Goal: Task Accomplishment & Management: Use online tool/utility

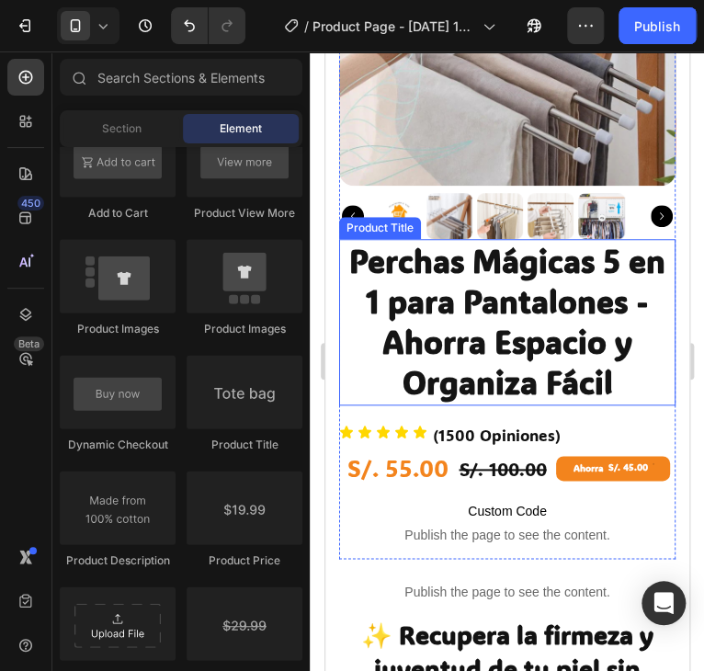
scroll to position [276, 0]
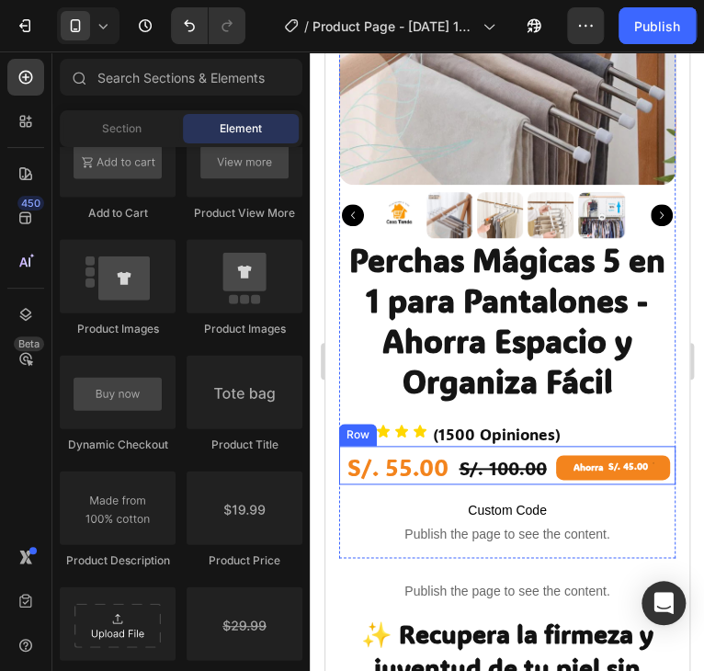
click at [545, 446] on div "S/. 55.00 Product Price Product Price S/. 100.00 Product Price Product Price Ah…" at bounding box center [506, 466] width 336 height 40
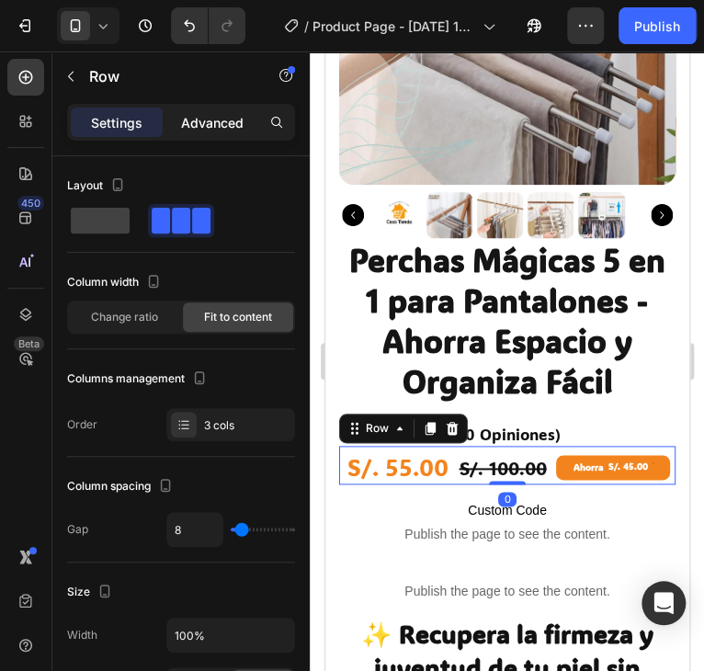
click at [202, 117] on p "Advanced" at bounding box center [212, 122] width 62 height 19
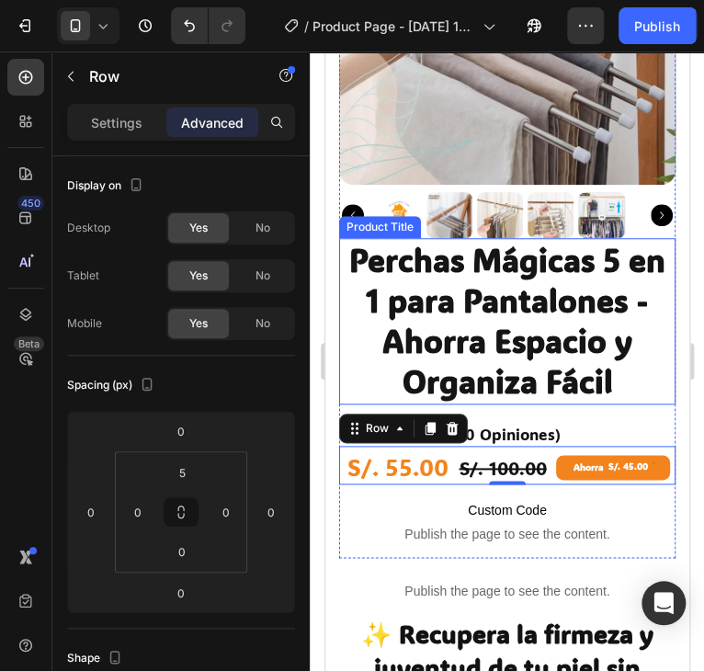
click at [606, 385] on h1 "Perchas Mágicas 5 en 1 para Pantalones - Ahorra Espacio y Organiza Fácil" at bounding box center [506, 321] width 336 height 166
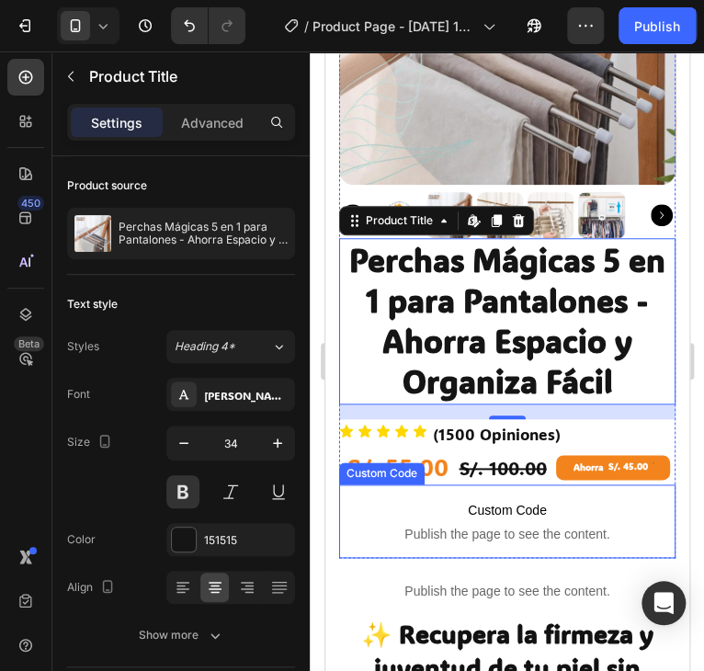
click at [546, 499] on span "Custom Code" at bounding box center [506, 510] width 336 height 22
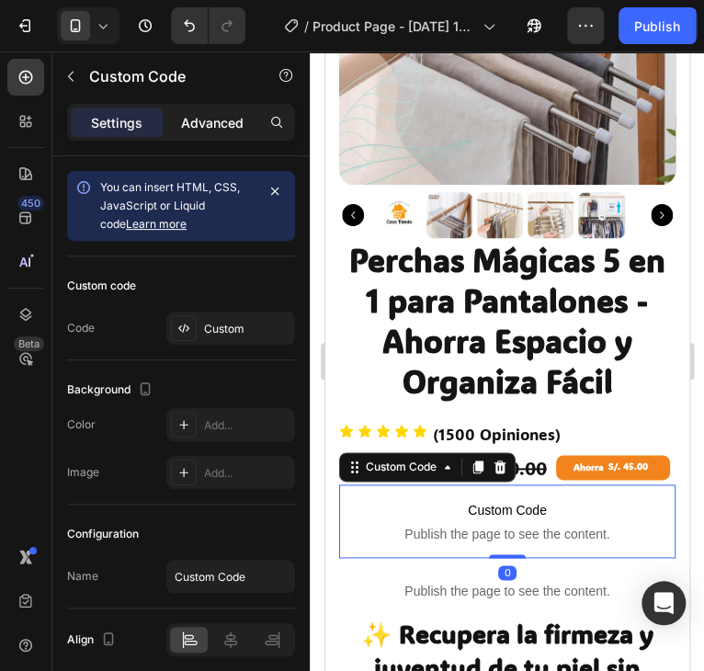
click at [212, 106] on div "Settings Advanced" at bounding box center [181, 122] width 228 height 37
click at [213, 119] on p "Advanced" at bounding box center [212, 122] width 62 height 19
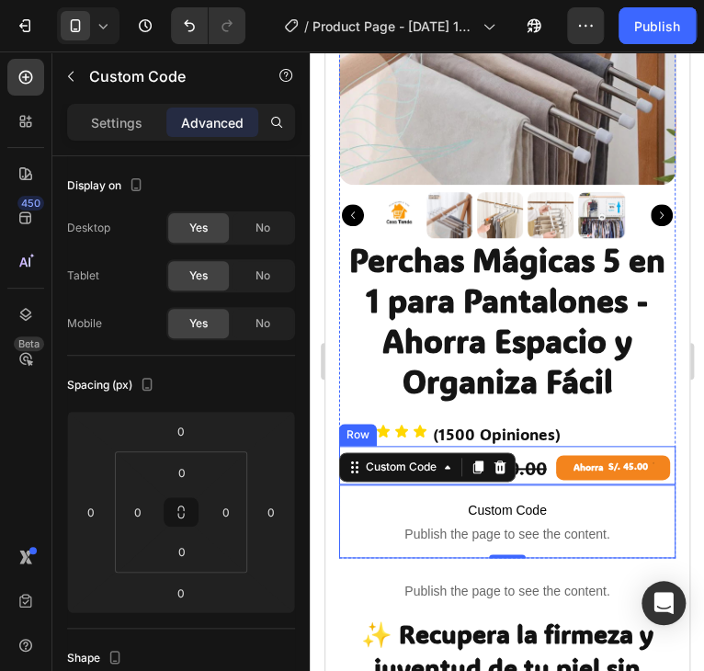
click at [641, 455] on div "Ahorra S/. 45.00" at bounding box center [612, 467] width 114 height 25
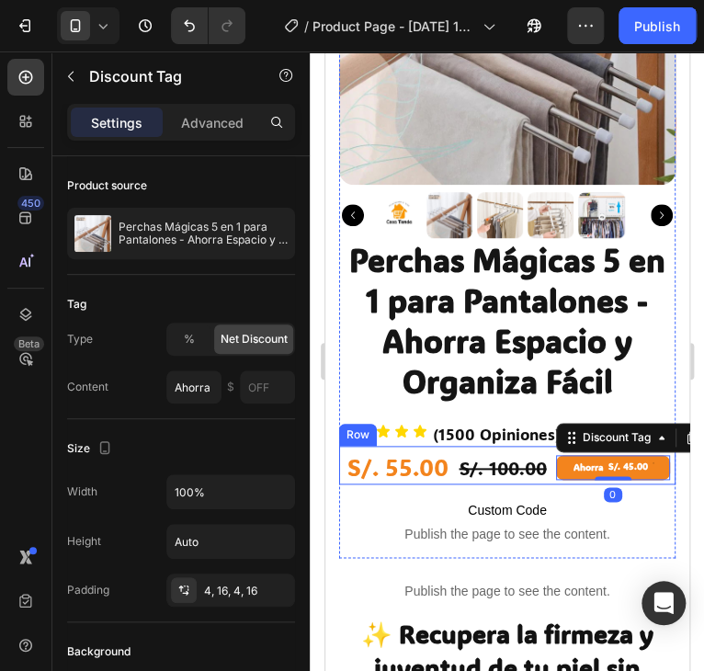
click at [529, 446] on div "S/. 55.00 Product Price Product Price S/. 100.00 Product Price Product Price Ah…" at bounding box center [506, 466] width 336 height 40
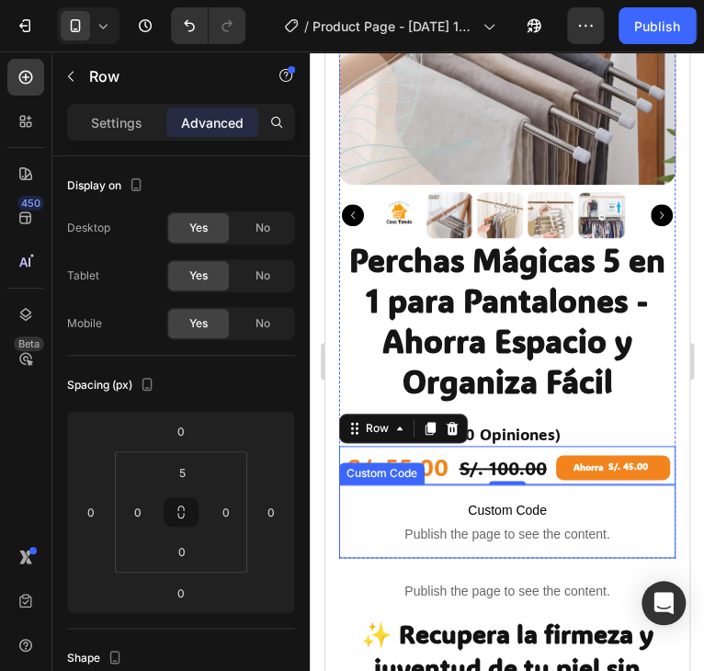
click at [470, 525] on span "Publish the page to see the content." at bounding box center [506, 534] width 336 height 18
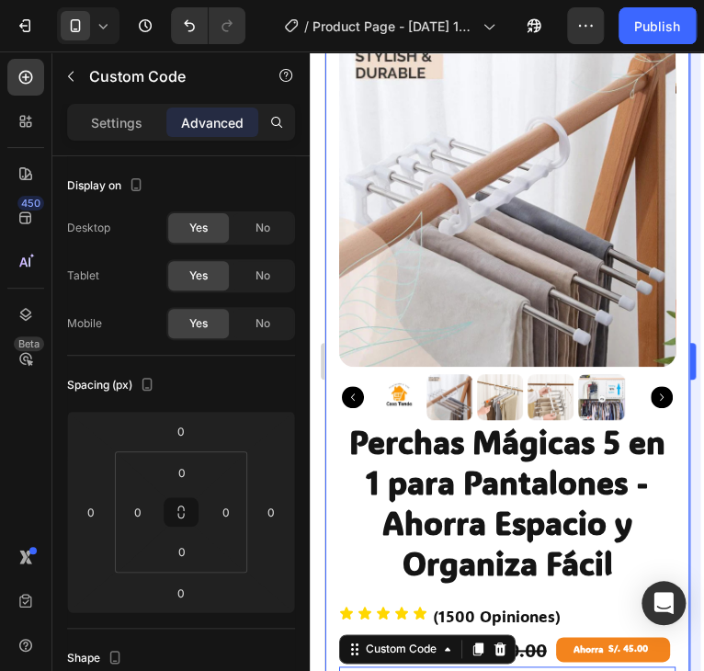
scroll to position [459, 0]
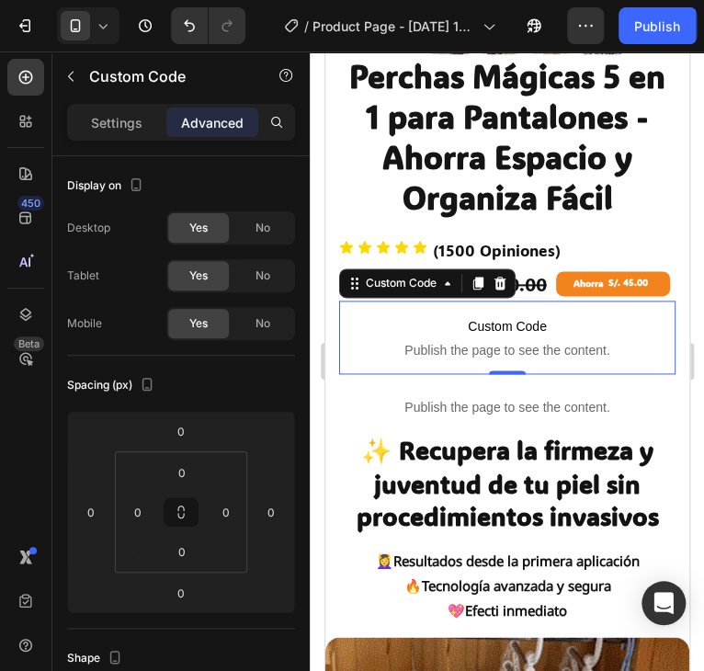
click at [542, 341] on span "Publish the page to see the content." at bounding box center [506, 350] width 336 height 18
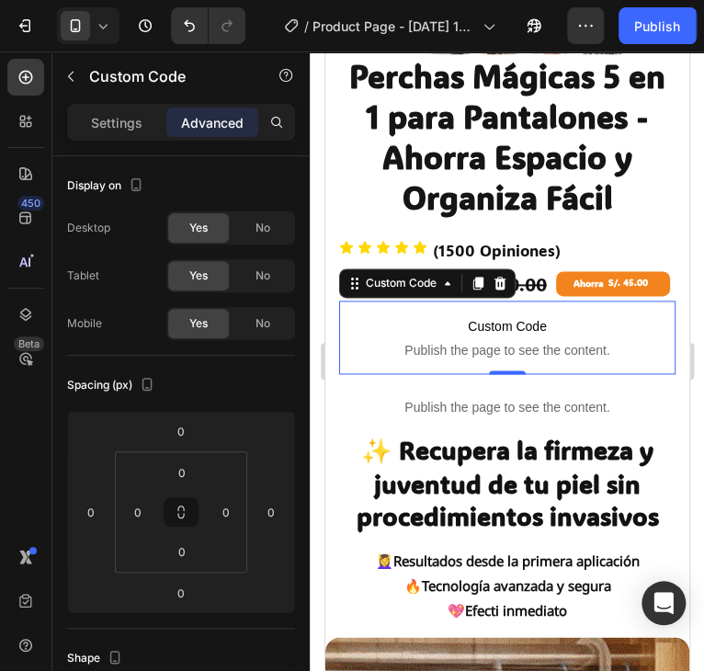
click at [121, 148] on div "Settings Advanced" at bounding box center [180, 130] width 257 height 52
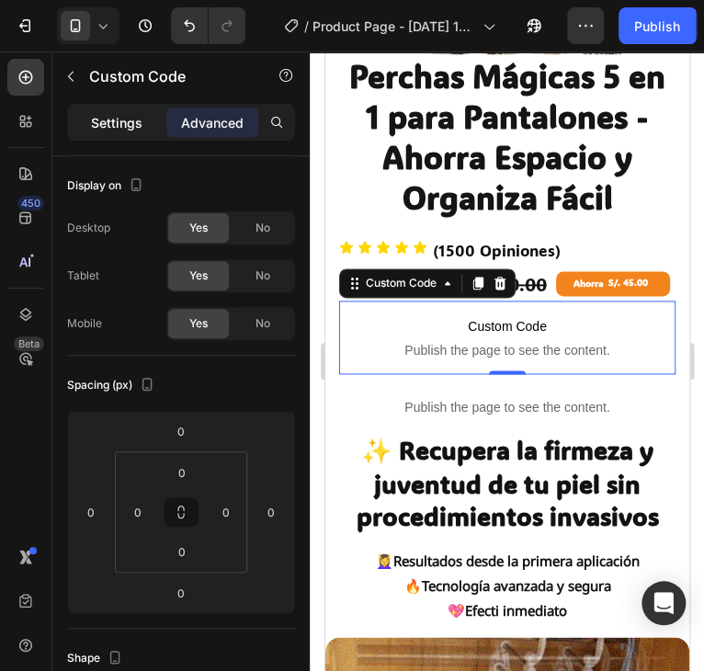
click at [119, 133] on div "Settings" at bounding box center [117, 121] width 92 height 29
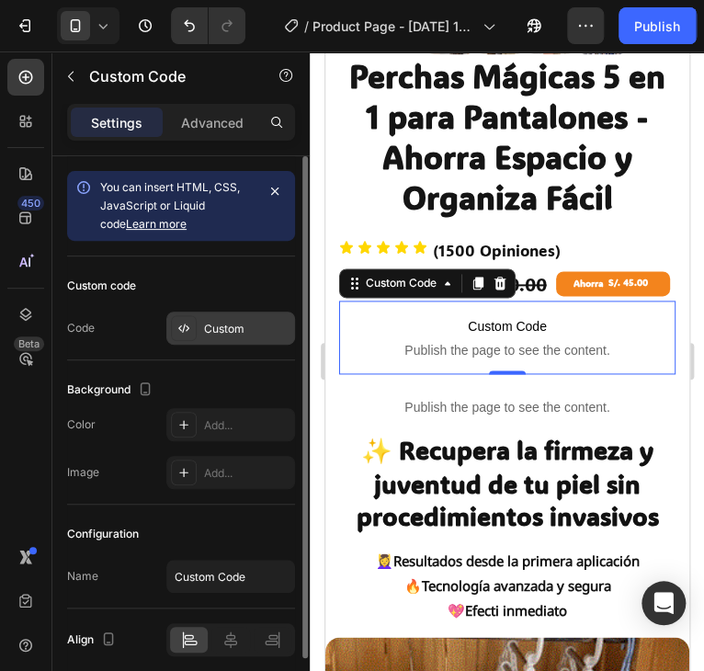
click at [228, 332] on div "Custom" at bounding box center [247, 329] width 86 height 17
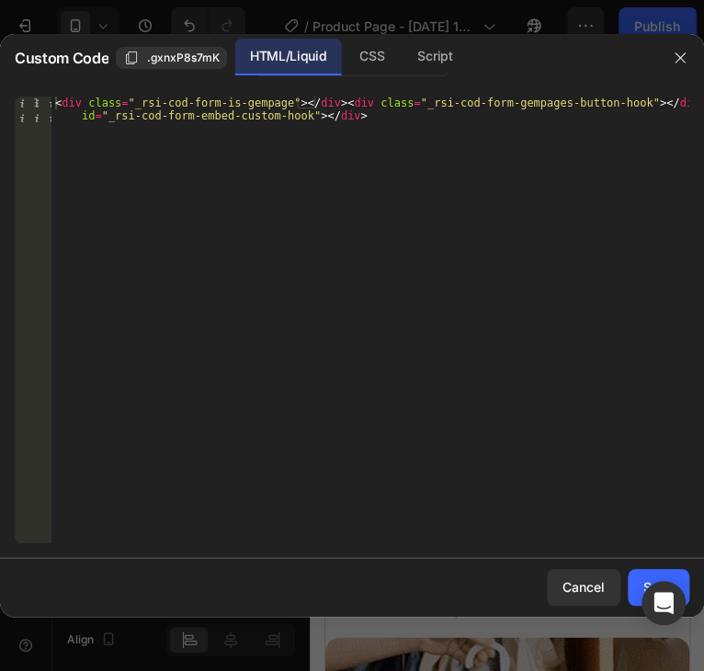
type textarea "<div class="_rsi-cod-form-is-gempage"></div><div class="_rsi-cod-form-gempages-…"
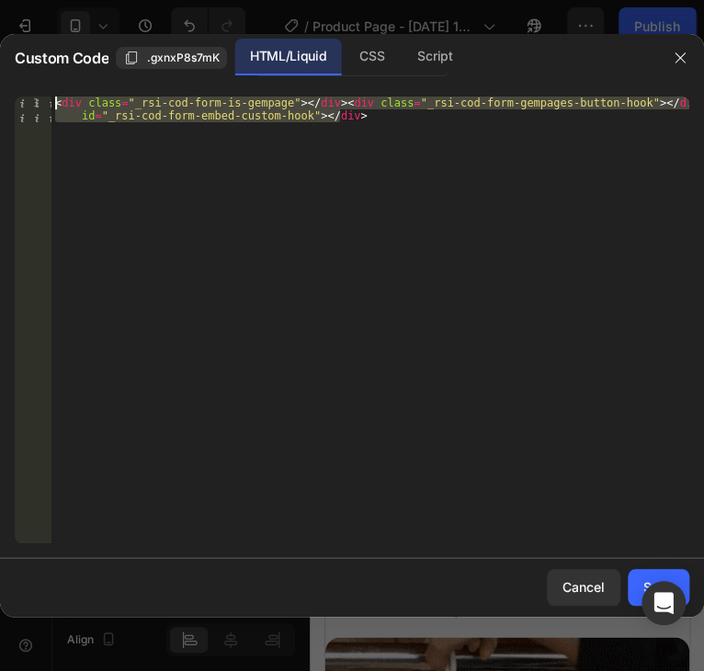
drag, startPoint x: 357, startPoint y: 129, endPoint x: 54, endPoint y: 102, distance: 304.3
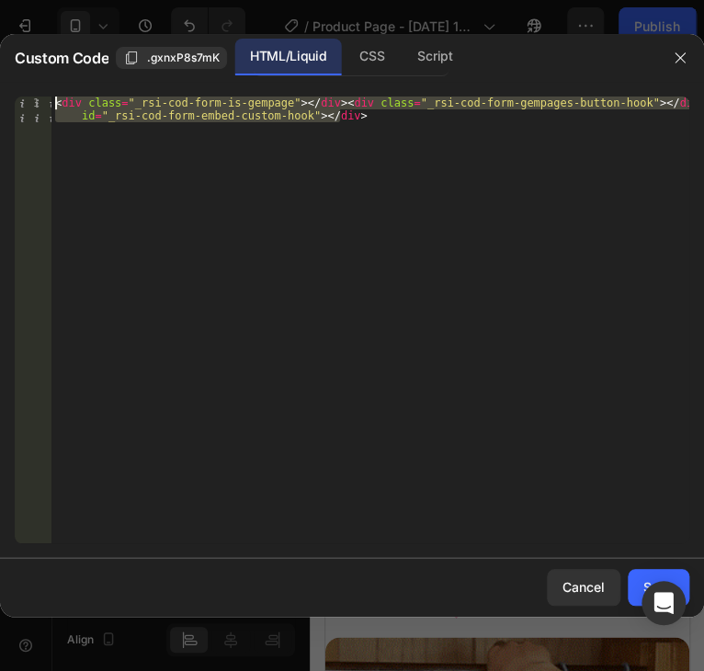
click at [54, 102] on div "< div class = "_rsi-cod-form-is-gempage" > </ div > < div class = "_rsi-cod-for…" at bounding box center [370, 345] width 638 height 498
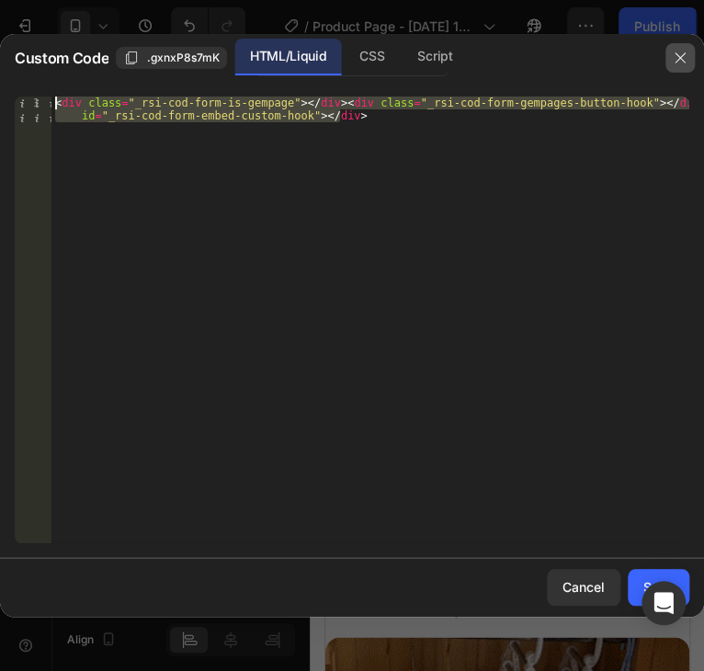
click at [687, 55] on button "button" at bounding box center [679, 57] width 29 height 29
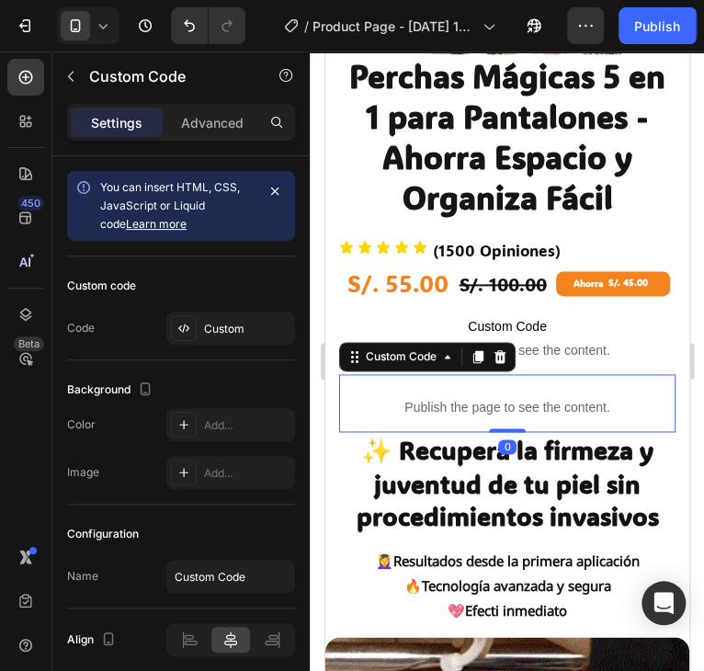
click at [527, 398] on p "Publish the page to see the content." at bounding box center [506, 407] width 336 height 19
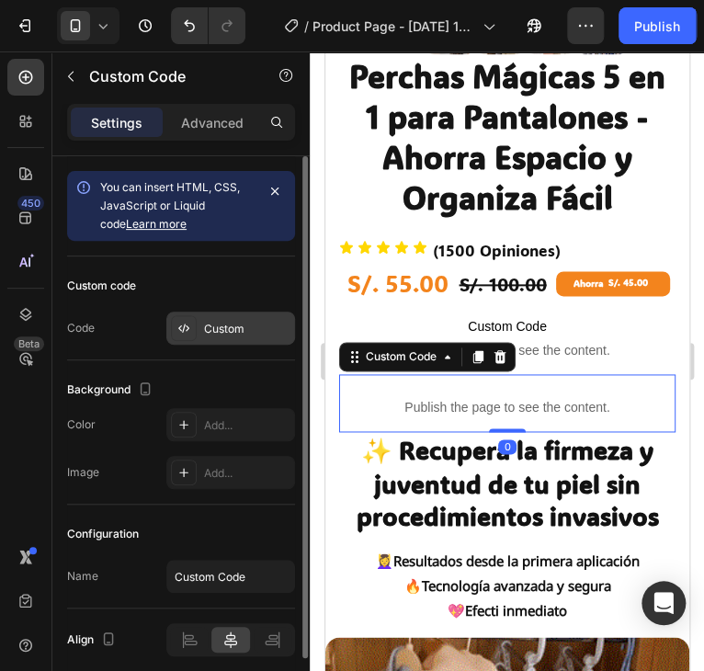
click at [213, 326] on div "Custom" at bounding box center [247, 329] width 86 height 17
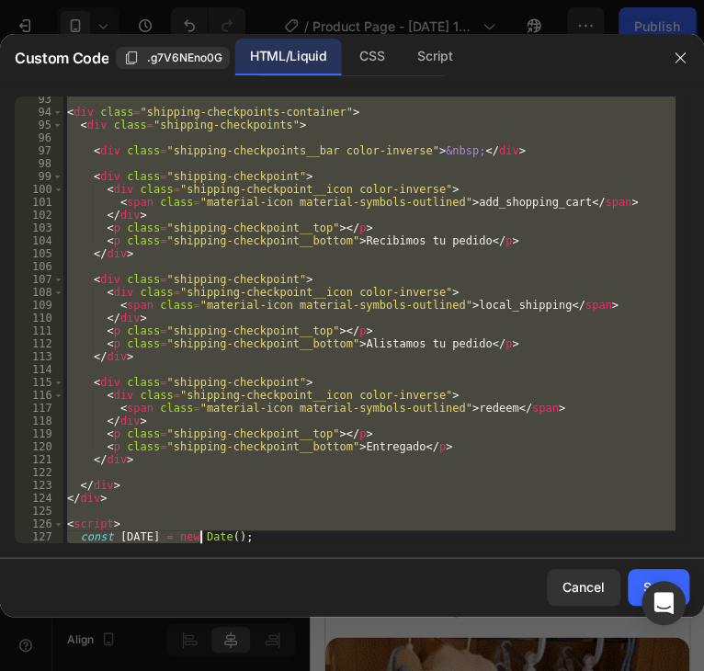
scroll to position [1586, 0]
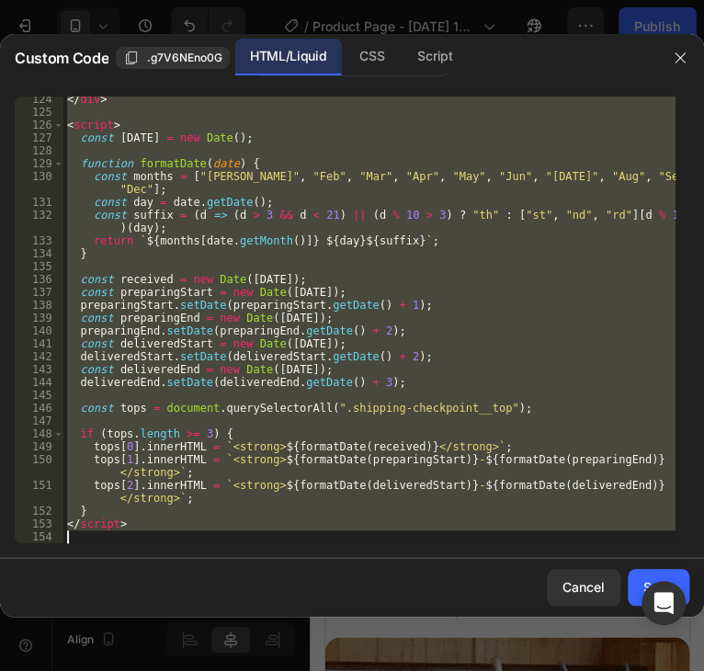
drag, startPoint x: 66, startPoint y: 100, endPoint x: 186, endPoint y: 539, distance: 455.1
click at [186, 539] on div "</ div > < script > const [DATE] = new Date ( ) ; function formatDate ( date ) …" at bounding box center [369, 329] width 612 height 472
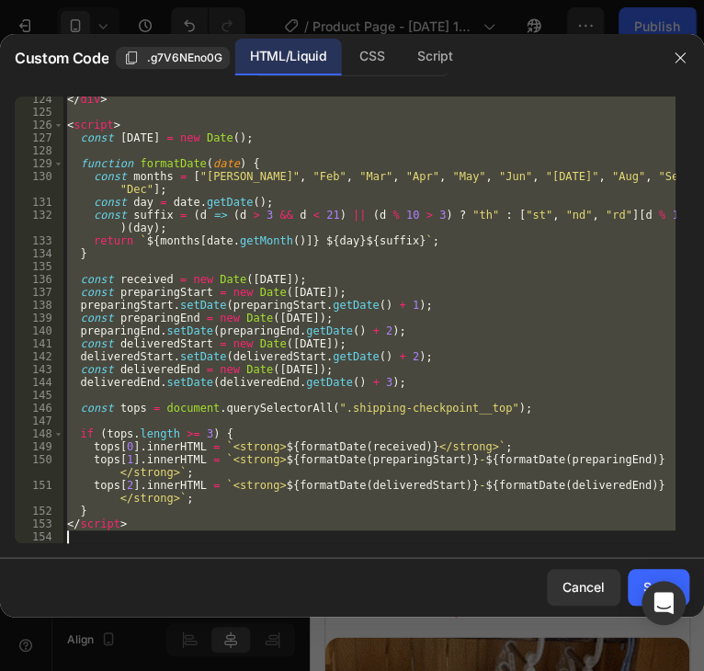
type textarea "</script>"
click at [678, 60] on icon "button" at bounding box center [680, 58] width 15 height 15
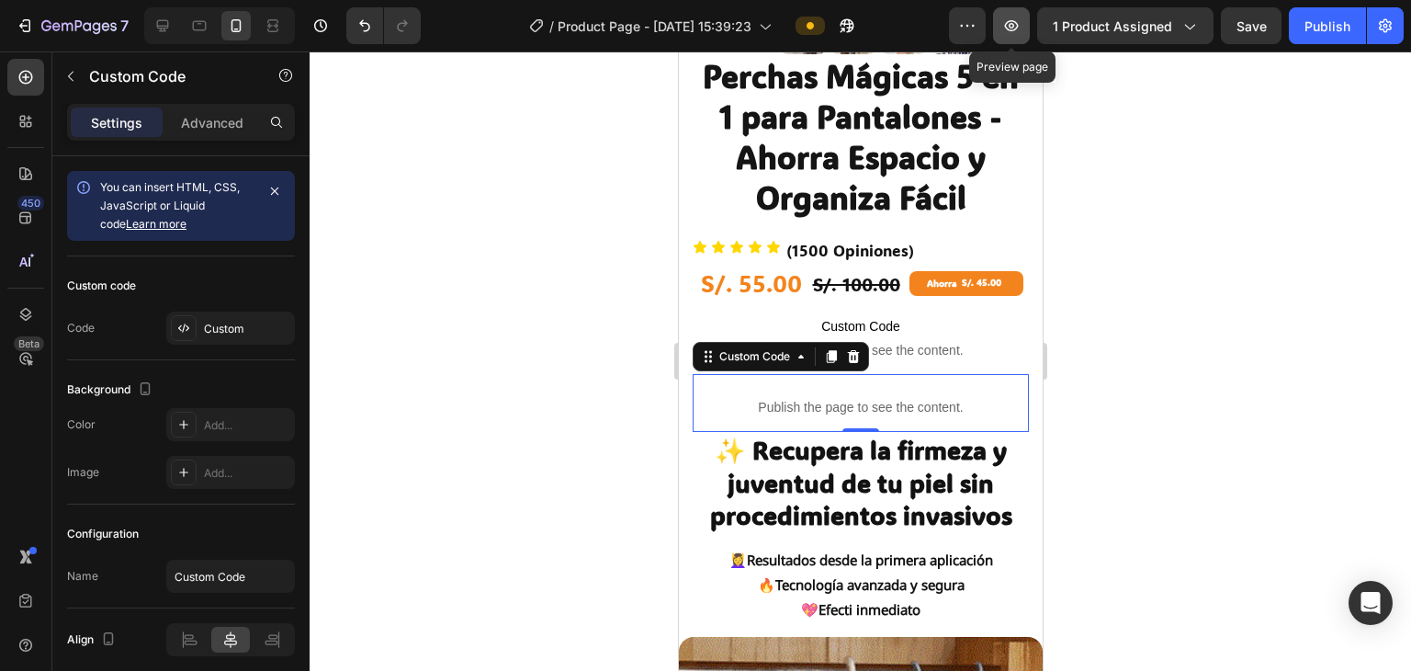
click at [703, 25] on icon "button" at bounding box center [1011, 26] width 18 height 18
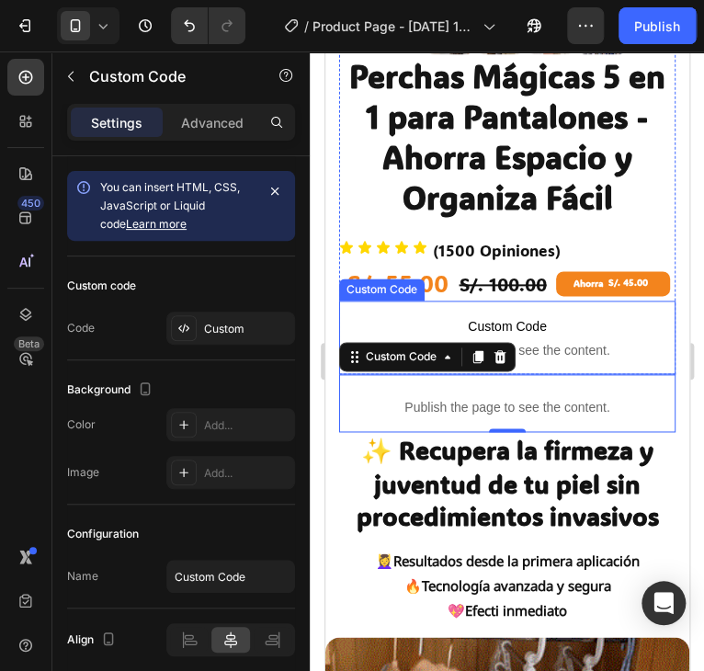
click at [582, 341] on span "Publish the page to see the content." at bounding box center [506, 350] width 336 height 18
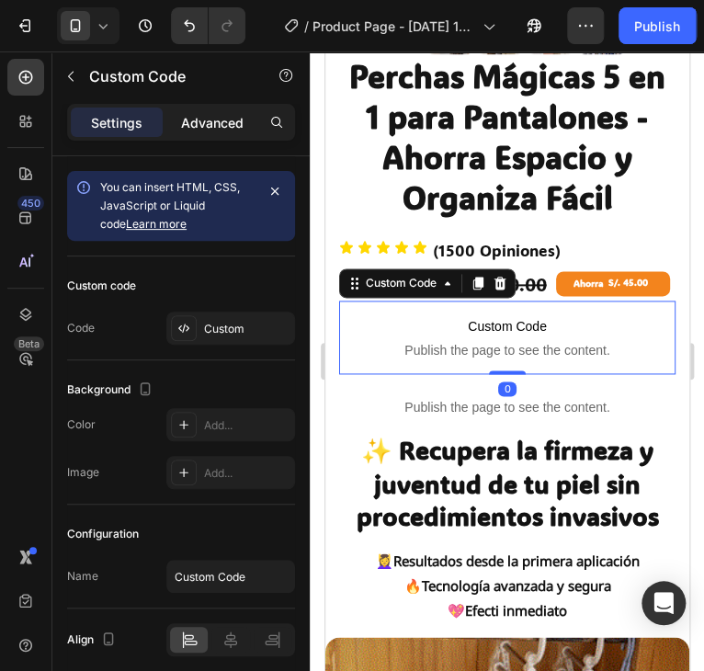
click at [191, 130] on p "Advanced" at bounding box center [212, 122] width 62 height 19
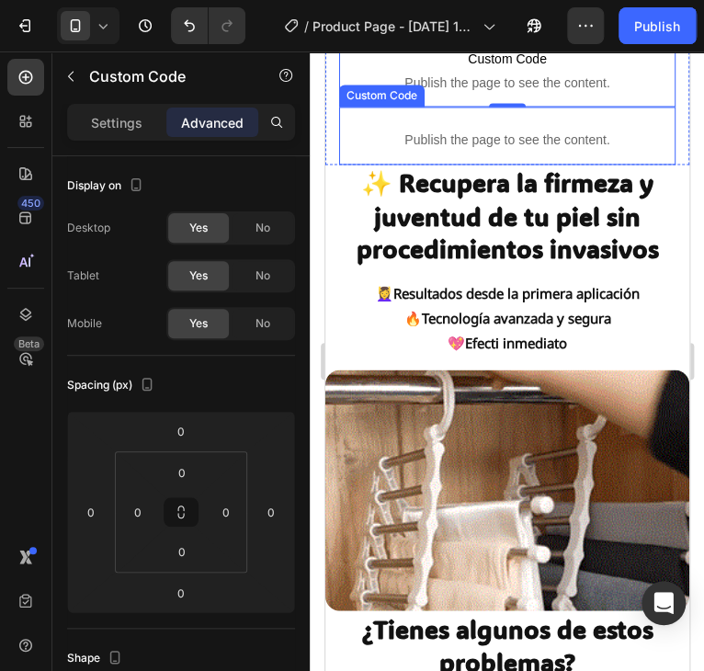
scroll to position [735, 0]
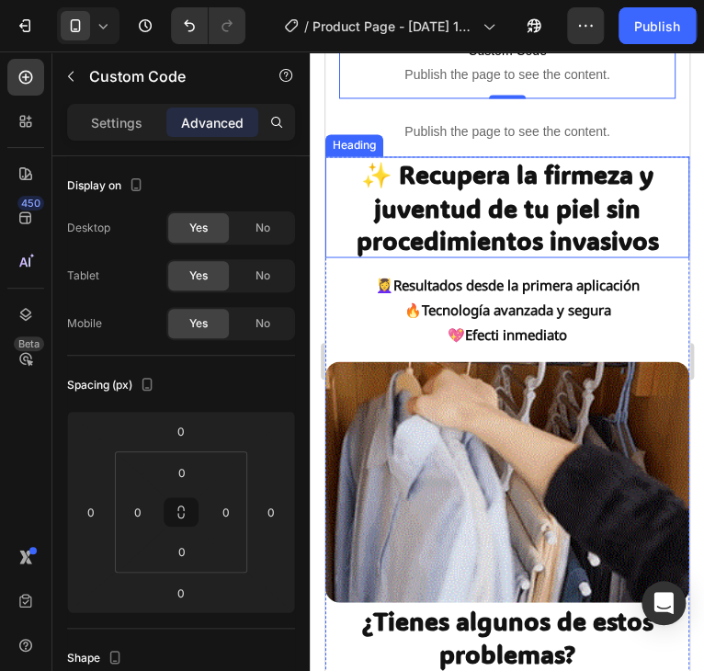
click at [511, 214] on strong "✨ Recupera la firmeza y juventud de tu piel sin procedimientos invasivos" at bounding box center [507, 206] width 302 height 96
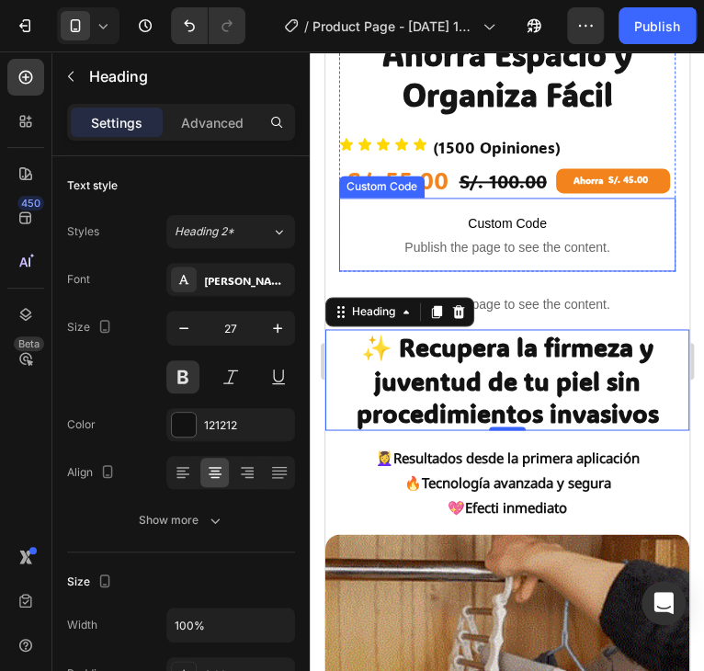
scroll to position [367, 0]
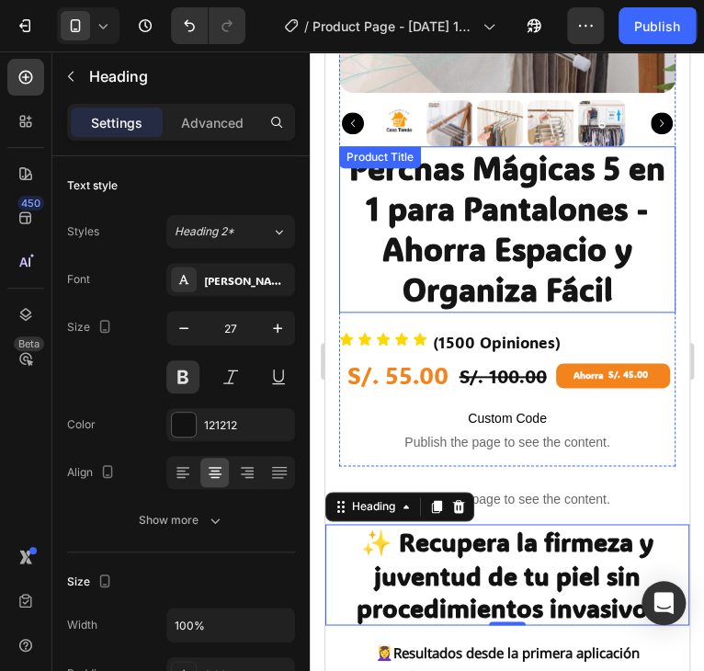
click at [511, 177] on h1 "Perchas Mágicas 5 en 1 para Pantalones - Ahorra Espacio y Organiza Fácil" at bounding box center [506, 229] width 336 height 166
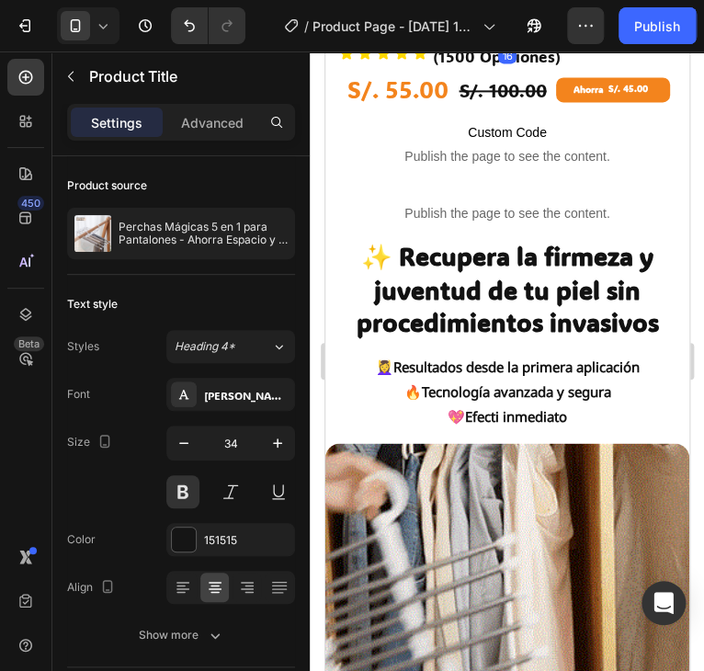
scroll to position [735, 0]
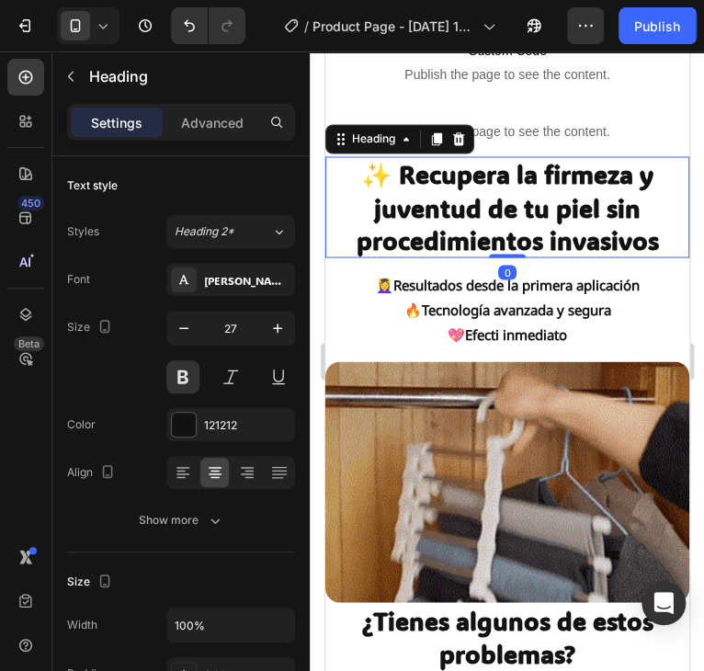
click at [491, 192] on strong "✨ Recupera la firmeza y juventud de tu piel sin procedimientos invasivos" at bounding box center [507, 206] width 302 height 96
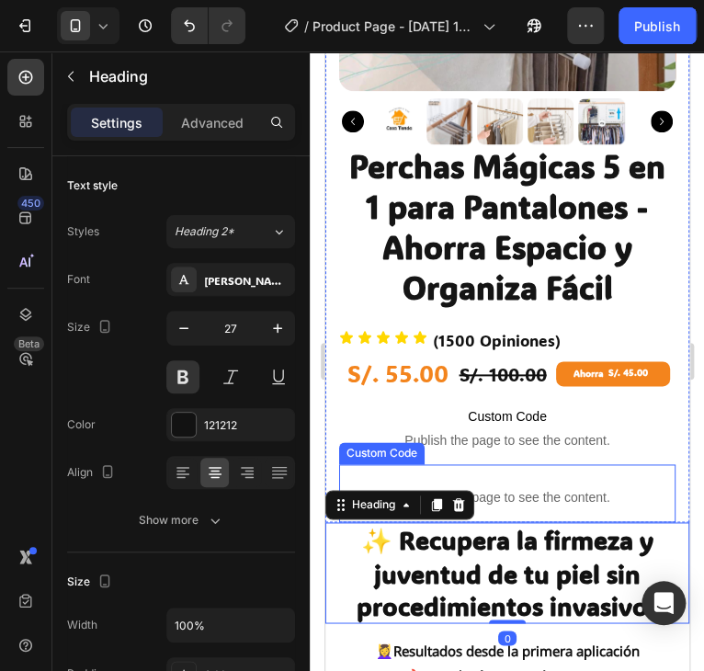
scroll to position [367, 0]
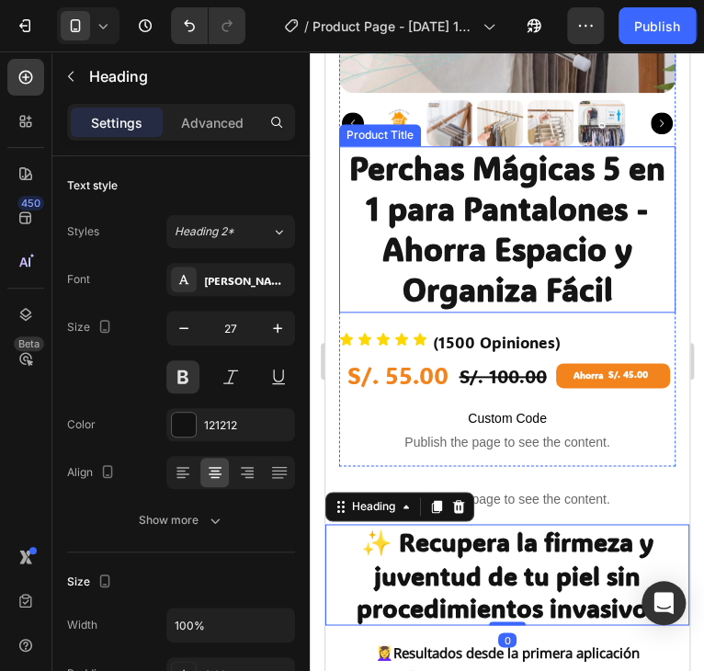
click at [526, 223] on h1 "Perchas Mágicas 5 en 1 para Pantalones - Ahorra Espacio y Organiza Fácil" at bounding box center [506, 229] width 336 height 166
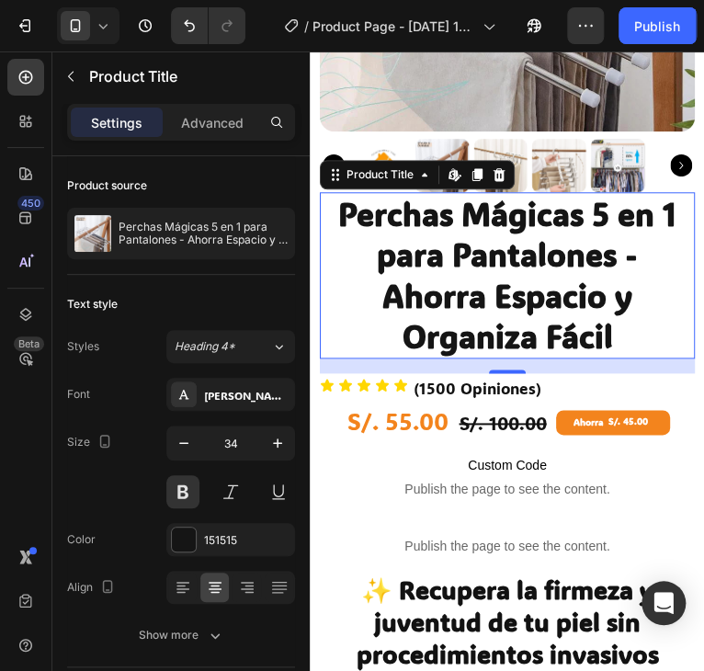
drag, startPoint x: 322, startPoint y: 369, endPoint x: 283, endPoint y: 367, distance: 38.6
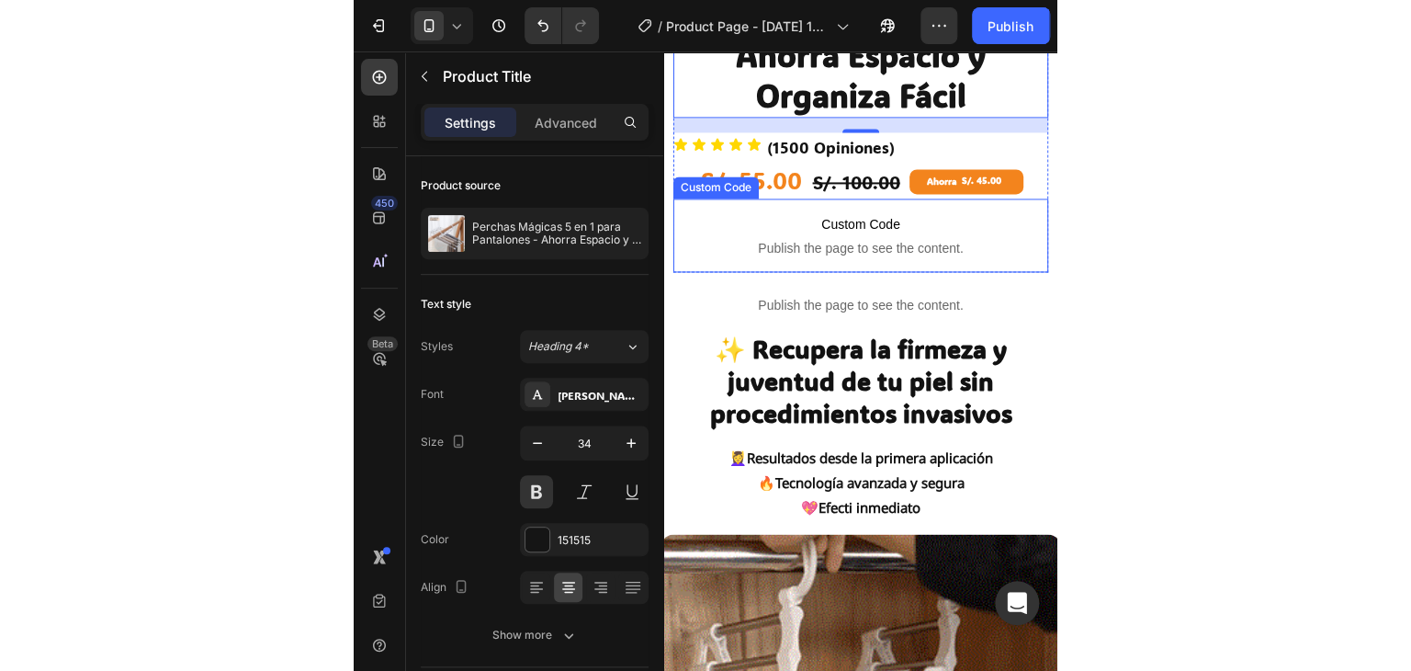
scroll to position [643, 0]
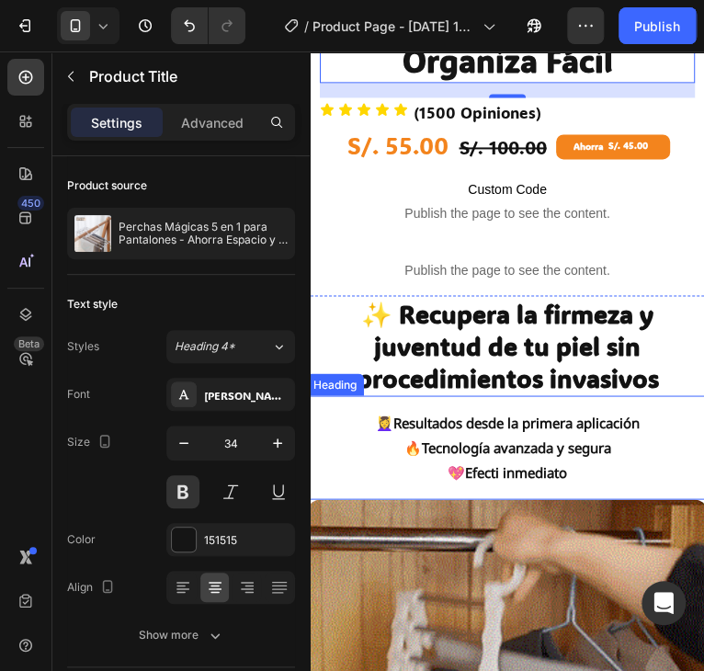
click at [495, 352] on strong "✨ Recupera la firmeza y juventud de tu piel sin procedimientos invasivos" at bounding box center [507, 345] width 302 height 96
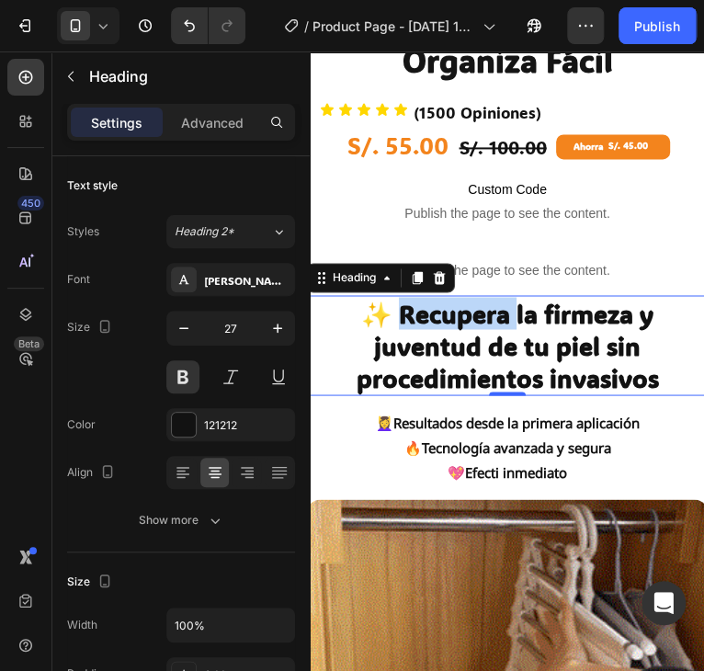
click at [476, 311] on strong "✨ Recupera la firmeza y juventud de tu piel sin procedimientos invasivos" at bounding box center [507, 345] width 302 height 96
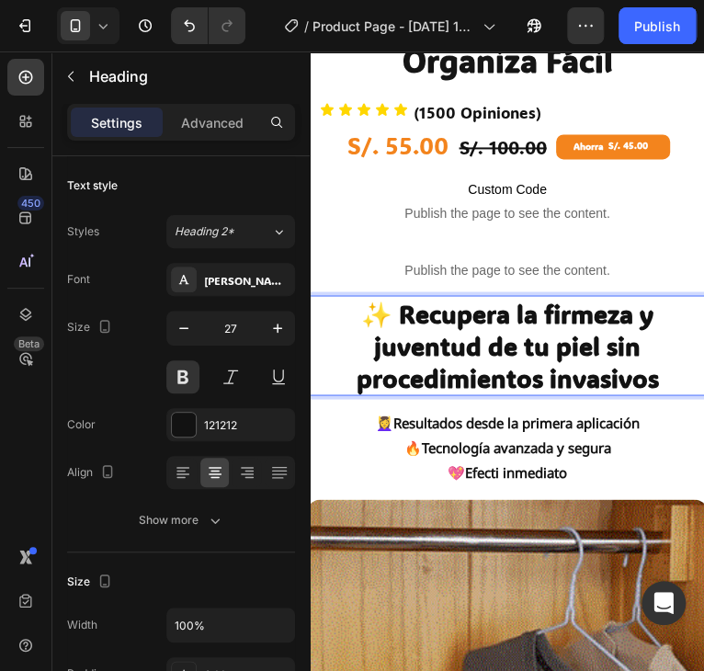
click at [531, 342] on strong "✨ Recupera la firmeza y juventud de tu piel sin procedimientos invasivos" at bounding box center [507, 345] width 302 height 96
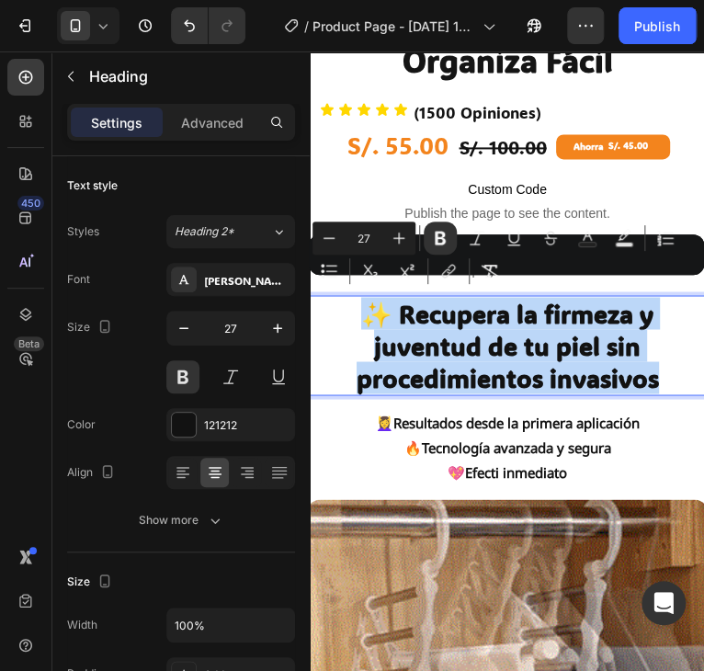
drag, startPoint x: 638, startPoint y: 368, endPoint x: 347, endPoint y: 306, distance: 297.0
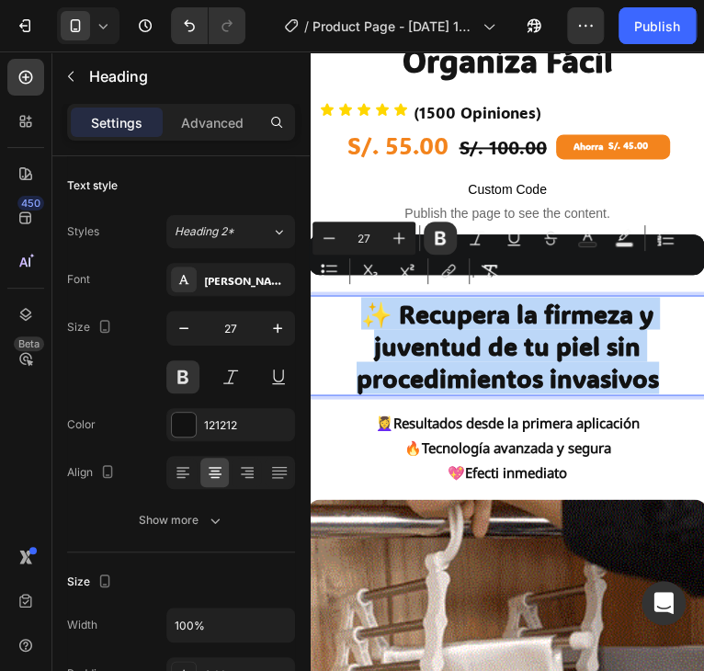
click at [347, 306] on p "✨ Recupera la firmeza y juventud de tu piel sin procedimientos invasivos" at bounding box center [506, 345] width 399 height 96
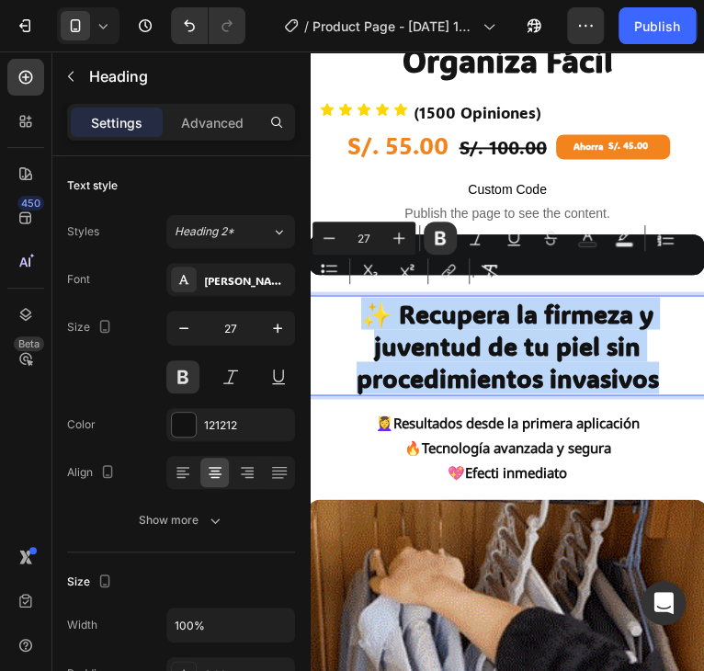
copy strong "✨ Recupera la firmeza y juventud de tu piel sin procedimientos invasivos"
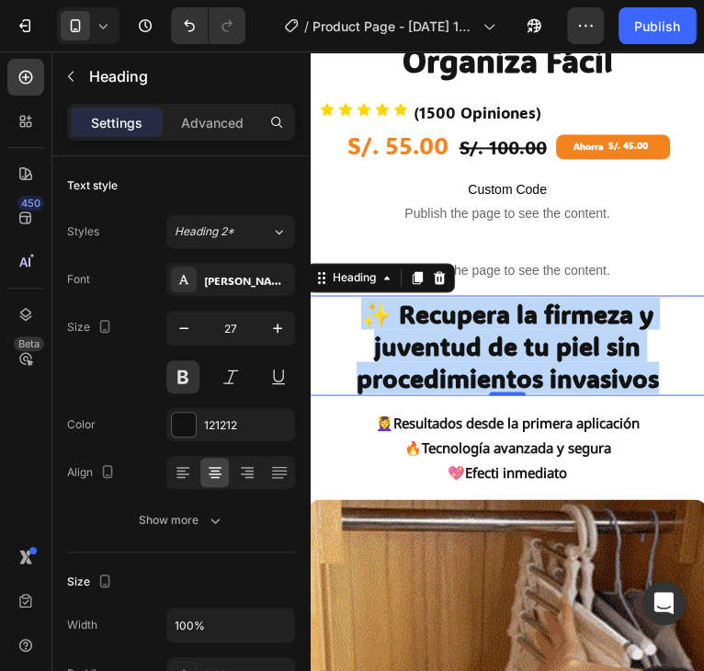
click at [404, 356] on strong "✨ Recupera la firmeza y juventud de tu piel sin procedimientos invasivos" at bounding box center [507, 345] width 302 height 96
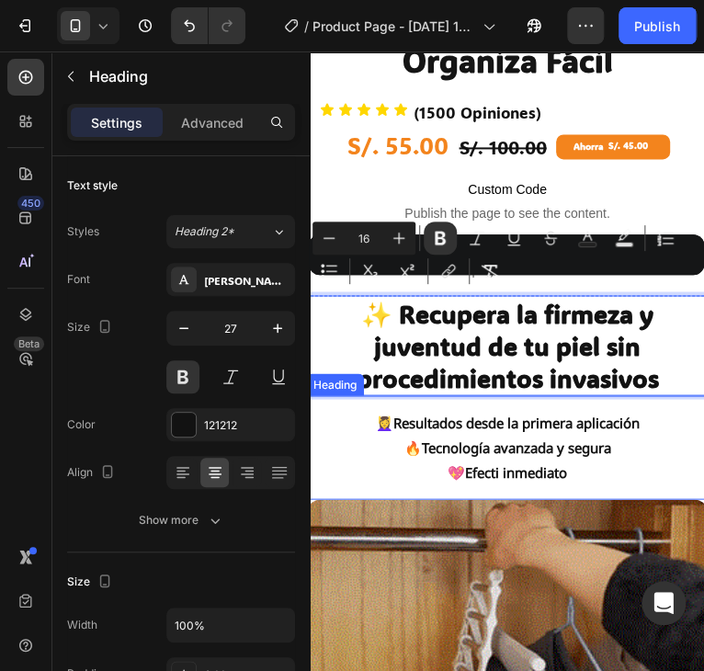
click at [498, 413] on strong "Resultados desde la primera aplicación" at bounding box center [515, 422] width 246 height 18
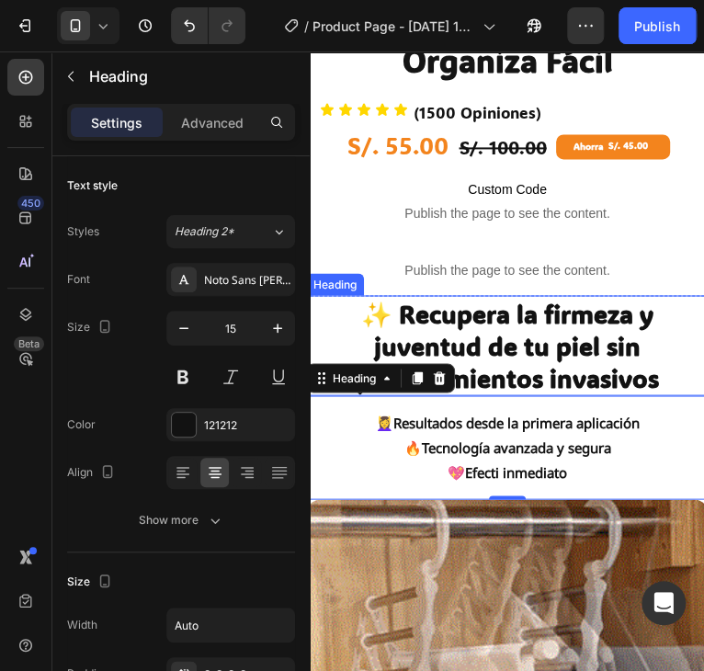
click at [481, 313] on strong "✨ Recupera la firmeza y juventud de tu piel sin procedimientos invasivos" at bounding box center [507, 345] width 302 height 96
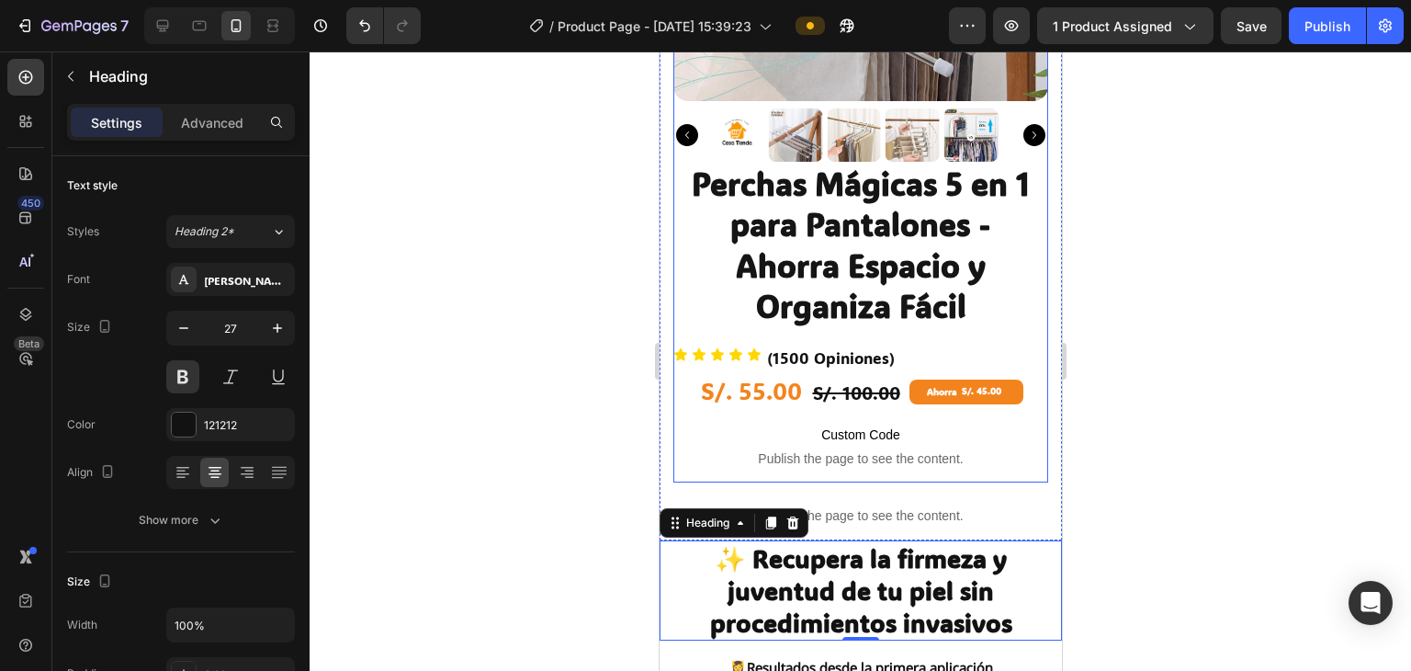
scroll to position [367, 0]
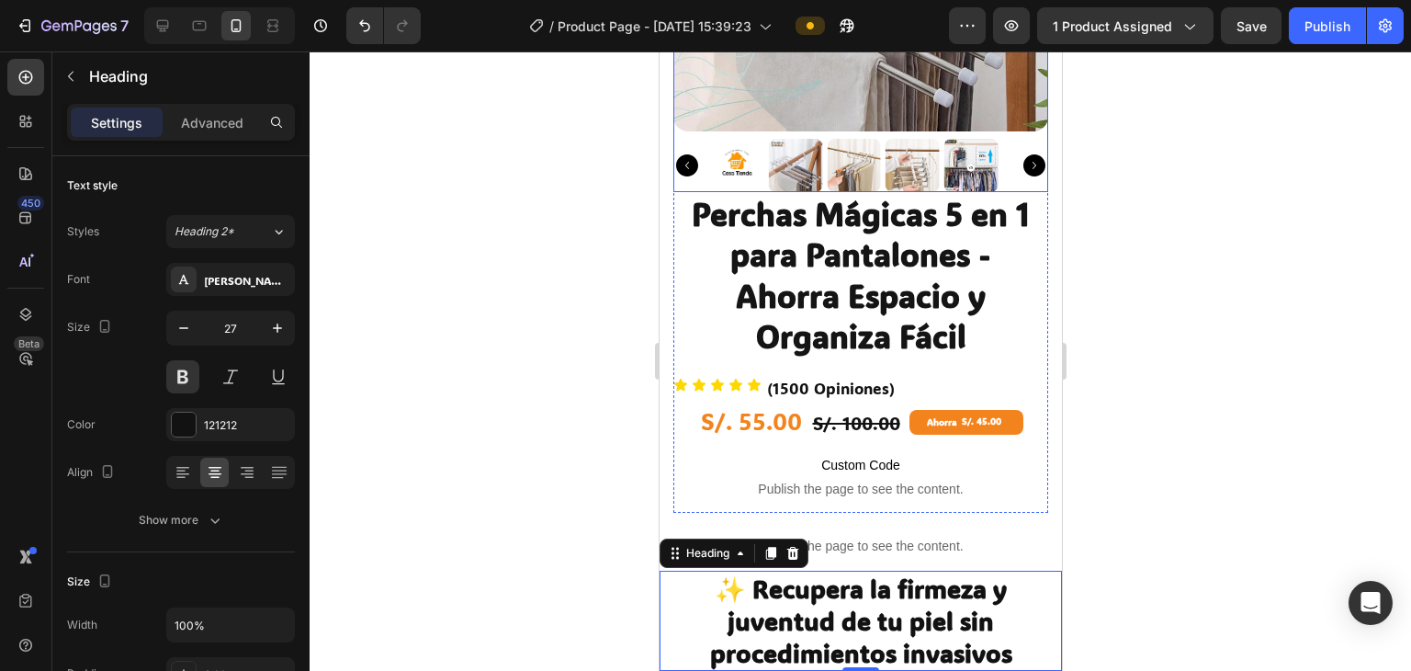
click at [703, 169] on div at bounding box center [860, 166] width 375 height 54
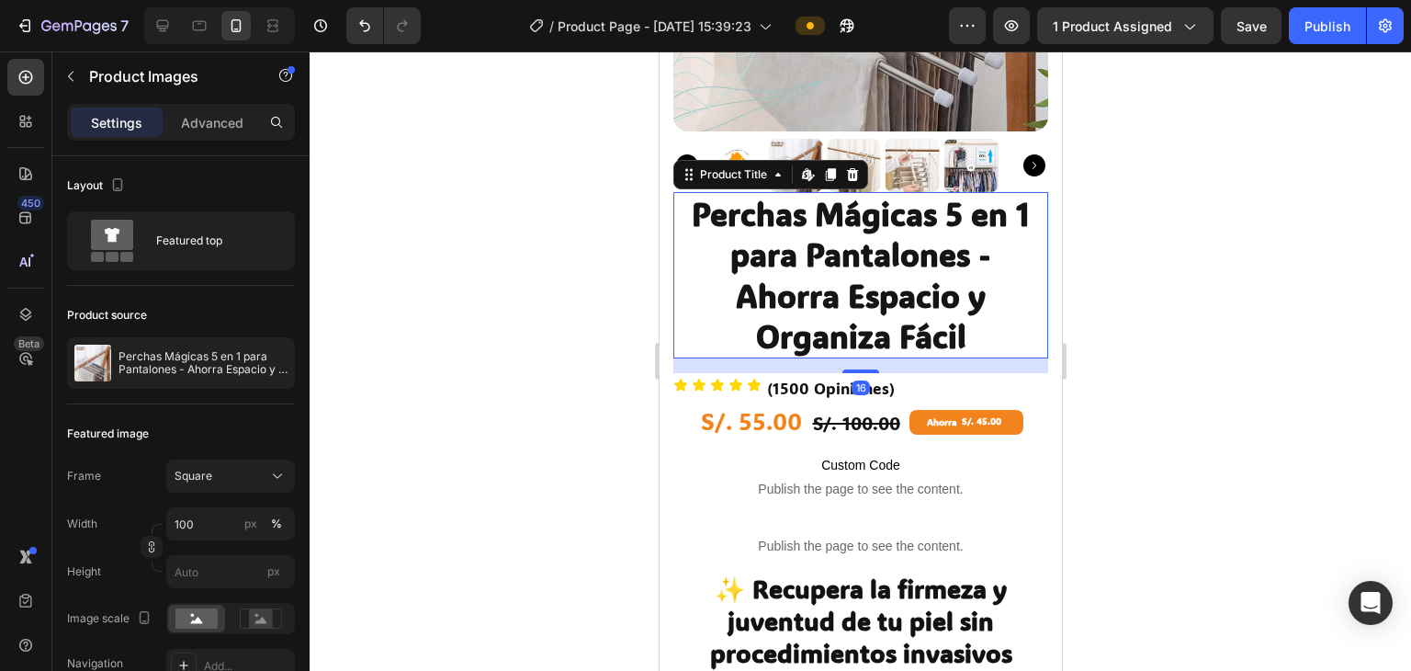
click at [703, 218] on h1 "Perchas Mágicas 5 en 1 para Pantalones - Ahorra Espacio y Organiza Fácil" at bounding box center [860, 275] width 375 height 166
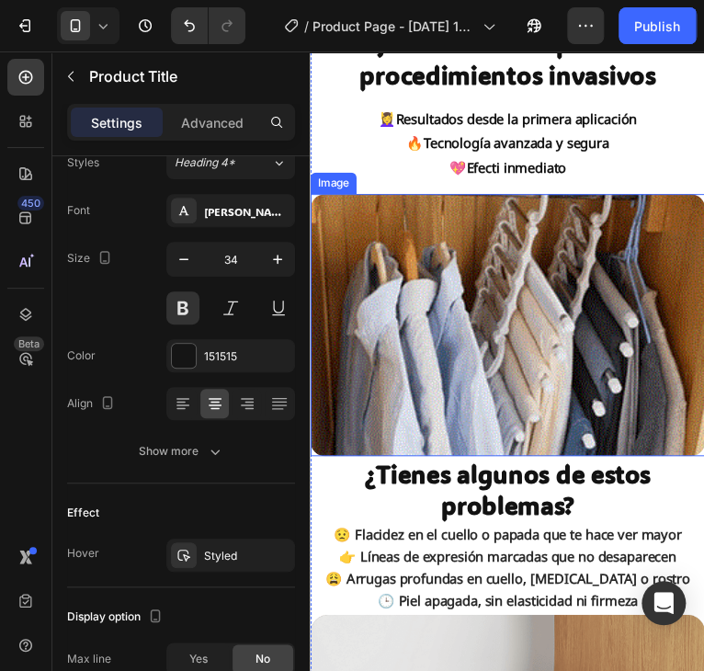
scroll to position [551, 0]
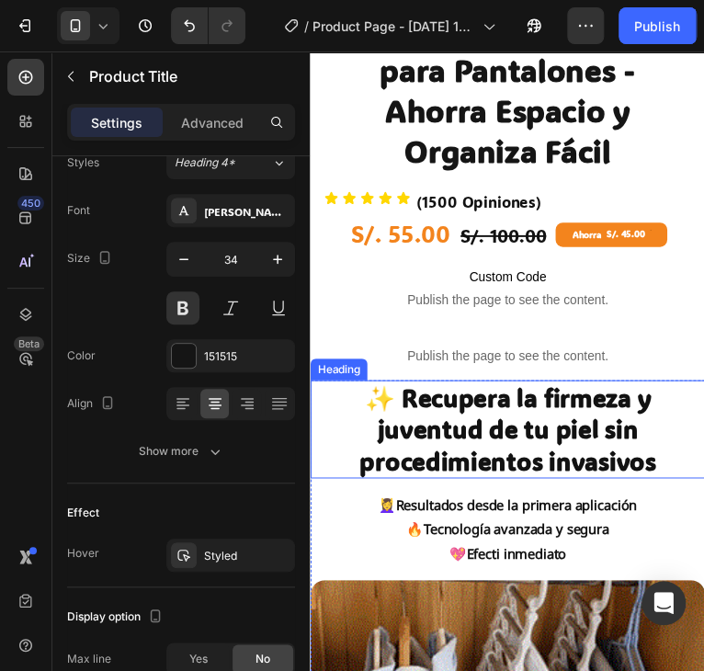
click at [538, 429] on strong "✨ Recupera la firmeza y juventud de tu piel sin procedimientos invasivos" at bounding box center [511, 437] width 302 height 96
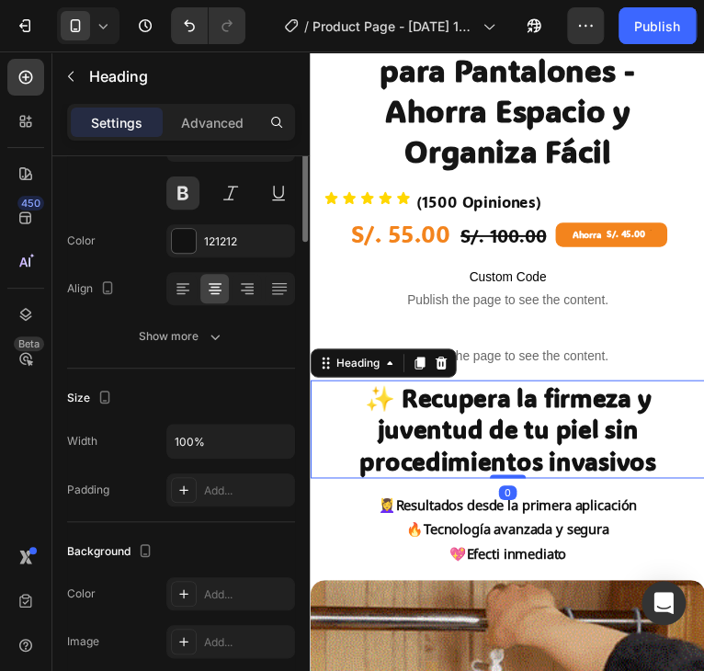
scroll to position [0, 0]
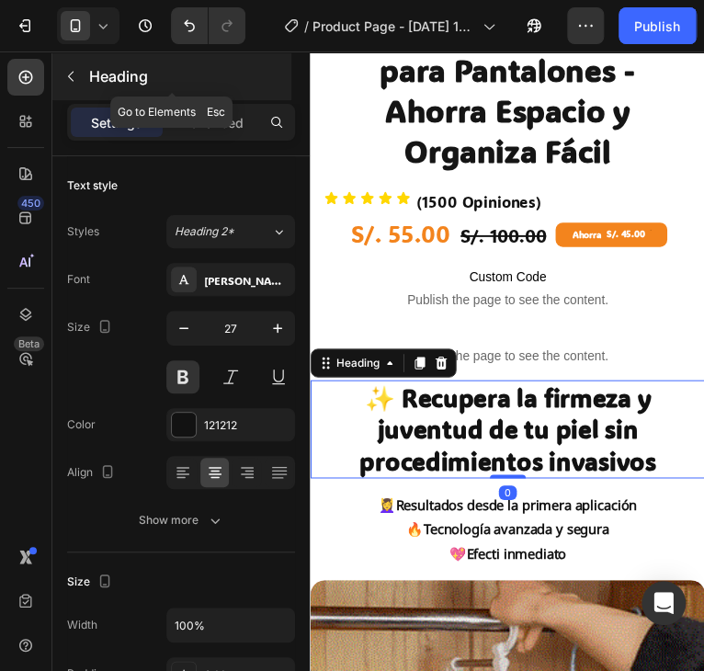
click at [70, 74] on icon "button" at bounding box center [71, 77] width 6 height 10
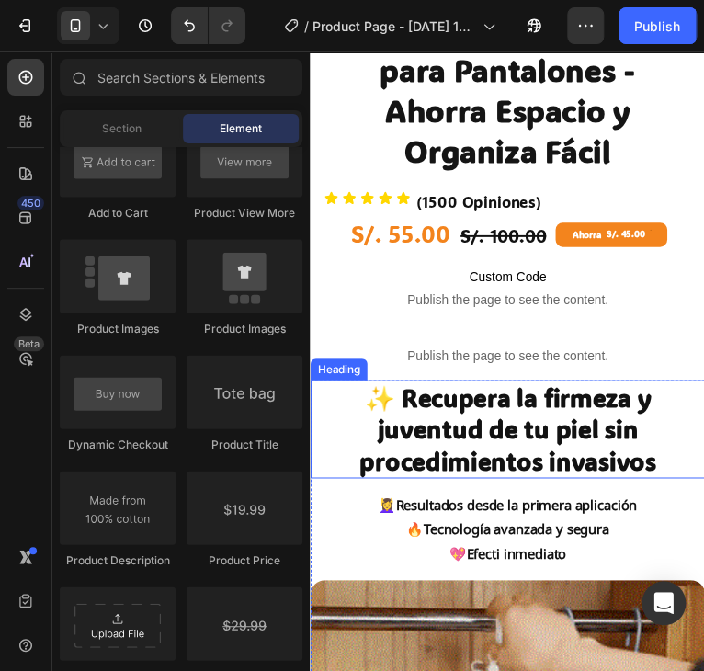
click at [512, 401] on strong "✨ Recupera la firmeza y juventud de tu piel sin procedimientos invasivos" at bounding box center [511, 437] width 302 height 96
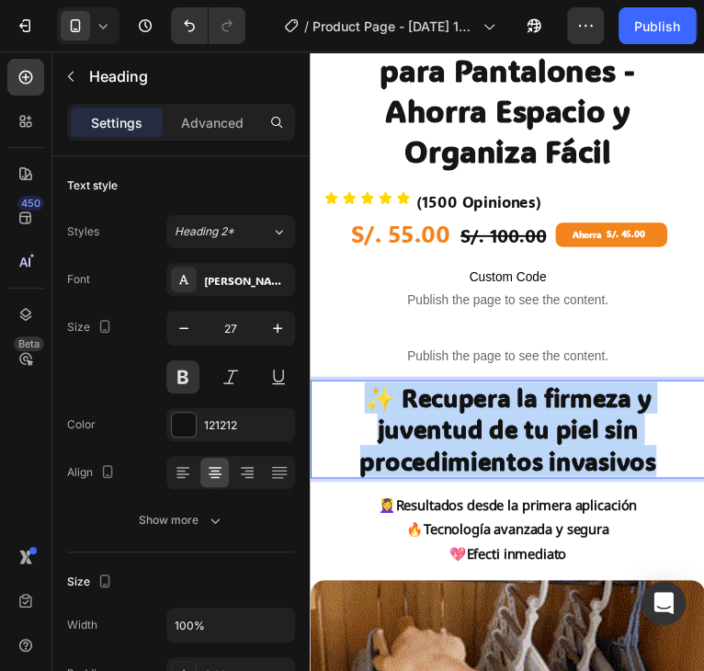
drag, startPoint x: 659, startPoint y: 452, endPoint x: 356, endPoint y: 392, distance: 309.0
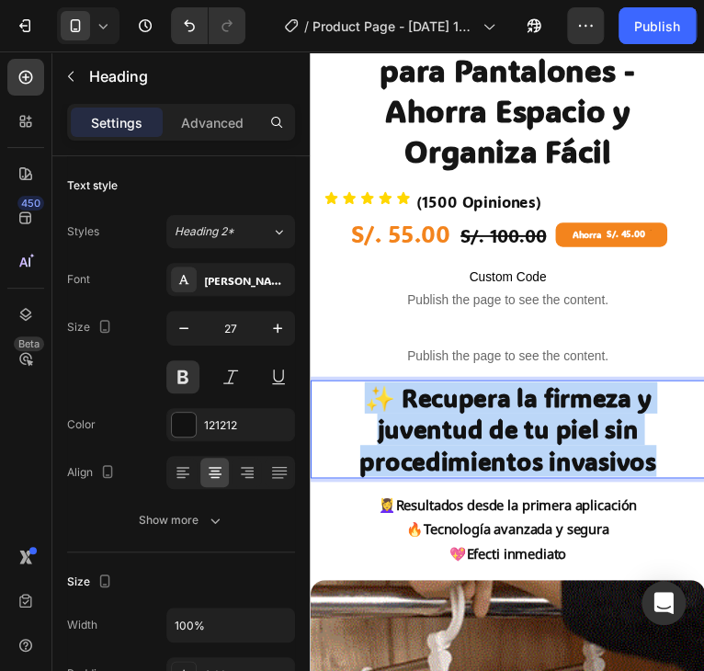
click at [356, 392] on p "✨ Recupera la firmeza y juventud de tu piel sin procedimientos invasivos" at bounding box center [510, 437] width 399 height 96
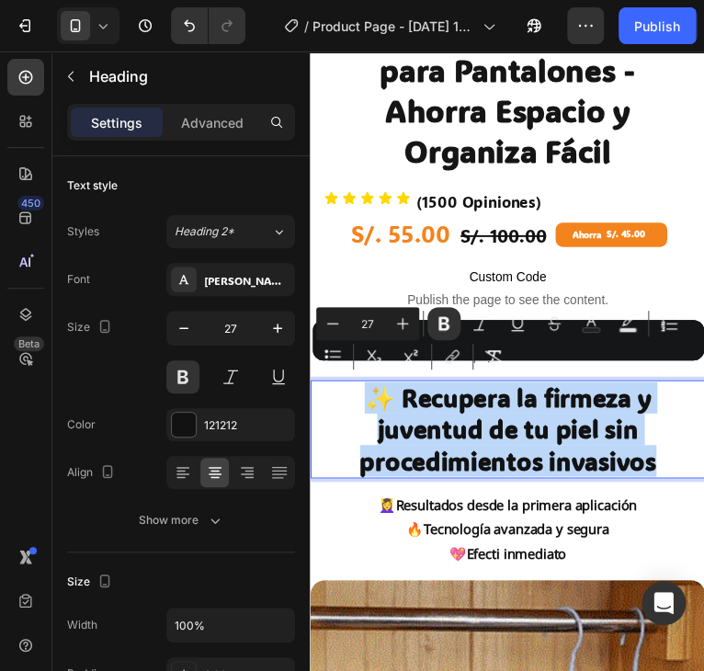
copy strong "✨ Recupera la firmeza y juventud de tu piel sin procedimientos invasivos"
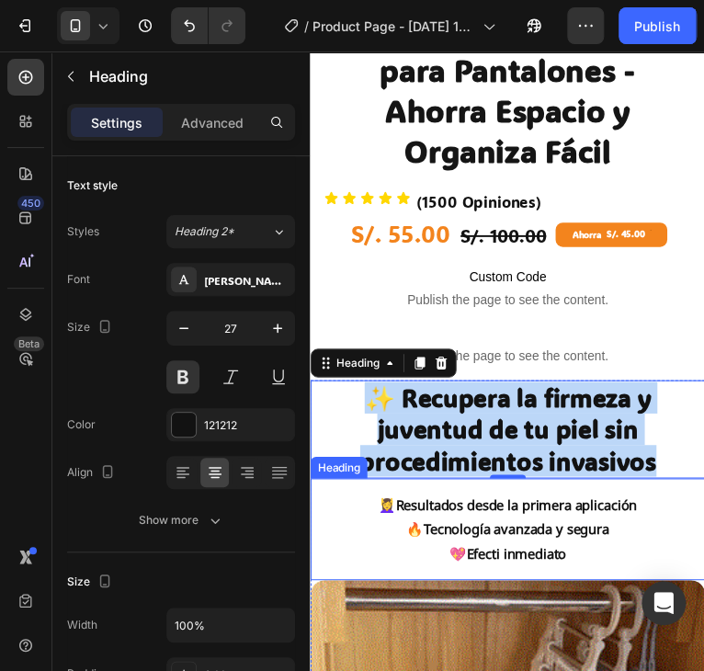
click at [456, 514] on h2 "💆‍♀️ Resultados desde la primera aplicación 🔥 Tecnología avanzada y segura 💖 Ef…" at bounding box center [511, 538] width 278 height 89
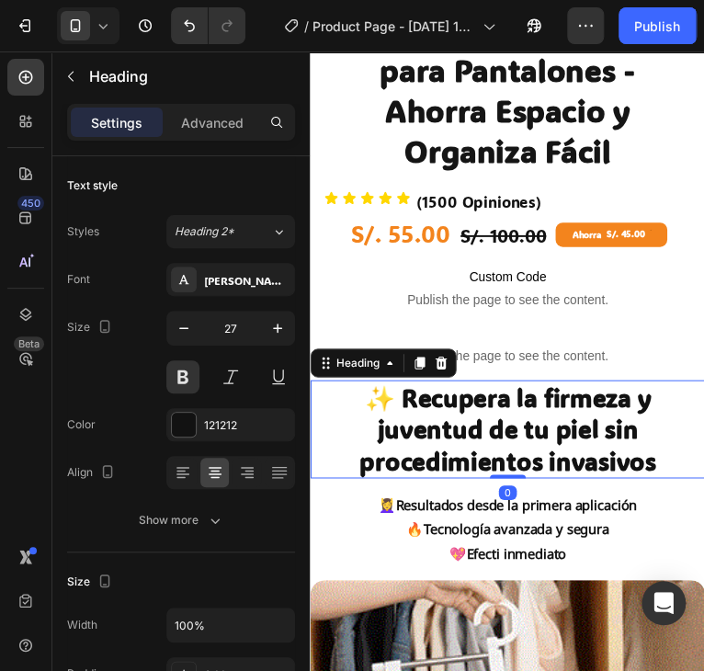
click at [495, 404] on strong "✨ Recupera la firmeza y juventud de tu piel sin procedimientos invasivos" at bounding box center [511, 437] width 302 height 96
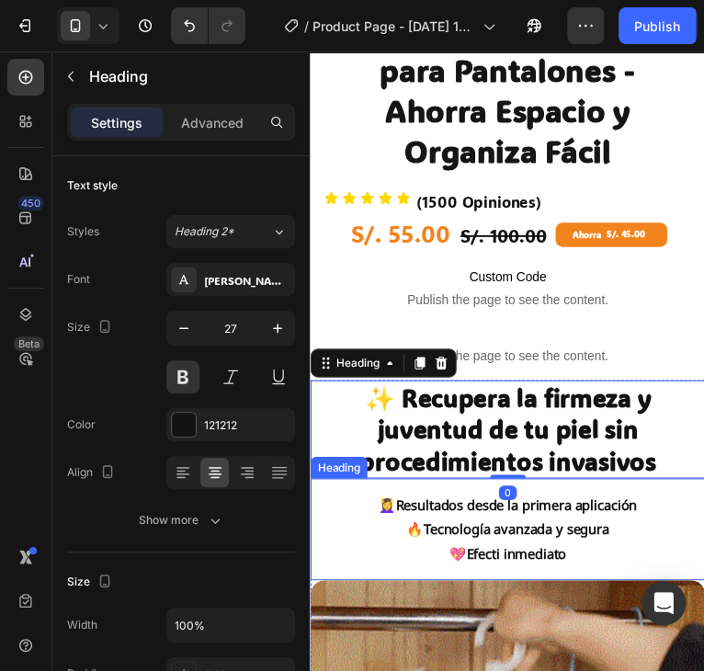
click at [458, 529] on strong "Tecnología avanzada y segura" at bounding box center [519, 538] width 189 height 18
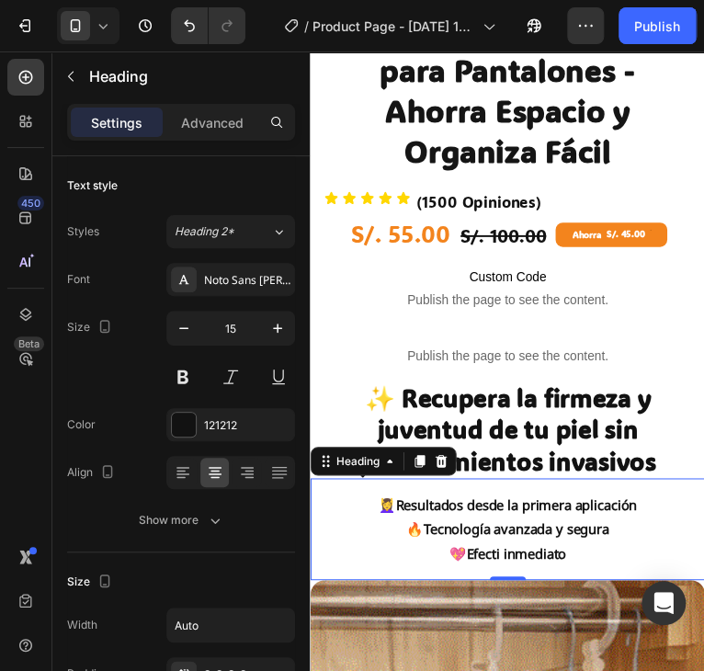
click at [482, 560] on h2 "💆‍♀️ Resultados desde la primera aplicación 🔥 Tecnología avanzada y segura 💖 Ef…" at bounding box center [511, 538] width 278 height 89
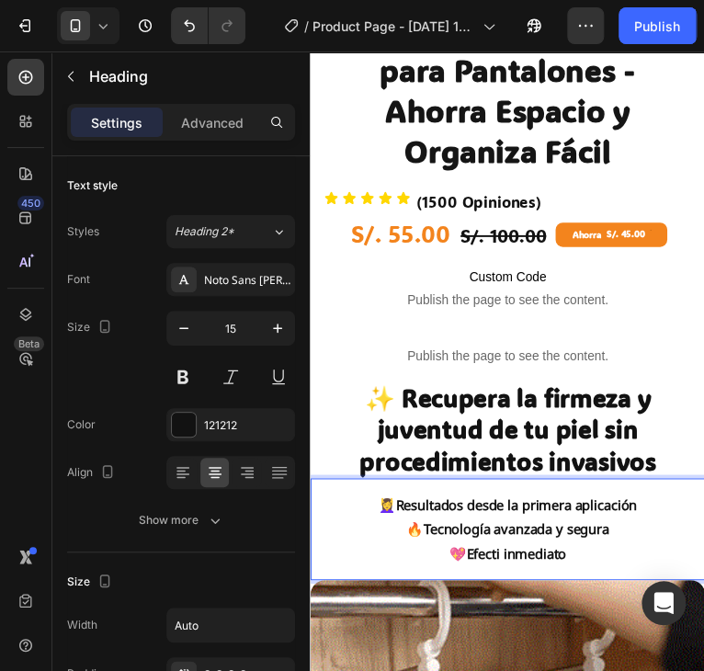
click at [497, 554] on strong "Efecti inmediato" at bounding box center [520, 563] width 102 height 18
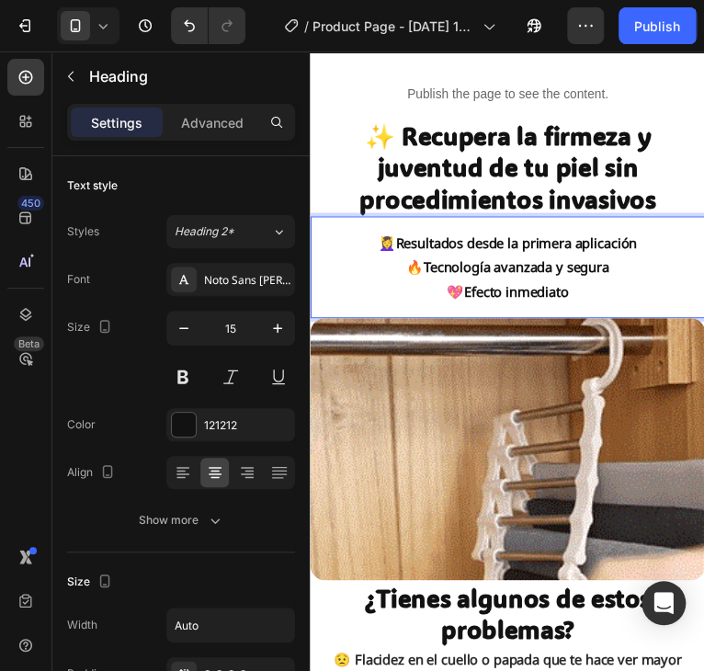
scroll to position [827, 0]
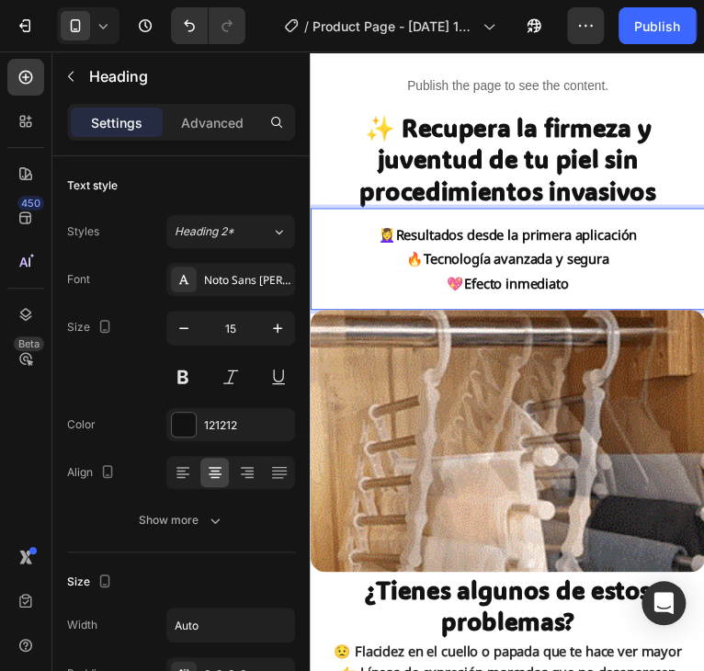
click at [583, 282] on p "💆‍♀️ Resultados desde la primera aplicación 🔥 Tecnología avanzada y segura 💖 Ef…" at bounding box center [511, 263] width 264 height 74
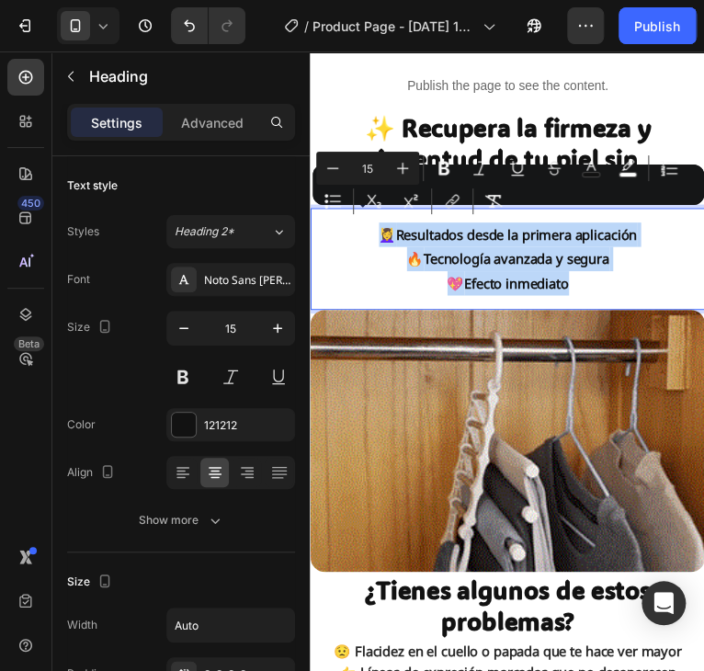
drag, startPoint x: 582, startPoint y: 279, endPoint x: 375, endPoint y: 224, distance: 214.8
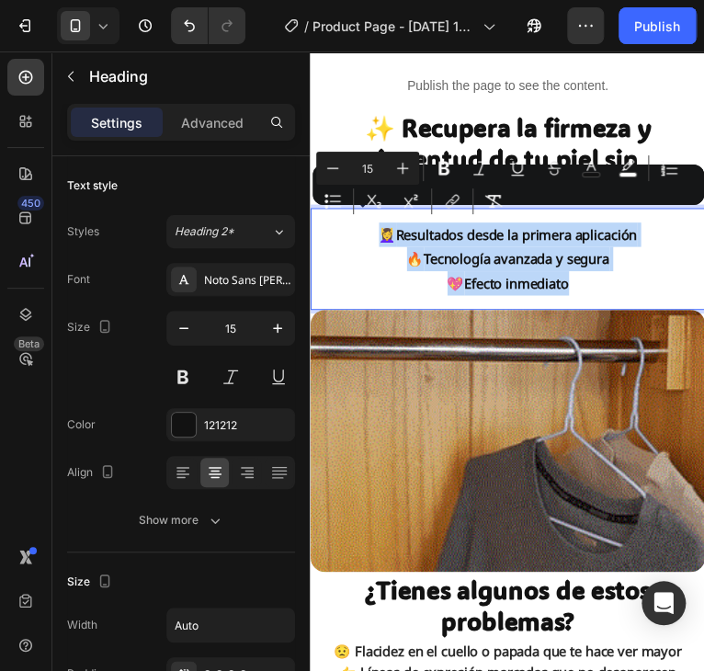
click at [379, 226] on p "💆‍♀️ Resultados desde la primera aplicación 🔥 Tecnología avanzada y segura 💖 Ef…" at bounding box center [511, 263] width 264 height 74
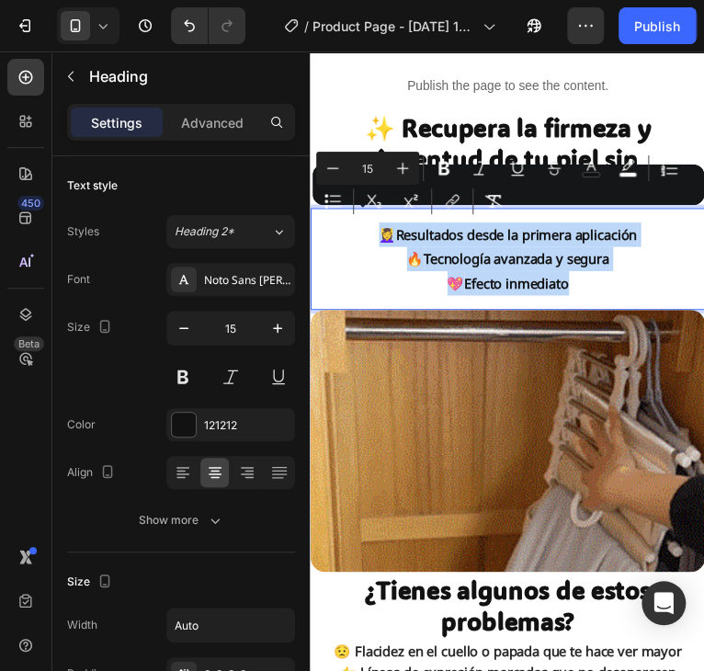
copy p "💆‍♀️ Resultados desde la primera aplicación 🔥 Tecnología avanzada y segura 💖 Ef…"
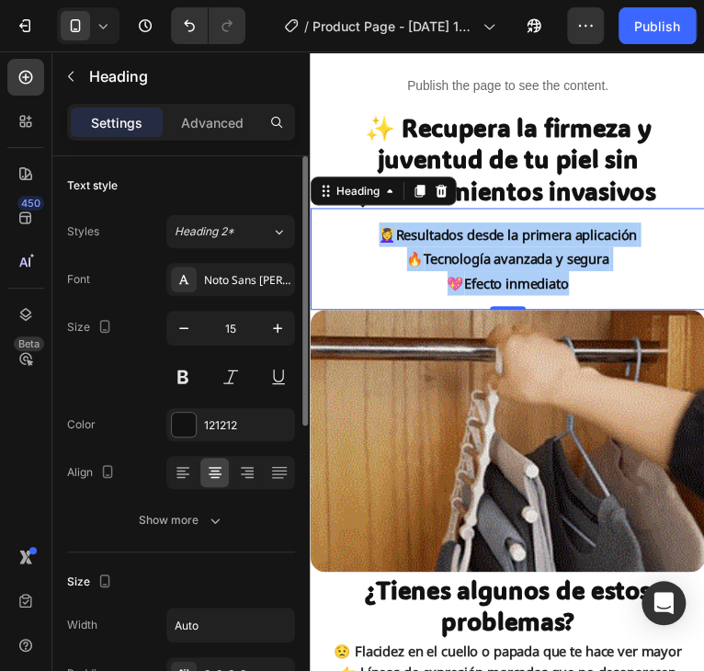
scroll to position [92, 0]
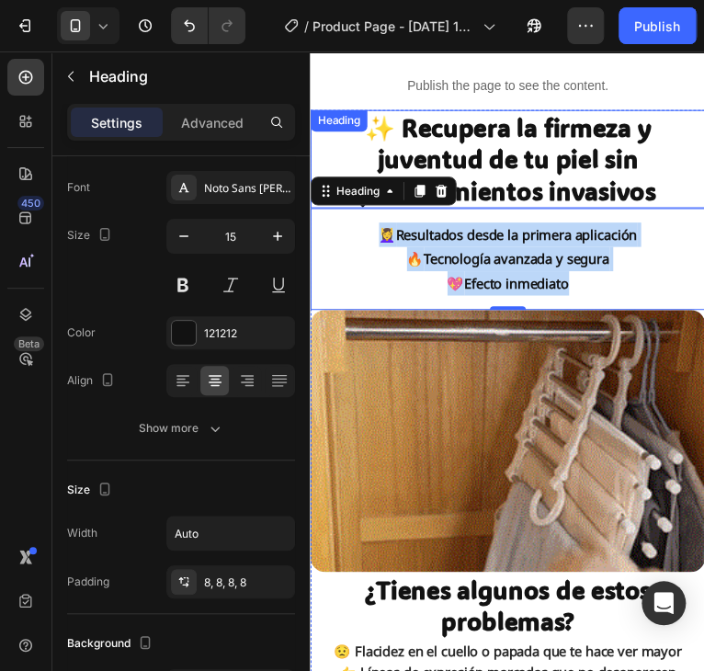
click at [483, 144] on strong "✨ Recupera la firmeza y juventud de tu piel sin procedimientos invasivos" at bounding box center [511, 161] width 302 height 96
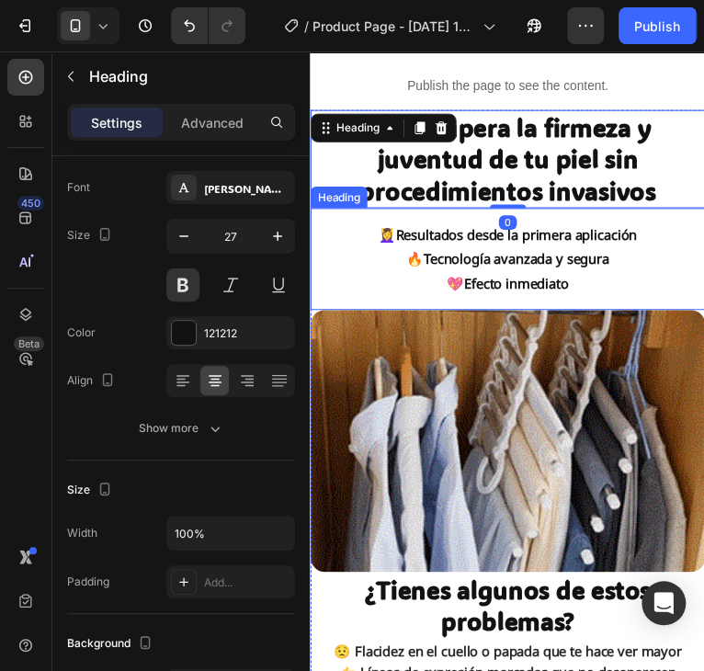
click at [520, 254] on strong "Tecnología avanzada y segura" at bounding box center [519, 263] width 189 height 18
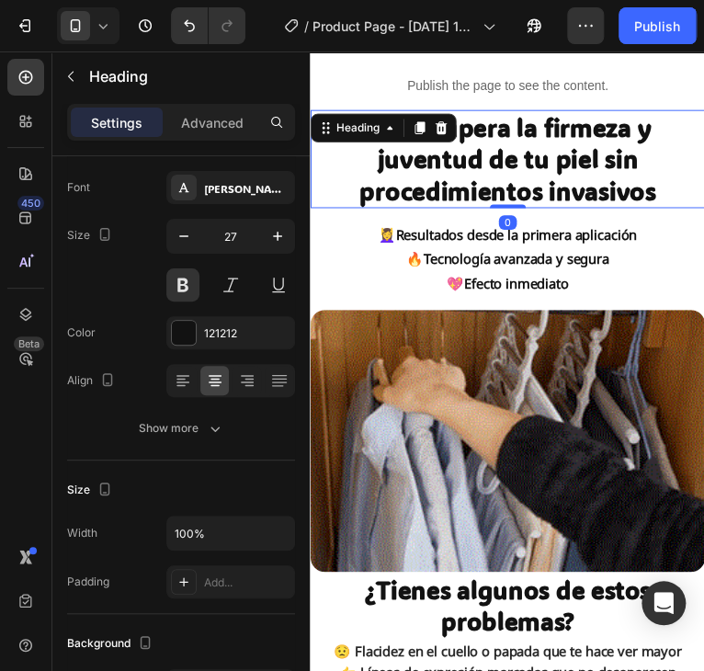
click at [562, 161] on strong "✨ Recupera la firmeza y juventud de tu piel sin procedimientos invasivos" at bounding box center [511, 161] width 302 height 96
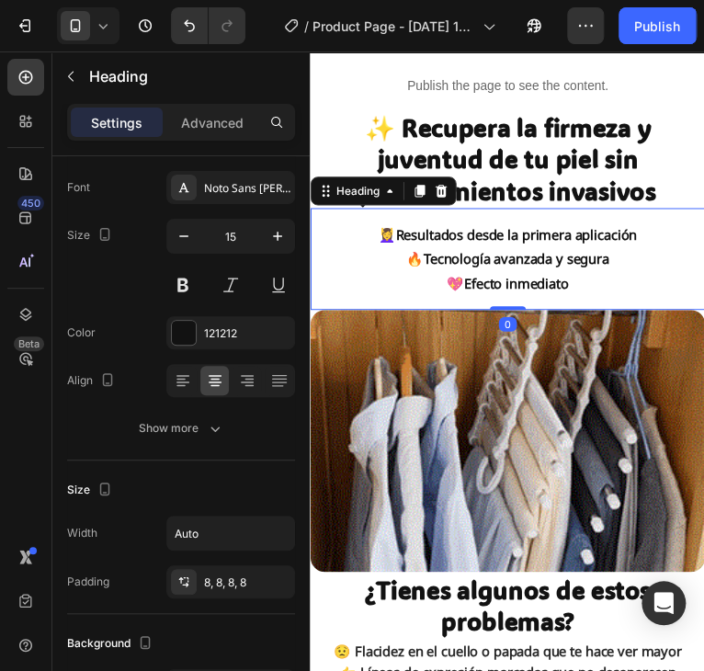
click at [543, 229] on strong "Resultados desde la primera aplicación" at bounding box center [520, 238] width 246 height 18
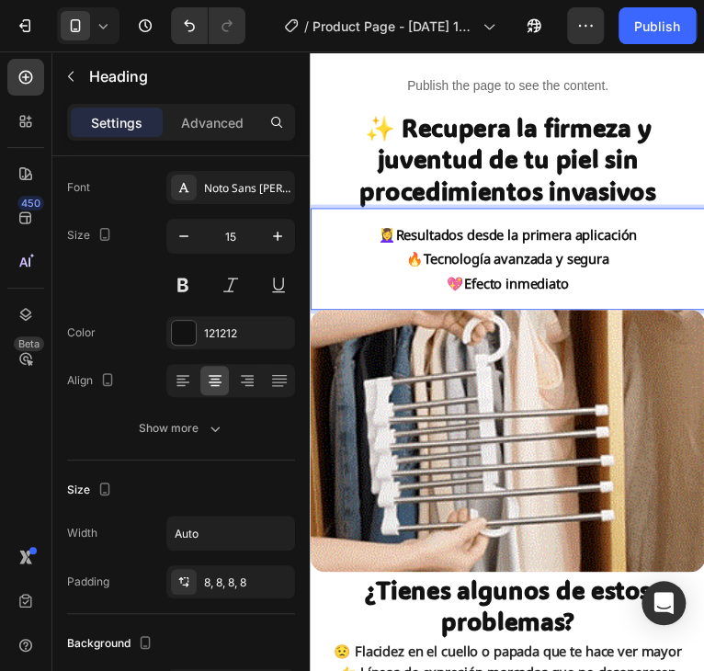
click at [506, 254] on strong "Tecnología avanzada y segura" at bounding box center [519, 263] width 189 height 18
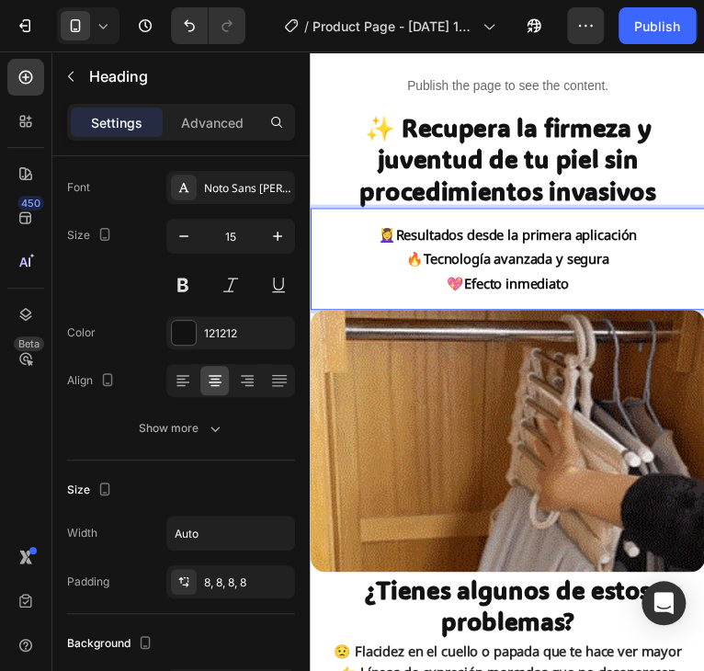
click at [582, 278] on p "💆‍♀️ Resultados desde la primera aplicación 🔥 Tecnología avanzada y segura 💖 Ef…" at bounding box center [511, 263] width 264 height 74
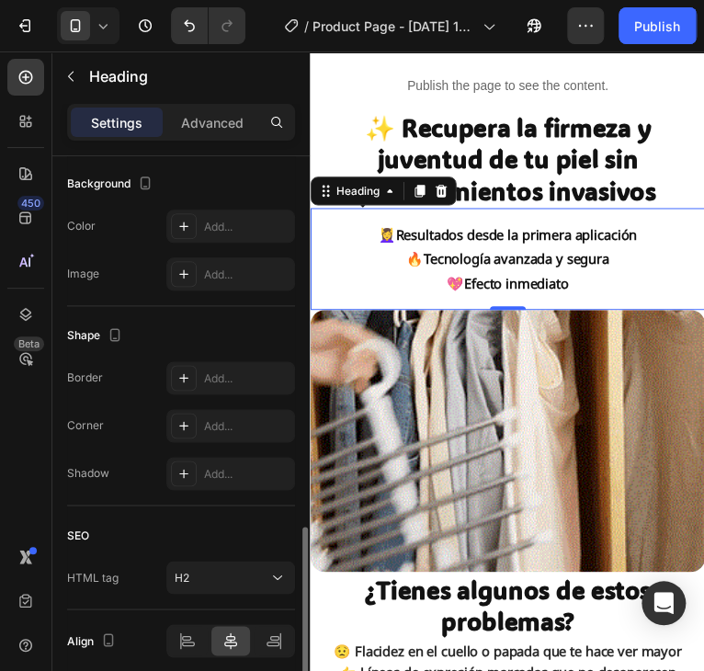
scroll to position [624, 0]
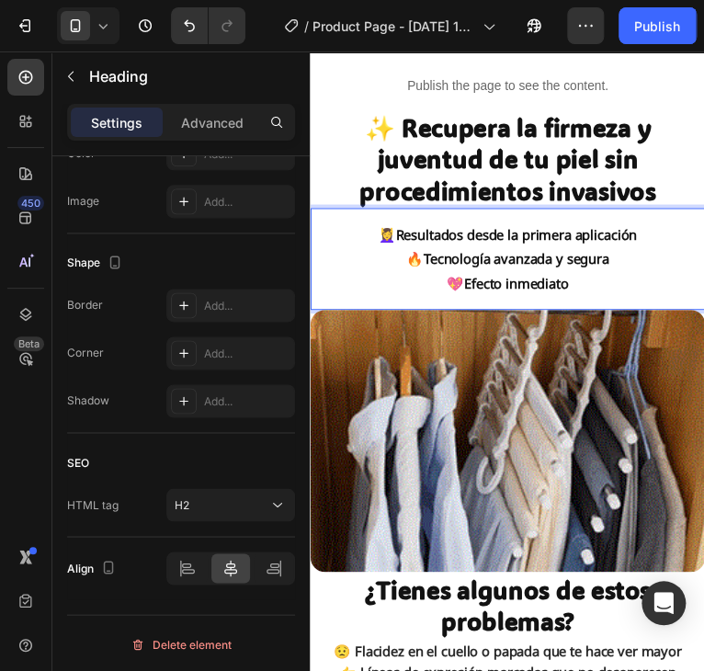
click at [513, 254] on strong "Tecnología avanzada y segura" at bounding box center [519, 263] width 189 height 18
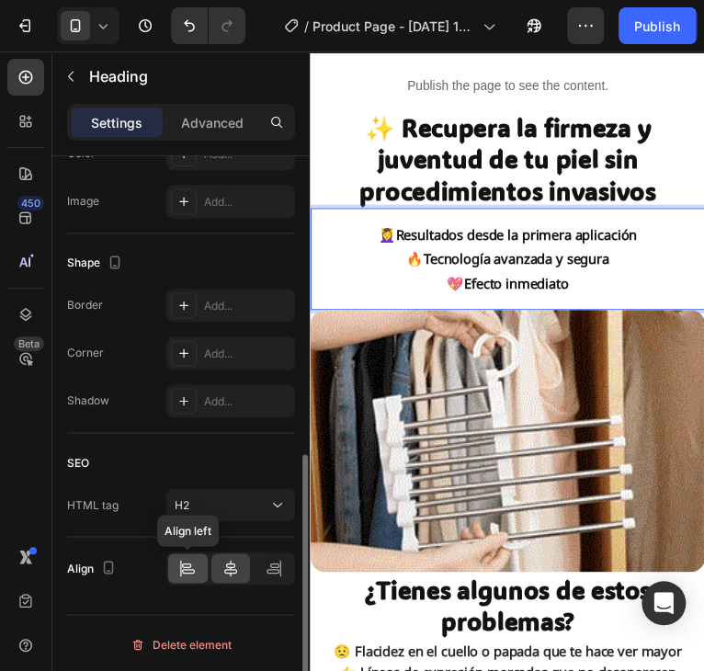
click at [184, 563] on icon at bounding box center [187, 568] width 18 height 18
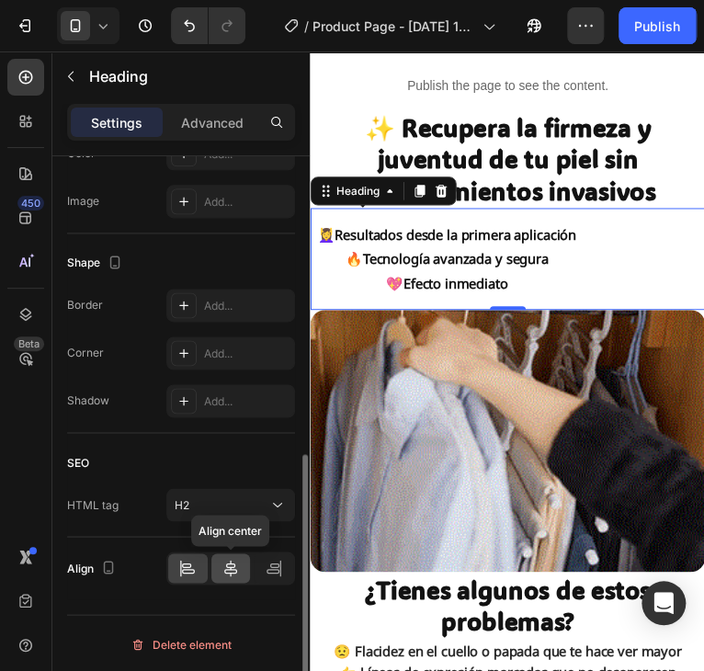
click at [217, 568] on div at bounding box center [231, 567] width 40 height 29
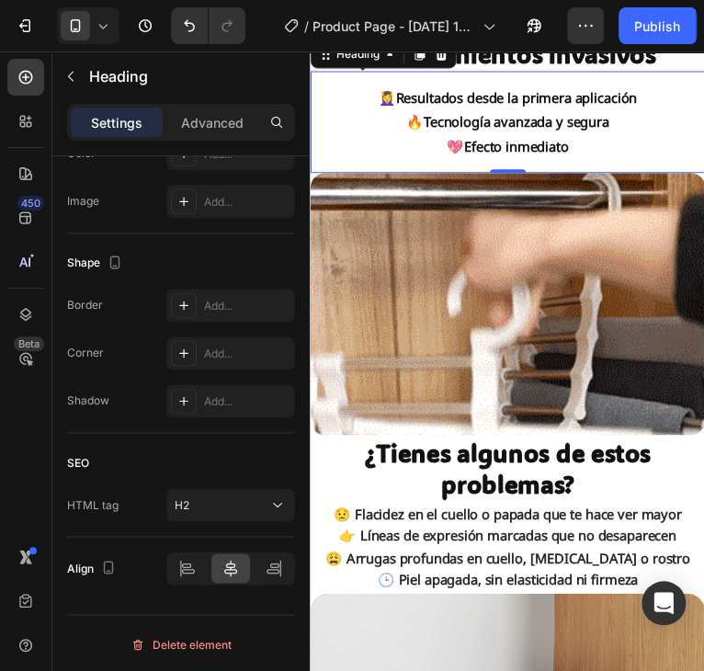
scroll to position [735, 0]
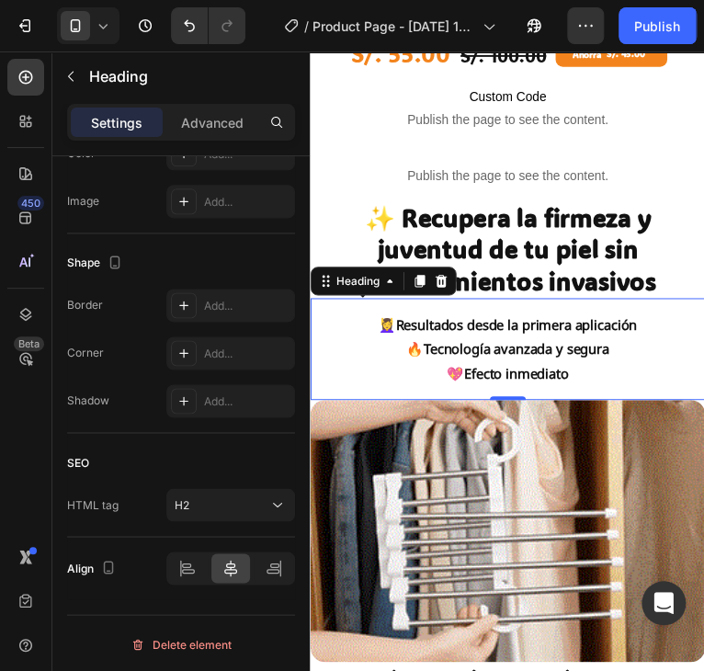
click at [525, 345] on strong "Tecnología avanzada y segura" at bounding box center [519, 354] width 189 height 18
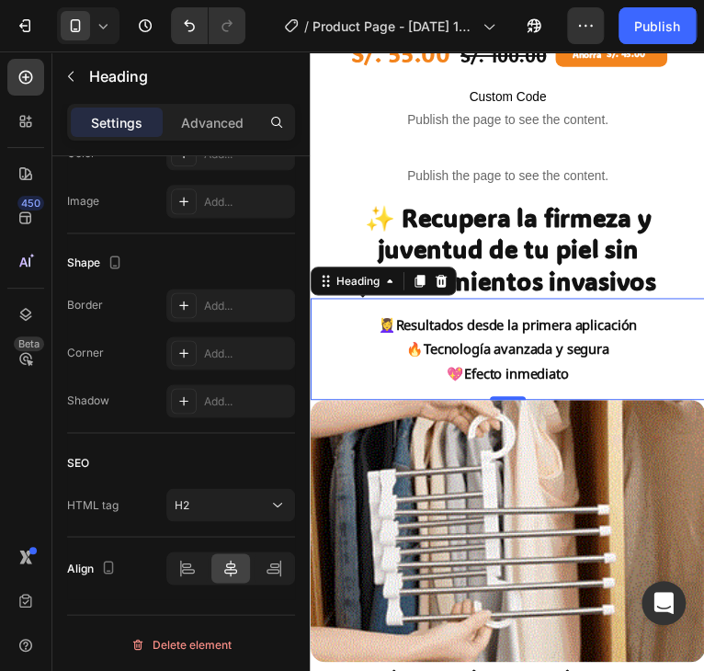
click at [483, 328] on p "💆‍♀️ Resultados desde la primera aplicación 🔥 Tecnología avanzada y segura 💖 Ef…" at bounding box center [511, 355] width 264 height 74
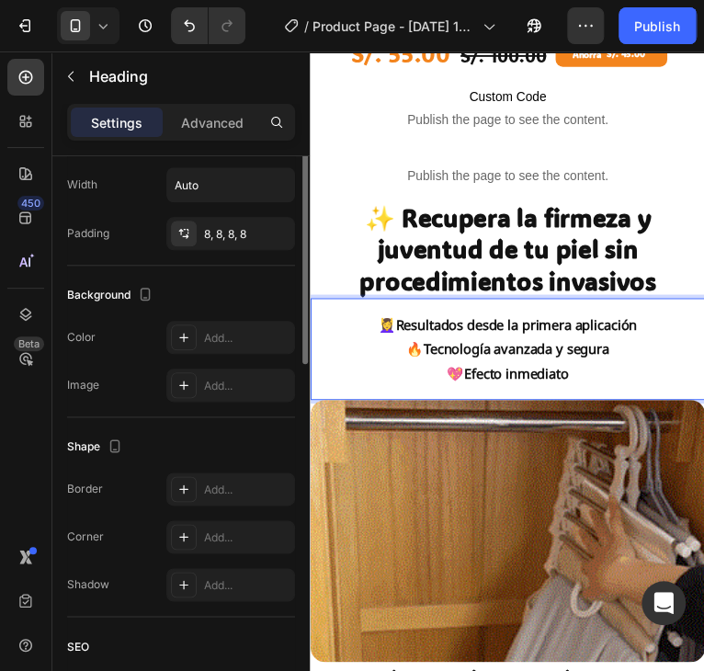
scroll to position [164, 0]
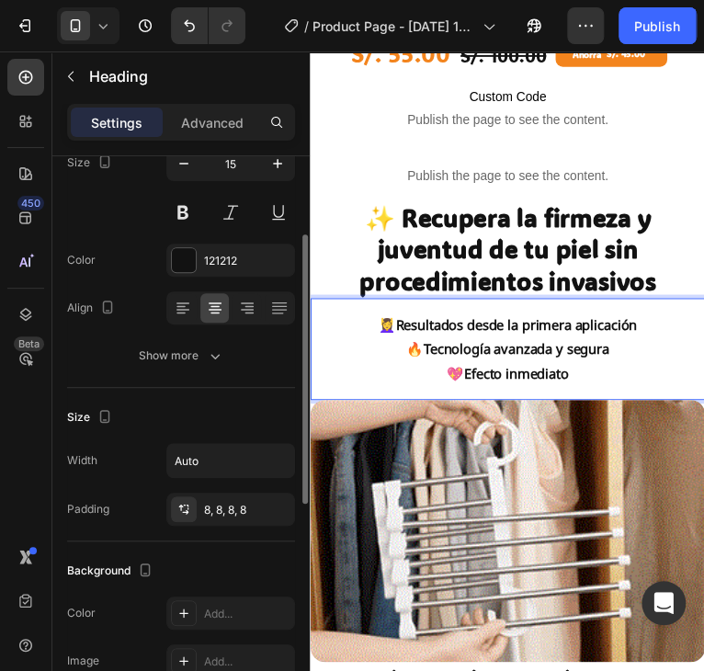
click at [195, 541] on div "Text style Styles Heading 2* Font Noto Sans [PERSON_NAME] Size 15 Color 121212 …" at bounding box center [181, 617] width 228 height 152
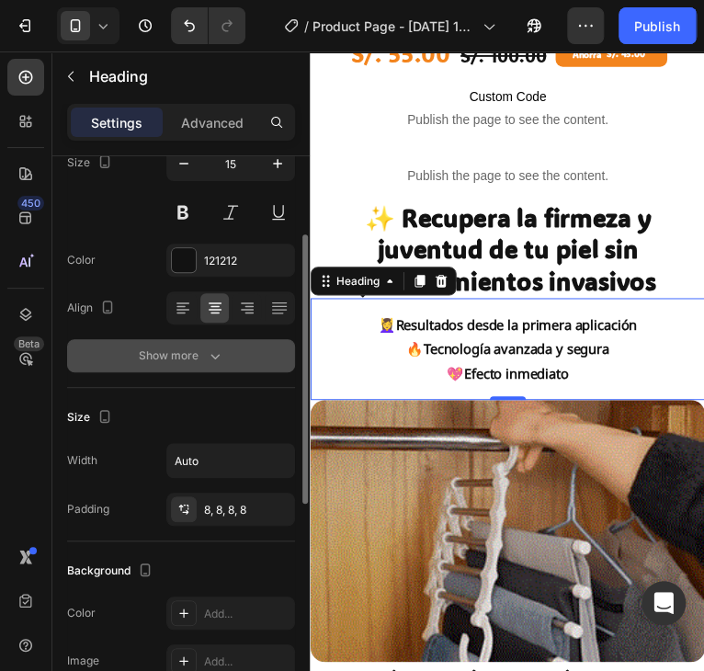
click at [195, 368] on button "Show more" at bounding box center [181, 355] width 228 height 33
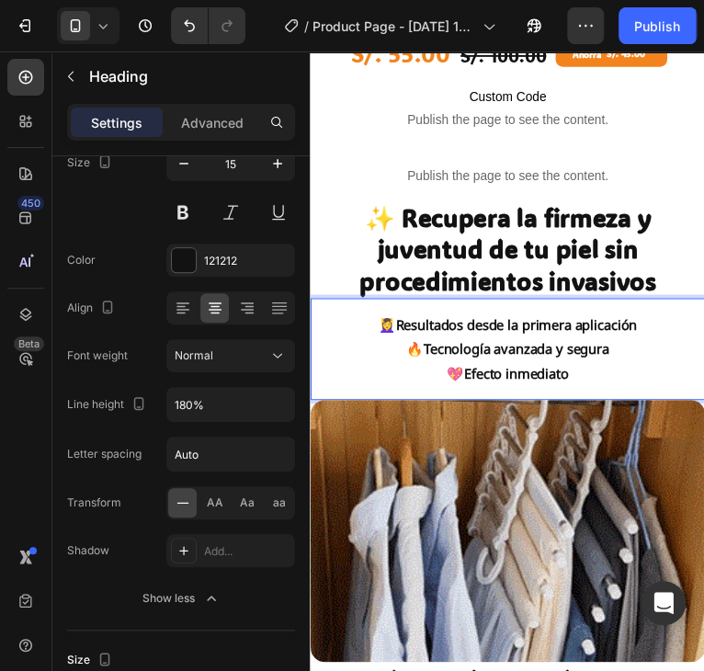
drag, startPoint x: 376, startPoint y: 355, endPoint x: 372, endPoint y: 400, distance: 45.2
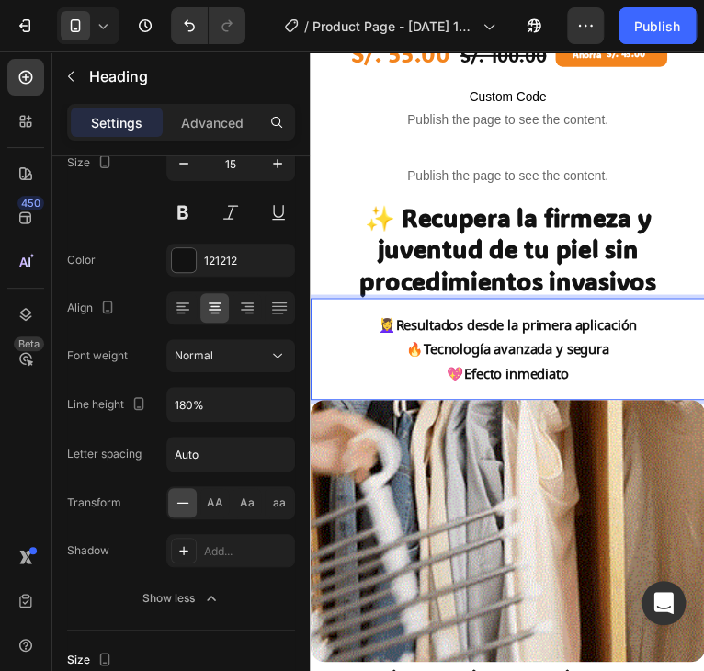
click at [379, 355] on p "💆‍♀️ Resultados desde la primera aplicación 🔥 Tecnología avanzada y segura 💖 Ef…" at bounding box center [511, 355] width 264 height 74
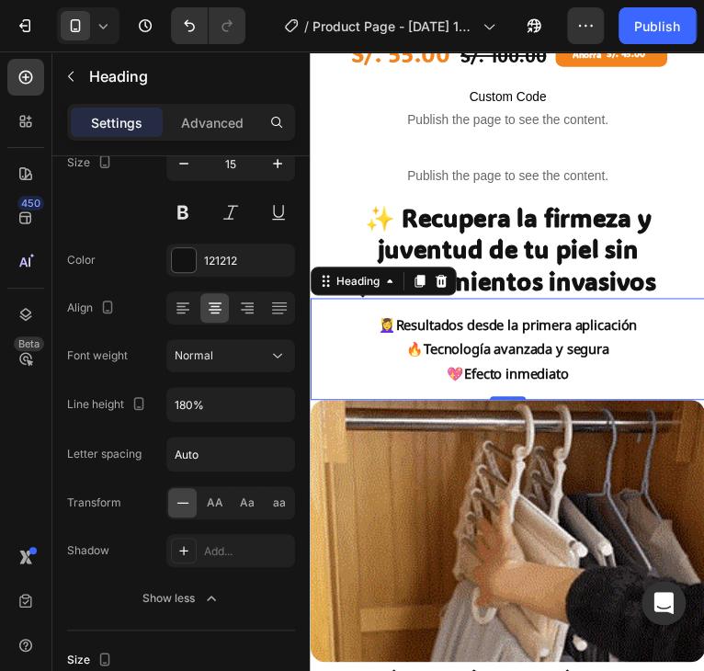
click at [484, 321] on strong "Resultados desde la primera aplicación" at bounding box center [520, 330] width 246 height 18
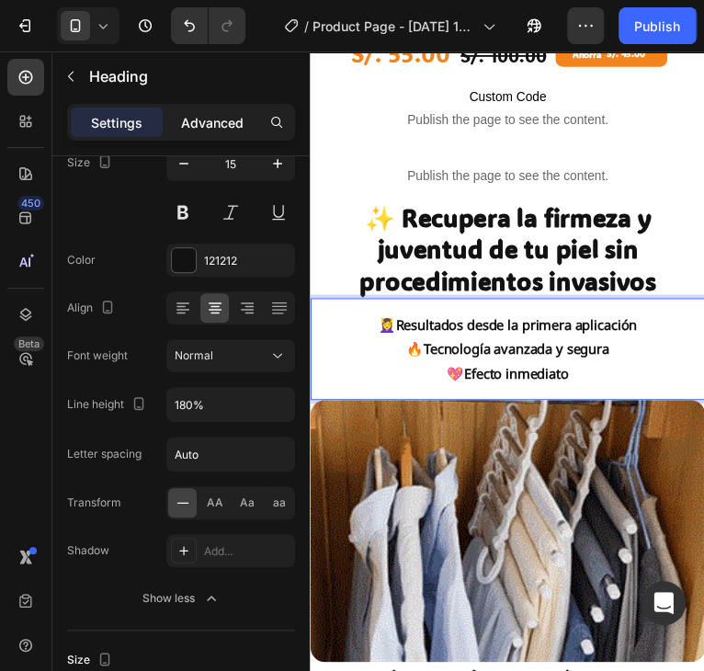
click at [206, 132] on div "Advanced" at bounding box center [212, 121] width 92 height 29
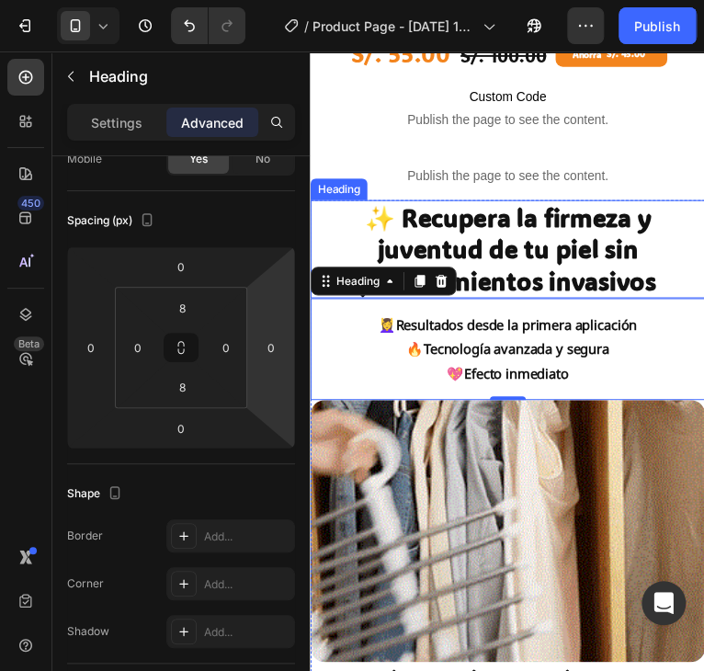
click at [539, 266] on strong "✨ Recupera la firmeza y juventud de tu piel sin procedimientos invasivos" at bounding box center [511, 253] width 302 height 96
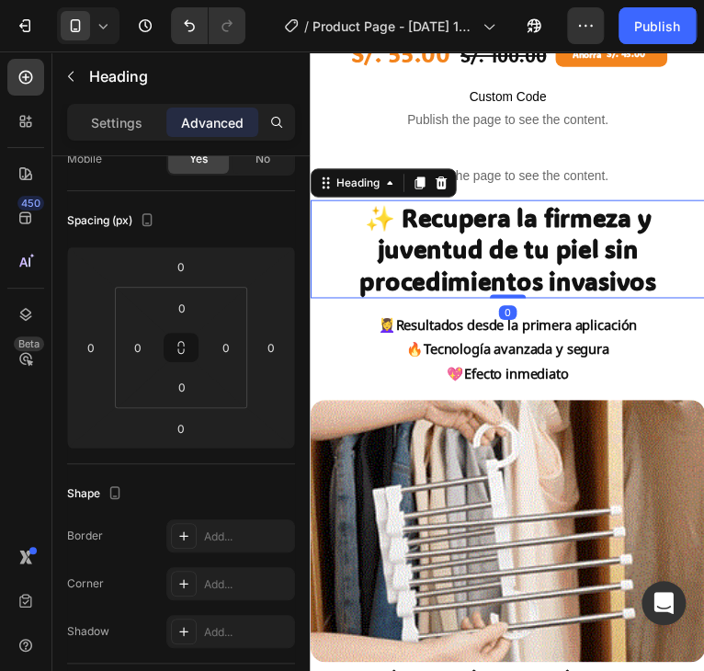
click at [547, 321] on strong "Resultados desde la primera aplicación" at bounding box center [520, 330] width 246 height 18
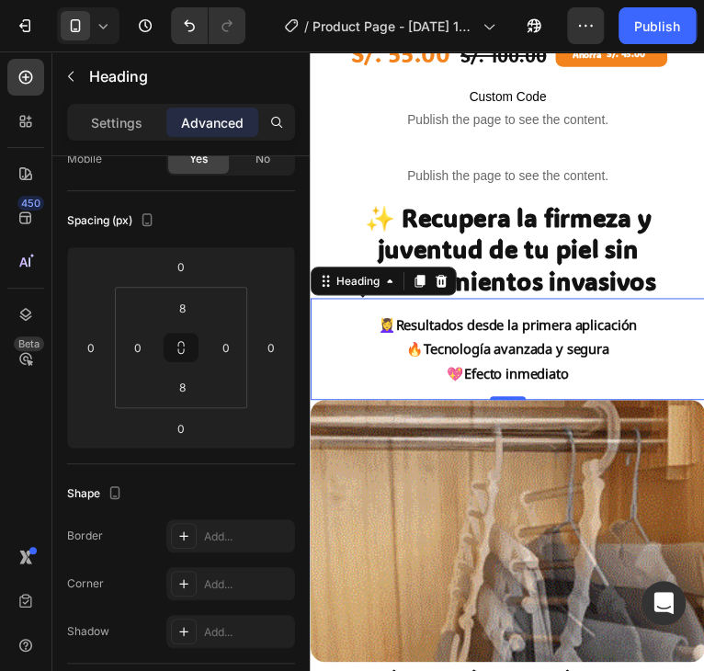
click at [561, 250] on strong "✨ Recupera la firmeza y juventud de tu piel sin procedimientos invasivos" at bounding box center [511, 253] width 302 height 96
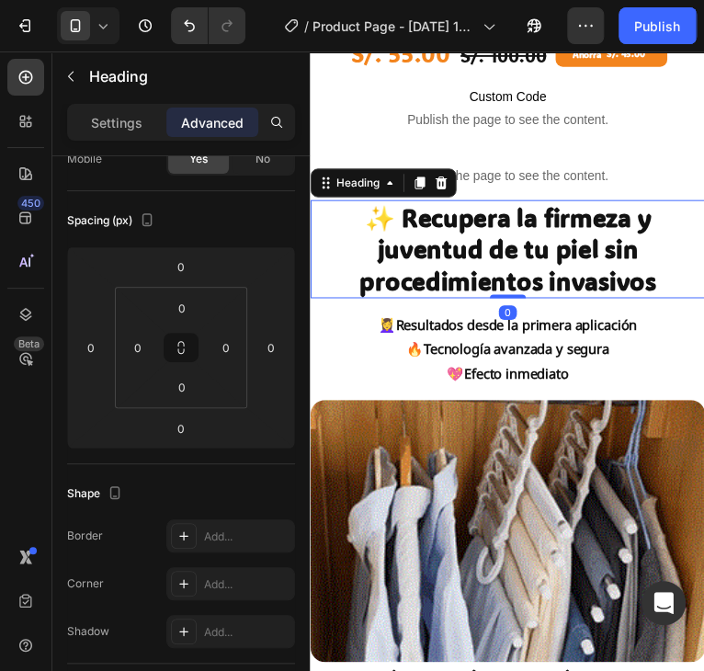
click at [577, 303] on div "⁠⁠⁠⁠⁠⁠⁠ 💆‍♀️ Resultados desde la primera aplicación 🔥 Tecnología avanzada y seg…" at bounding box center [511, 355] width 402 height 104
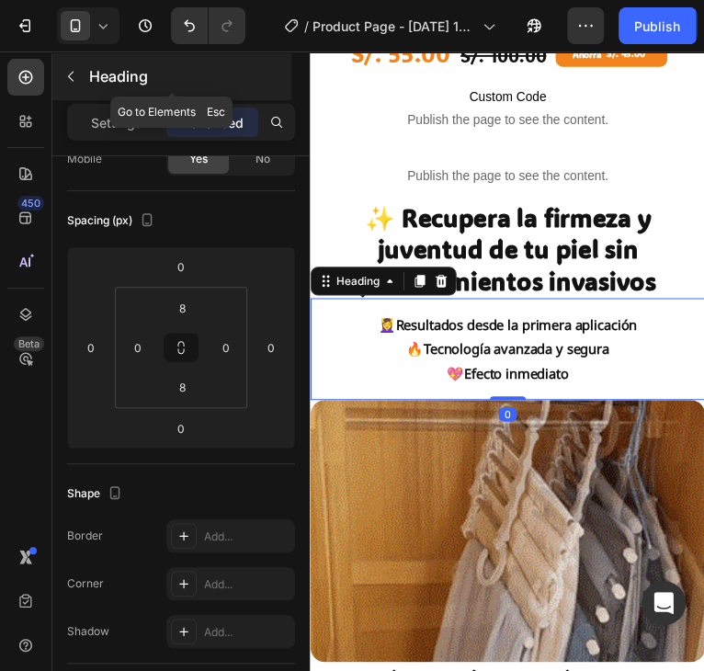
click at [83, 80] on button "button" at bounding box center [70, 76] width 29 height 29
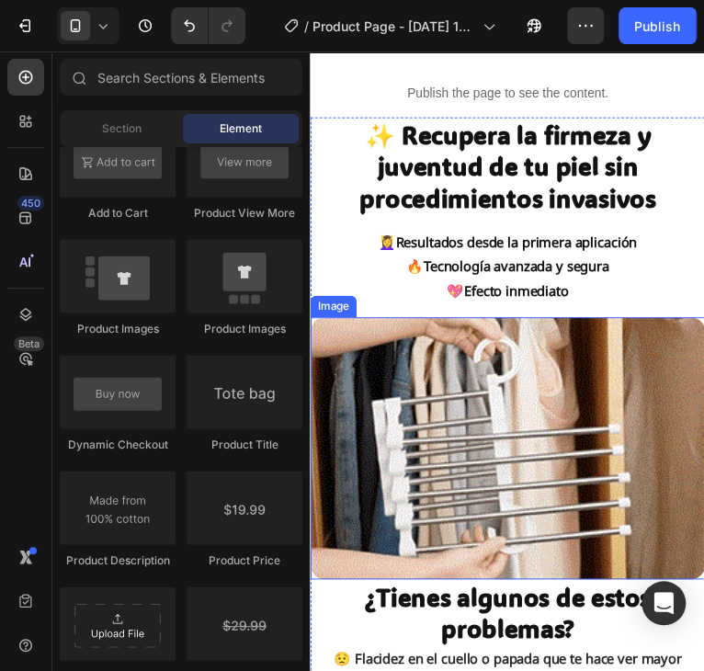
scroll to position [827, 0]
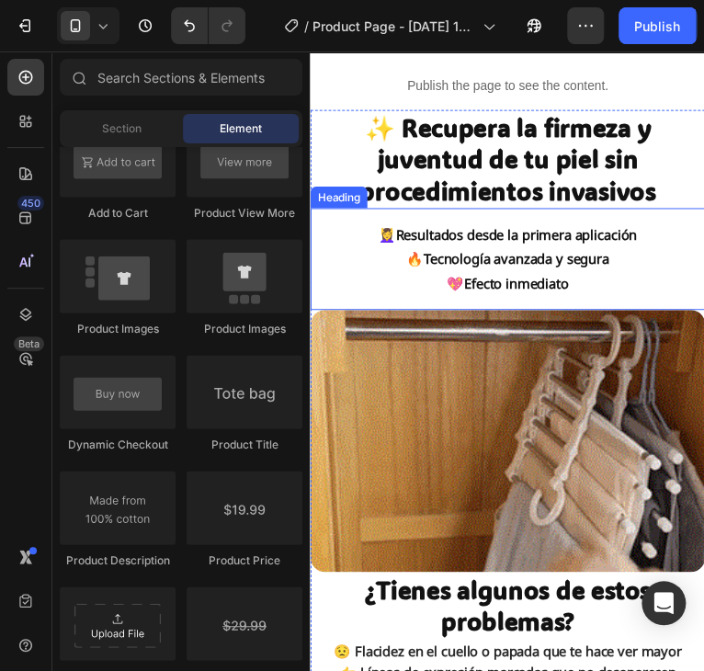
click at [454, 254] on strong "Tecnología avanzada y segura" at bounding box center [519, 263] width 189 height 18
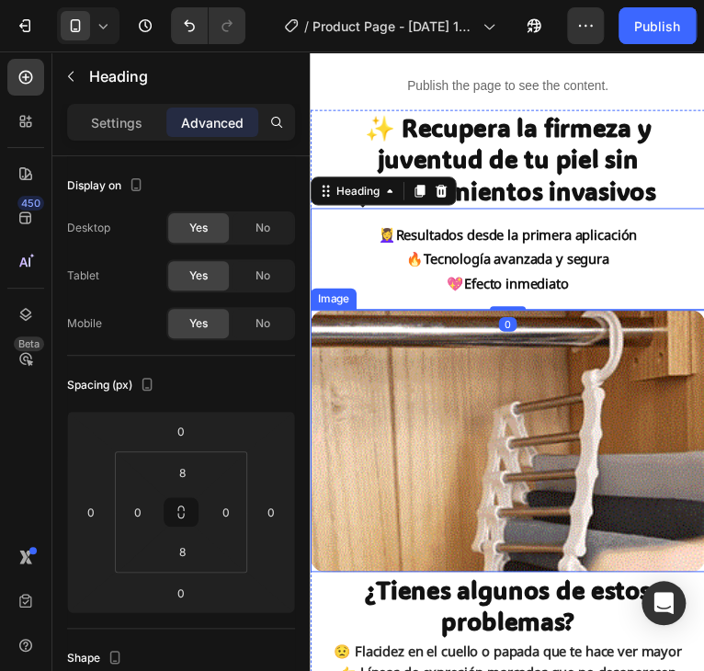
click at [622, 301] on div "⁠⁠⁠⁠⁠⁠⁠ ✨ Recupera la firmeza y juventud de tu piel sin procedimientos invasivo…" at bounding box center [511, 667] width 402 height 1113
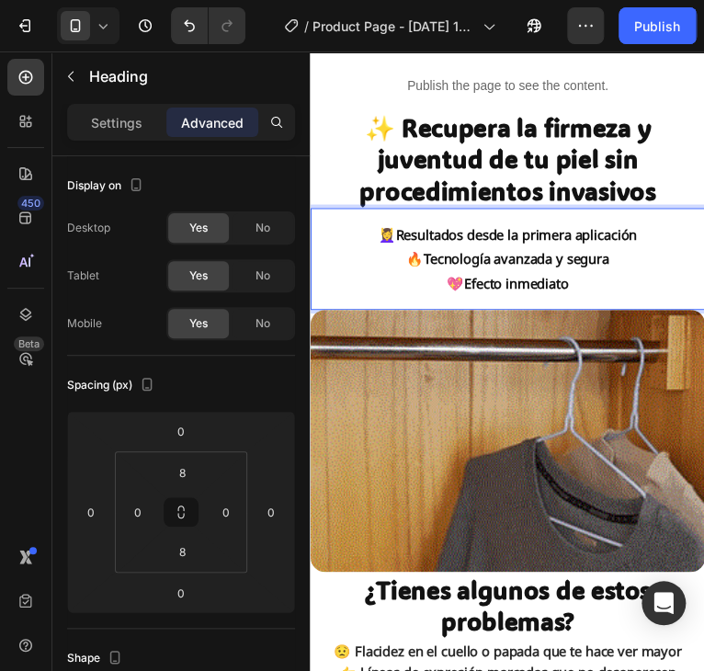
click at [614, 284] on p "💆‍♀️ Resultados desde la primera aplicación 🔥 Tecnología avanzada y segura 💖 Ef…" at bounding box center [511, 263] width 264 height 74
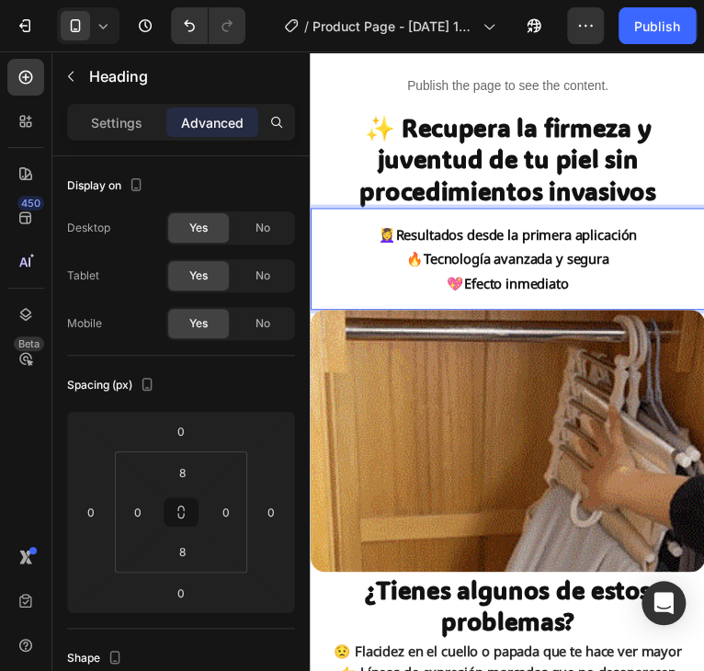
click at [531, 254] on strong "Tecnología avanzada y segura" at bounding box center [519, 263] width 189 height 18
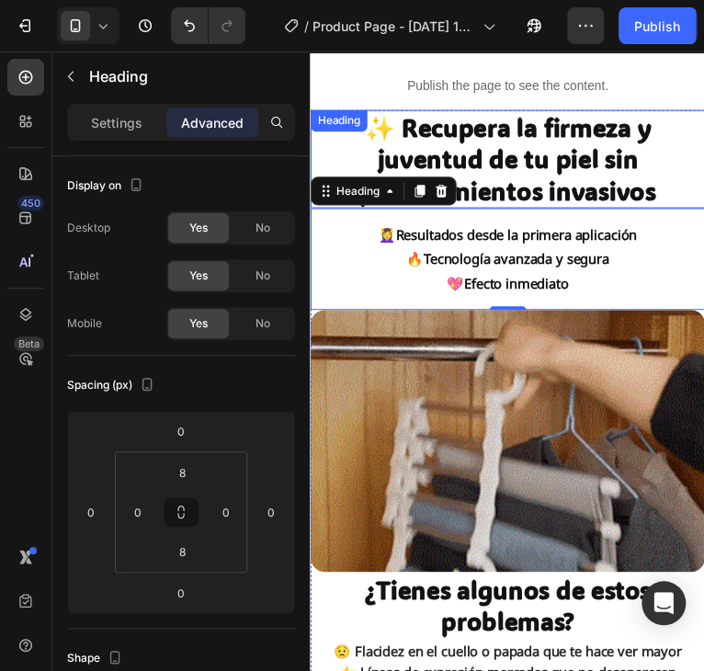
click at [685, 163] on p "⁠⁠⁠⁠⁠⁠⁠ ✨ Recupera la firmeza y juventud de tu piel sin procedimientos invasivos" at bounding box center [510, 161] width 399 height 96
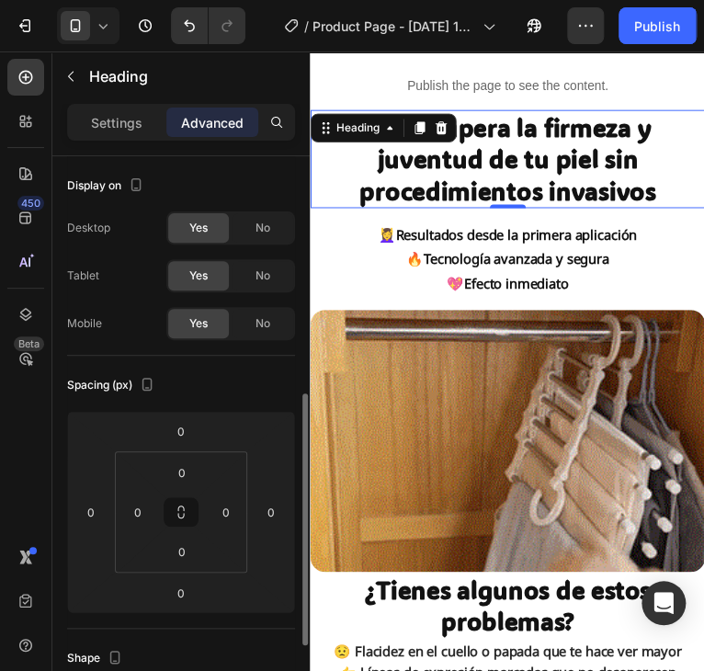
scroll to position [164, 0]
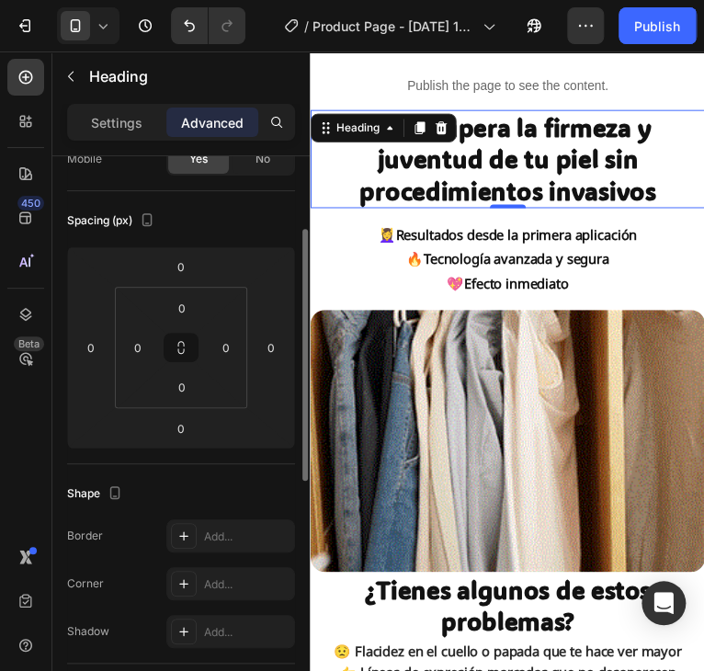
click at [687, 238] on div "⁠⁠⁠⁠⁠⁠⁠ 💆‍♀️ Resultados desde la primera aplicación 🔥 Tecnología avanzada y seg…" at bounding box center [511, 263] width 402 height 89
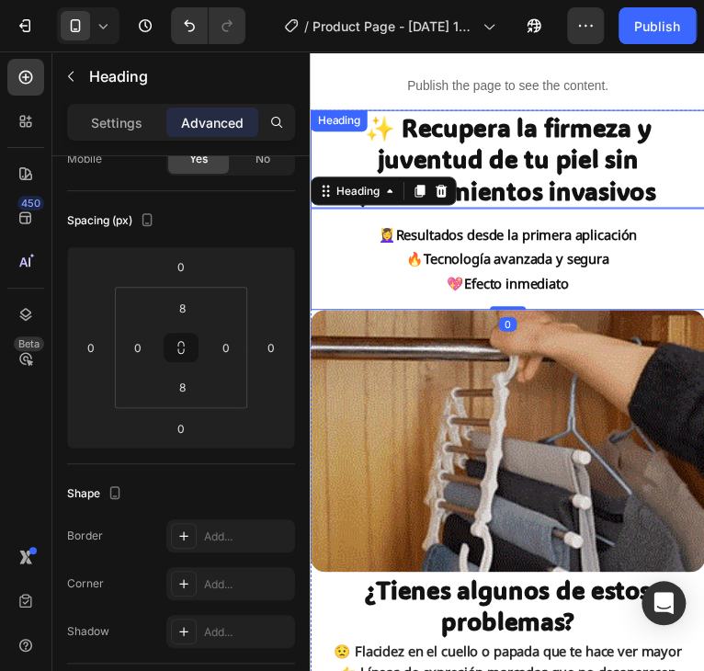
click at [665, 154] on p "⁠⁠⁠⁠⁠⁠⁠ ✨ Recupera la firmeza y juventud de tu piel sin procedimientos invasivos" at bounding box center [510, 161] width 399 height 96
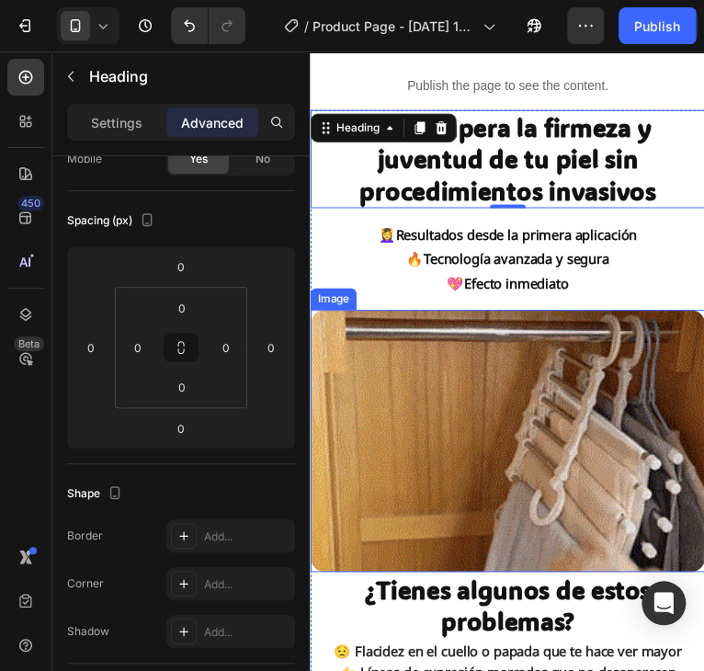
click at [401, 394] on img at bounding box center [511, 448] width 402 height 267
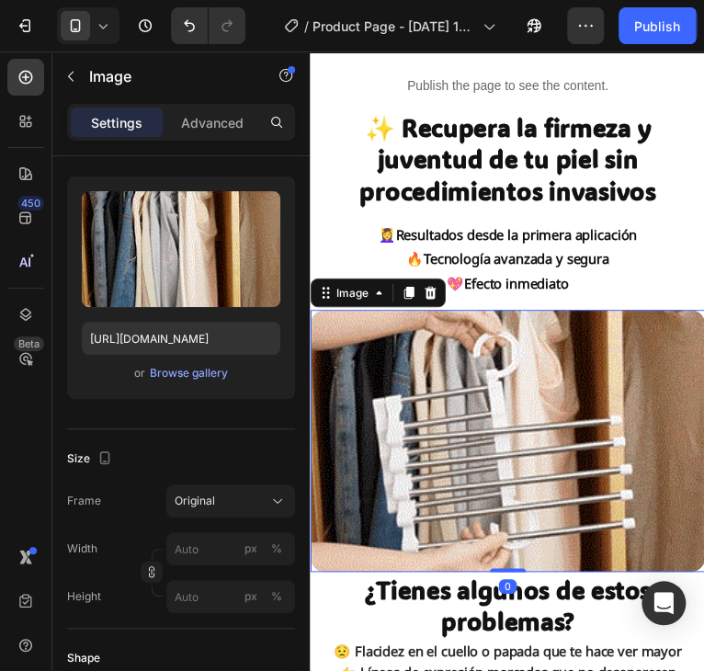
scroll to position [0, 0]
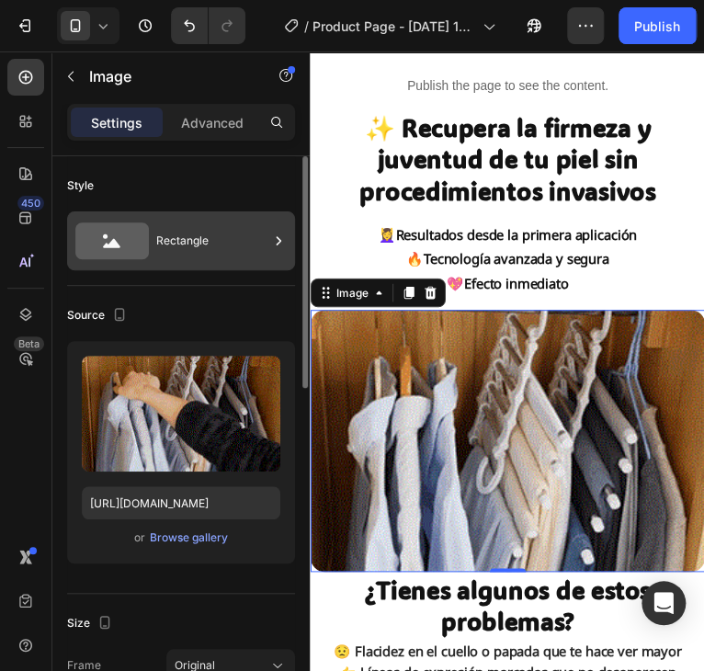
click at [230, 244] on div "Rectangle" at bounding box center [212, 241] width 112 height 42
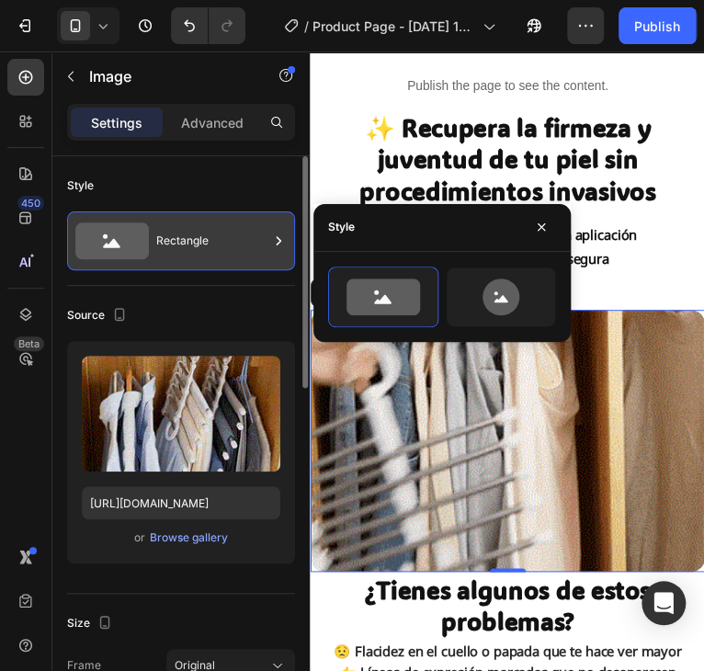
click at [230, 244] on div "Rectangle" at bounding box center [212, 241] width 112 height 42
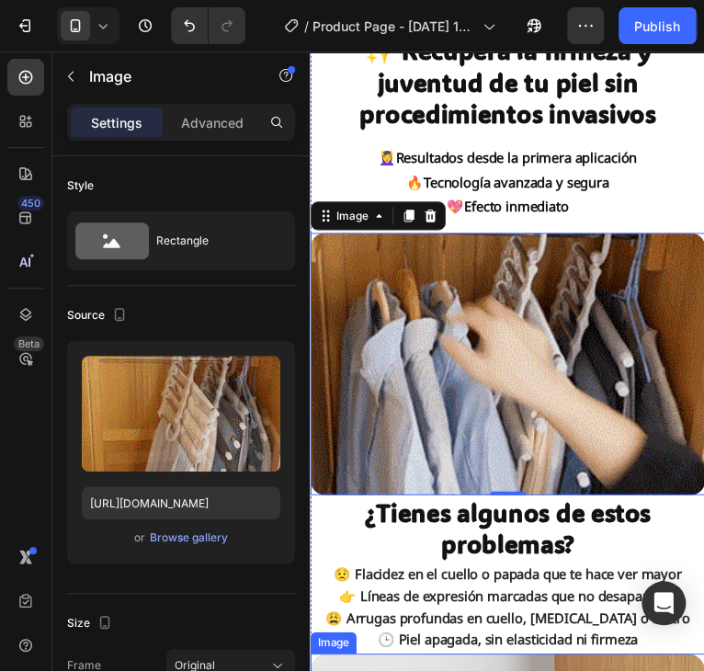
scroll to position [1102, 0]
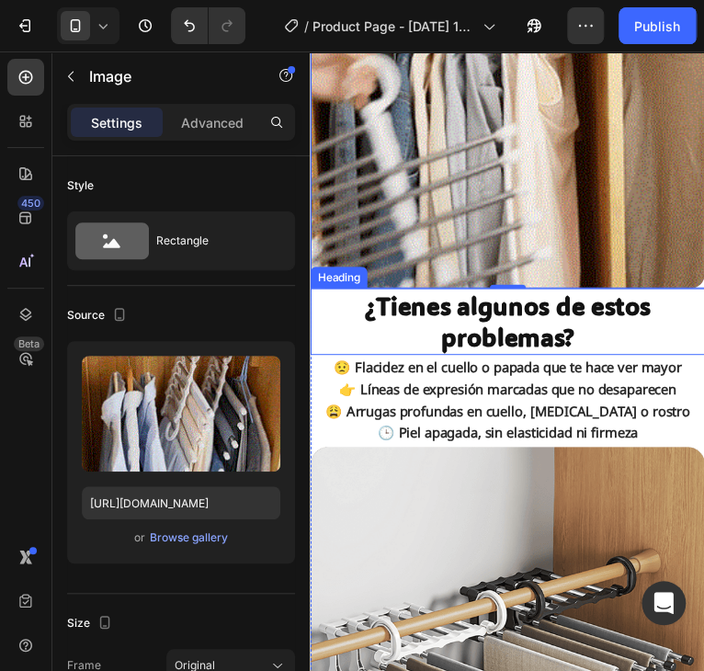
click at [330, 322] on h2 "¿Tienes algunos de estos problemas?" at bounding box center [511, 327] width 402 height 68
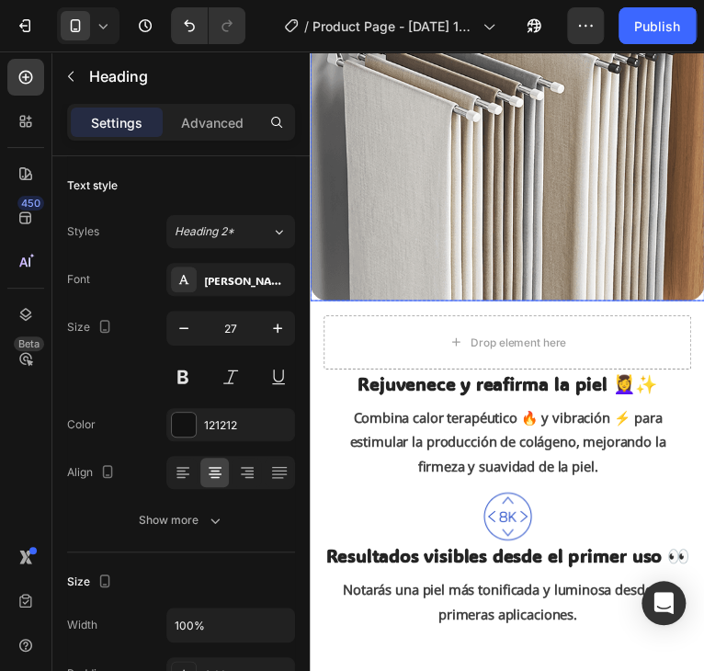
scroll to position [1746, 0]
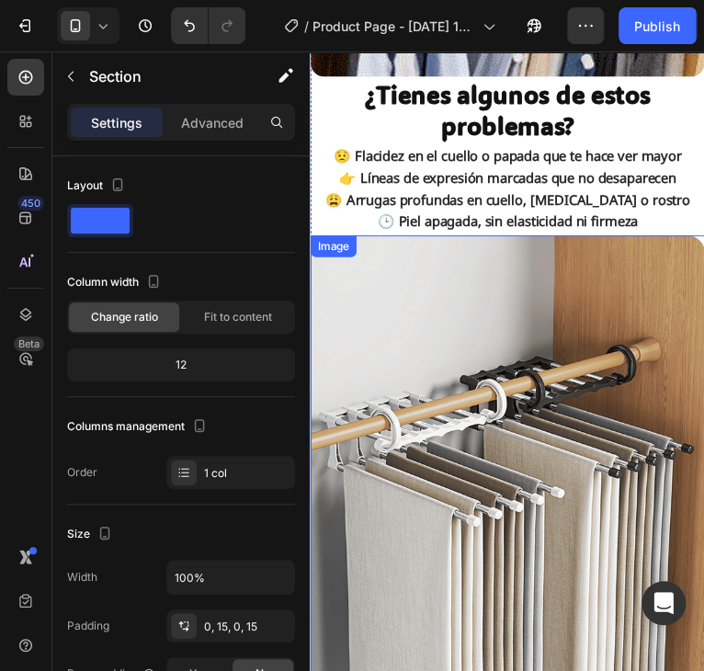
scroll to position [1194, 0]
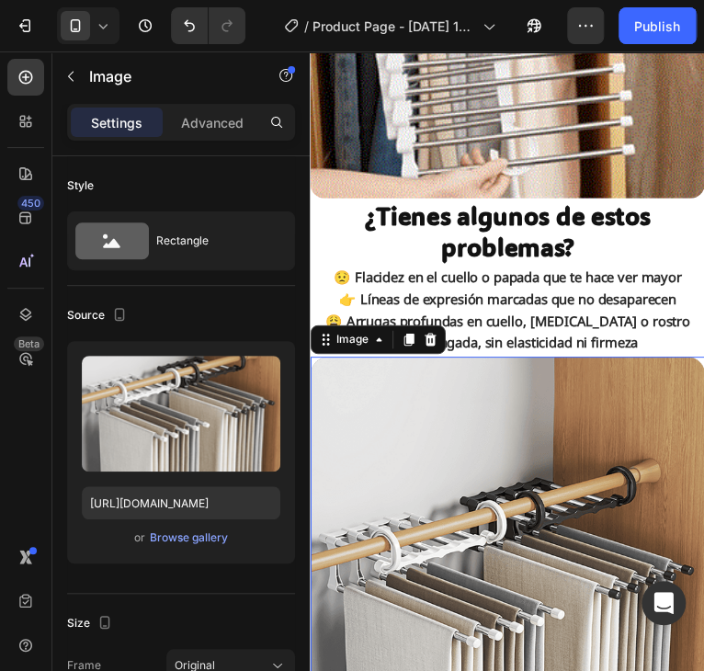
click at [600, 390] on img at bounding box center [511, 603] width 402 height 480
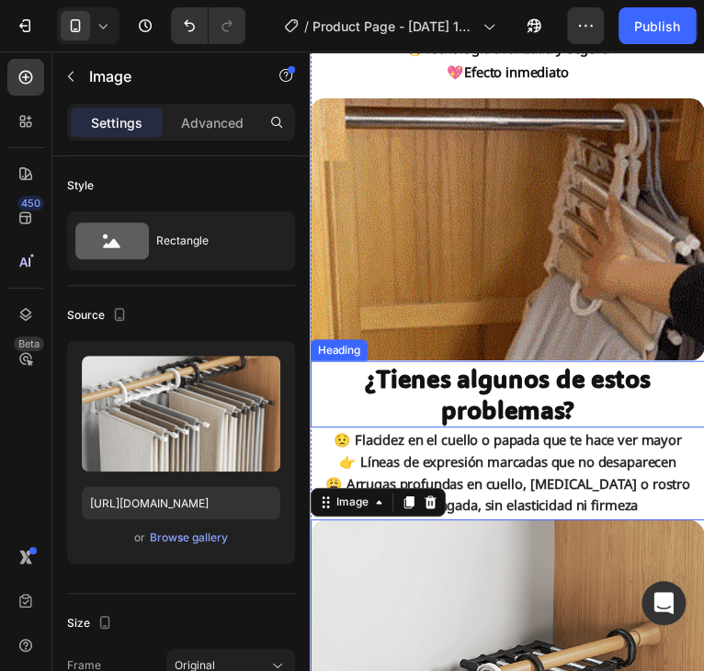
scroll to position [1011, 0]
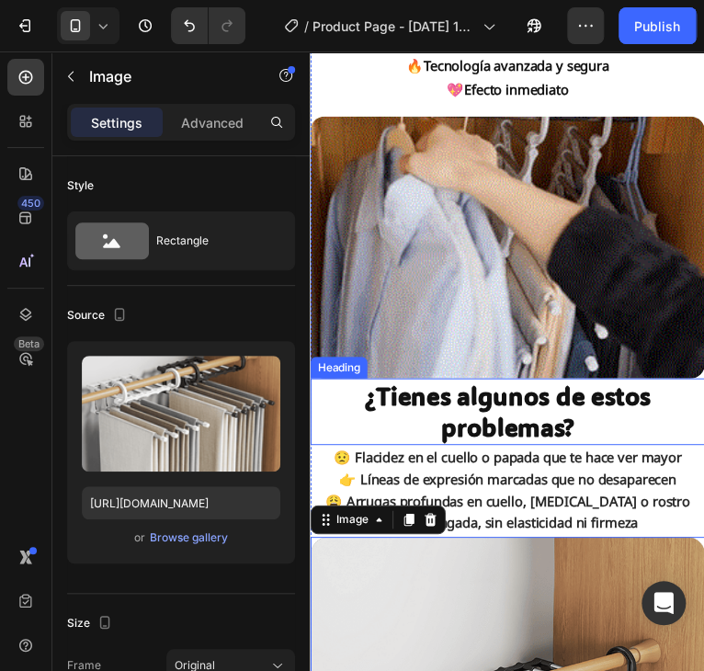
click at [647, 406] on strong "¿Tienes algunos de estos problemas?" at bounding box center [511, 419] width 291 height 64
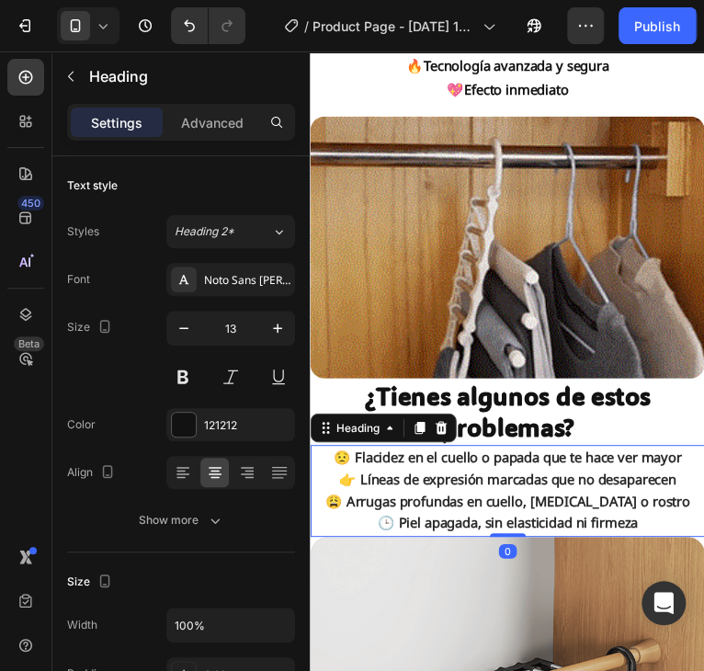
click at [647, 457] on strong "😟 Flacidez en el cuello o papada que te hace ver mayor" at bounding box center [510, 465] width 355 height 18
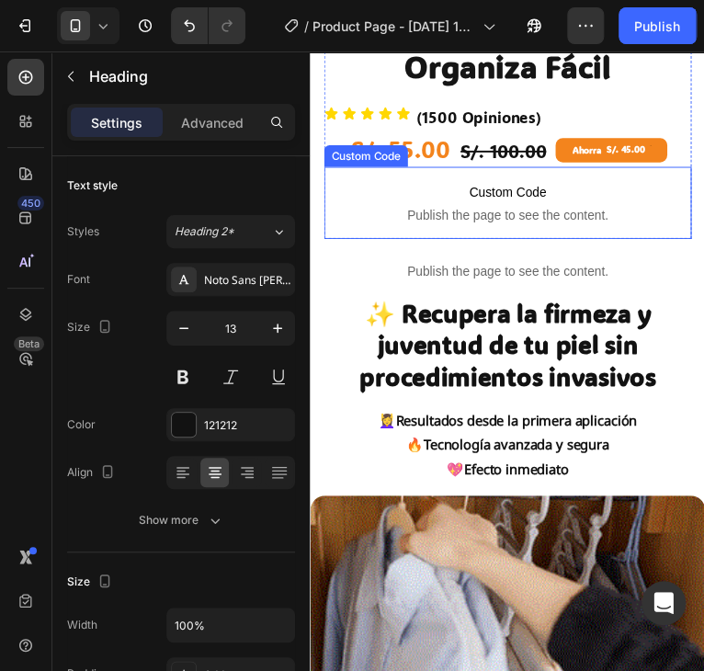
scroll to position [658, 0]
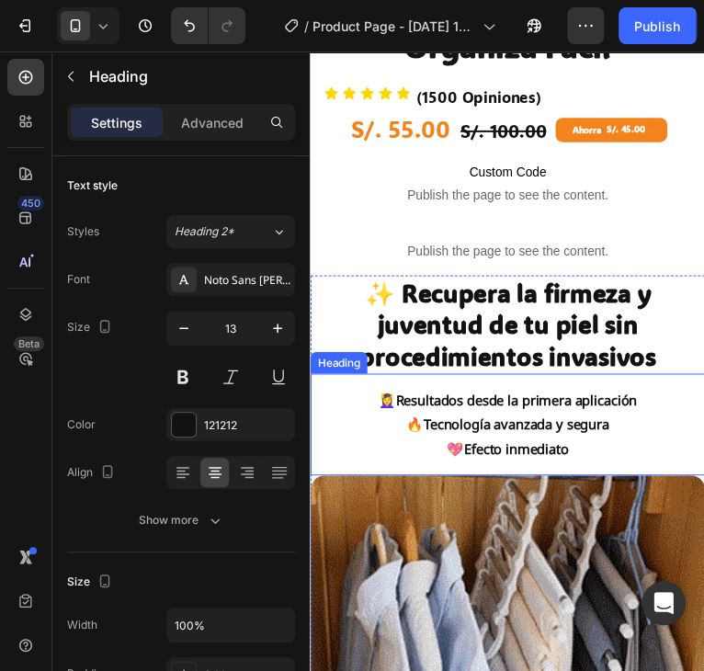
click at [447, 424] on strong "Tecnología avanzada y segura" at bounding box center [519, 432] width 189 height 18
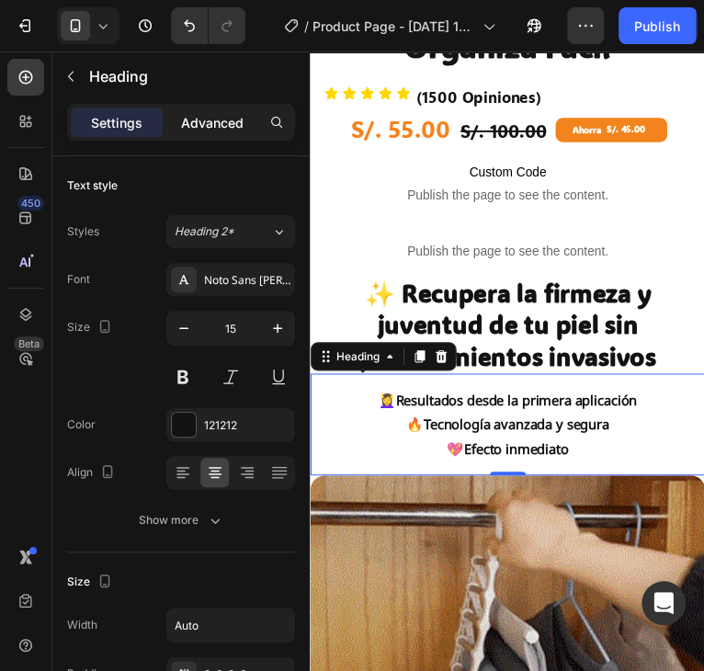
click at [224, 136] on div "Advanced" at bounding box center [212, 121] width 92 height 29
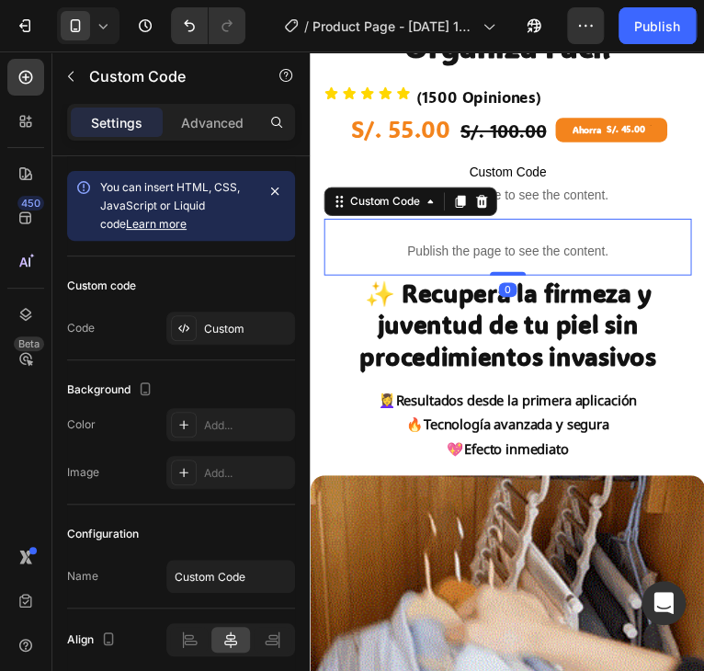
click at [518, 246] on p "Publish the page to see the content." at bounding box center [510, 255] width 375 height 19
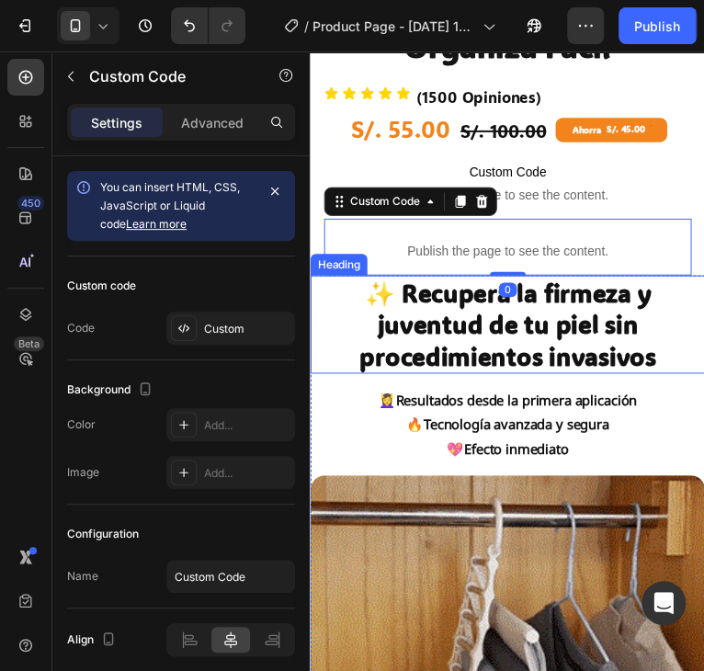
click at [457, 289] on strong "✨ Recupera la firmeza y juventud de tu piel sin procedimientos invasivos" at bounding box center [511, 330] width 302 height 96
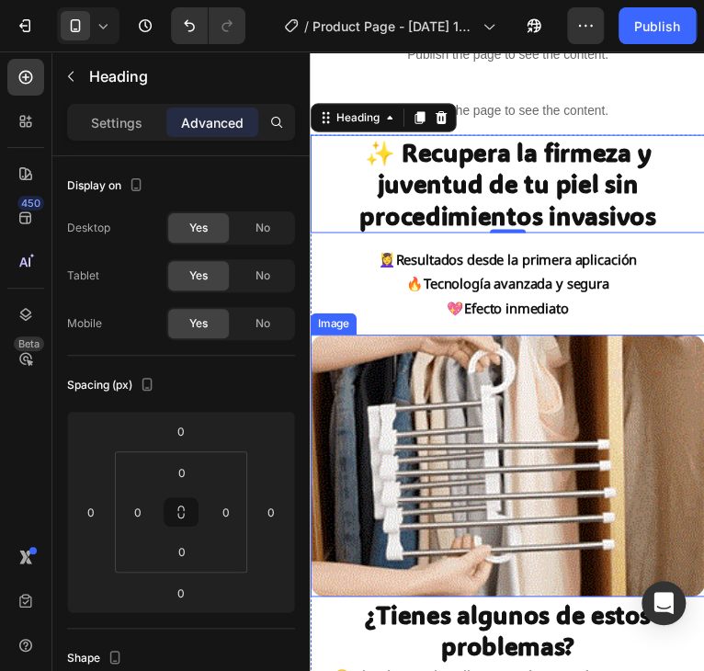
scroll to position [1025, 0]
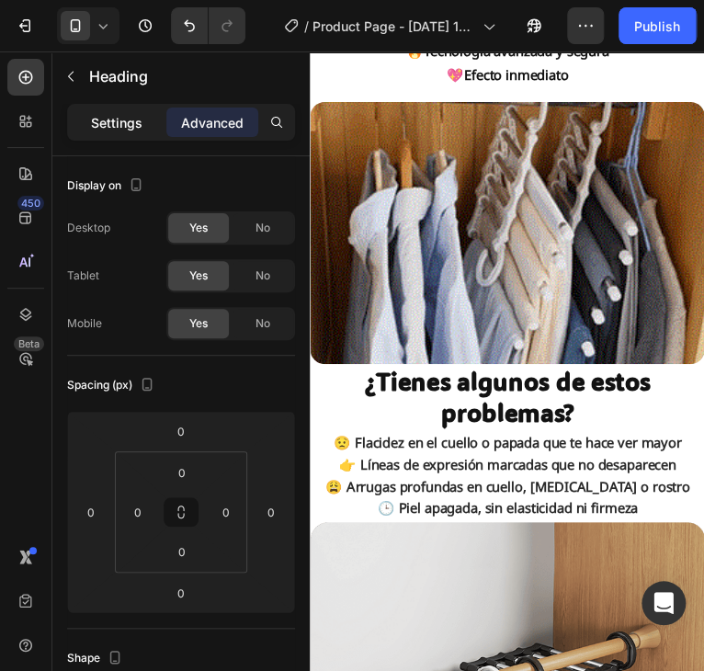
click at [110, 136] on div "Settings" at bounding box center [117, 121] width 92 height 29
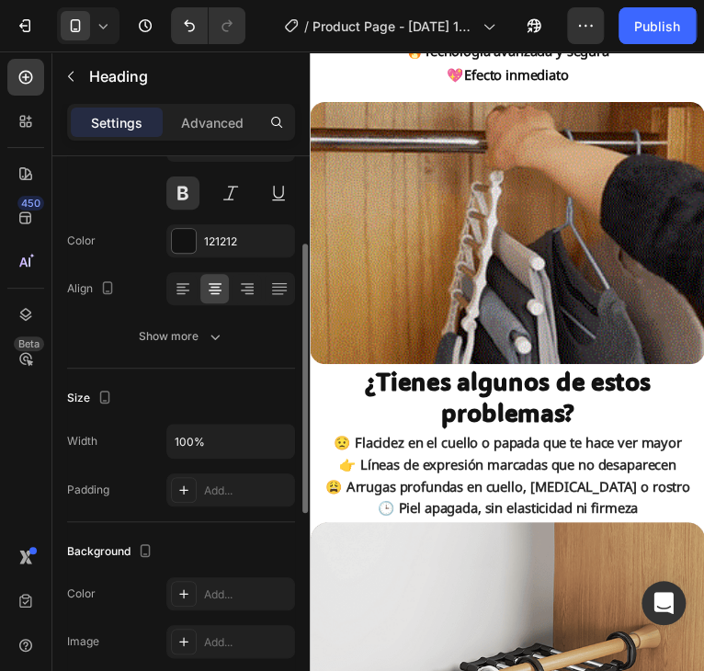
scroll to position [0, 0]
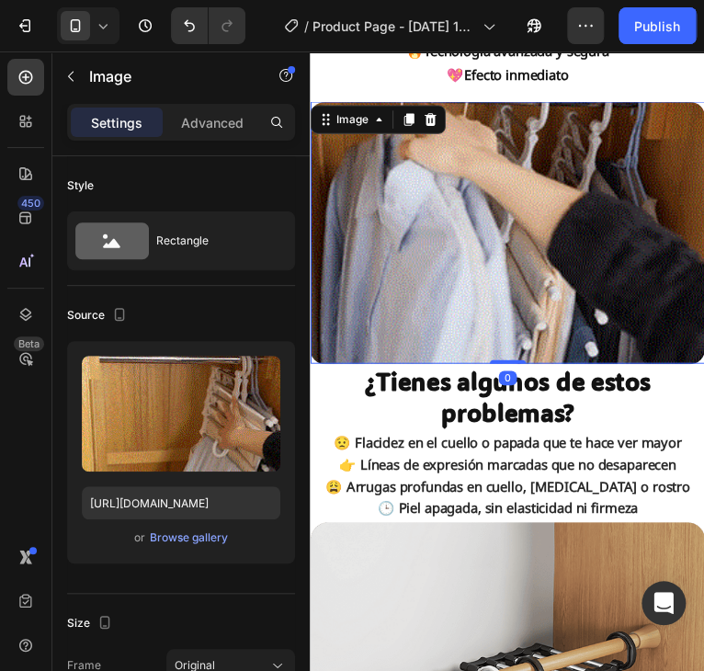
click at [463, 196] on img at bounding box center [511, 236] width 402 height 267
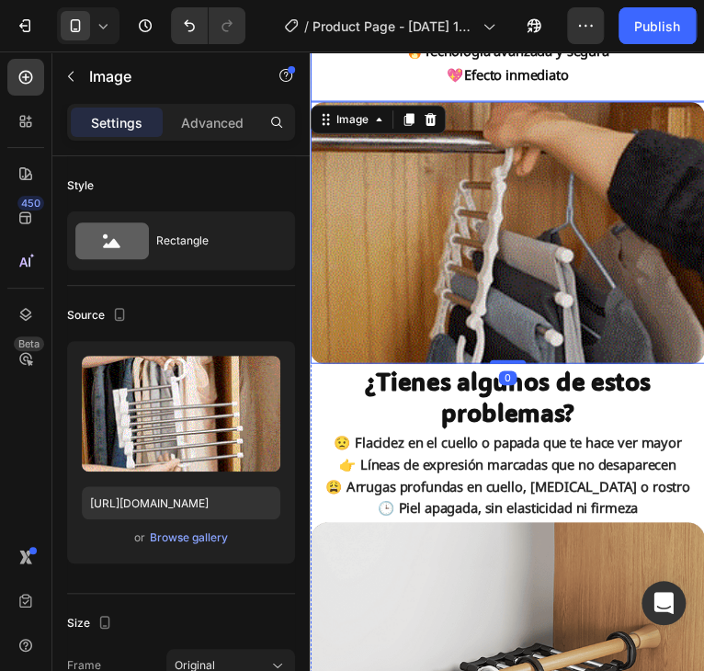
click at [336, 76] on div "⁠⁠⁠⁠⁠⁠⁠ 💆‍♀️ Resultados desde la primera aplicación 🔥 Tecnología avanzada y seg…" at bounding box center [511, 50] width 402 height 89
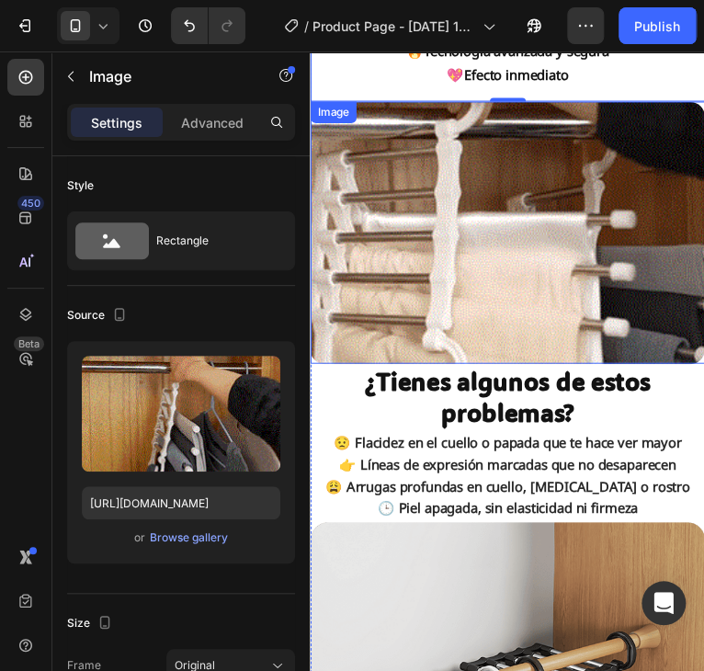
click at [390, 241] on img at bounding box center [511, 236] width 402 height 267
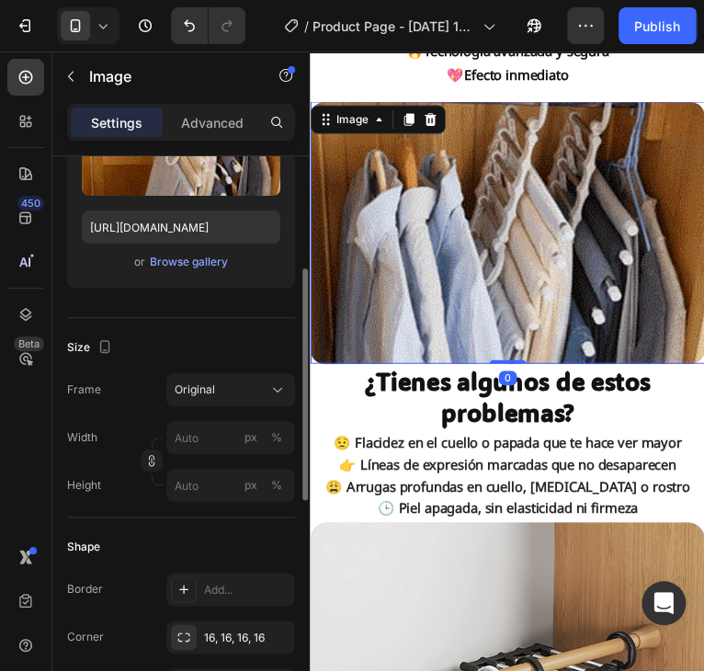
scroll to position [459, 0]
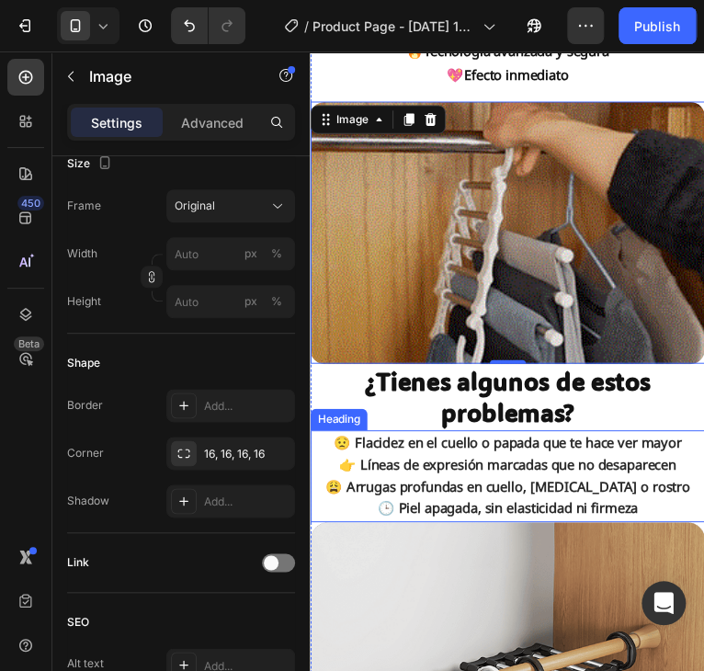
click at [490, 497] on h2 "😟 Flacidez en el cuello o papada que te hace ver mayor 👉 Líneas de expresión ma…" at bounding box center [511, 485] width 402 height 94
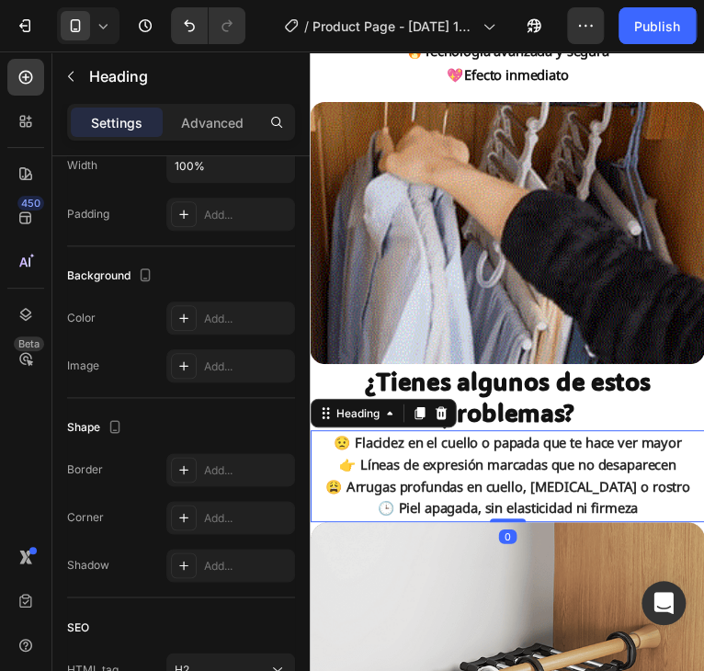
scroll to position [0, 0]
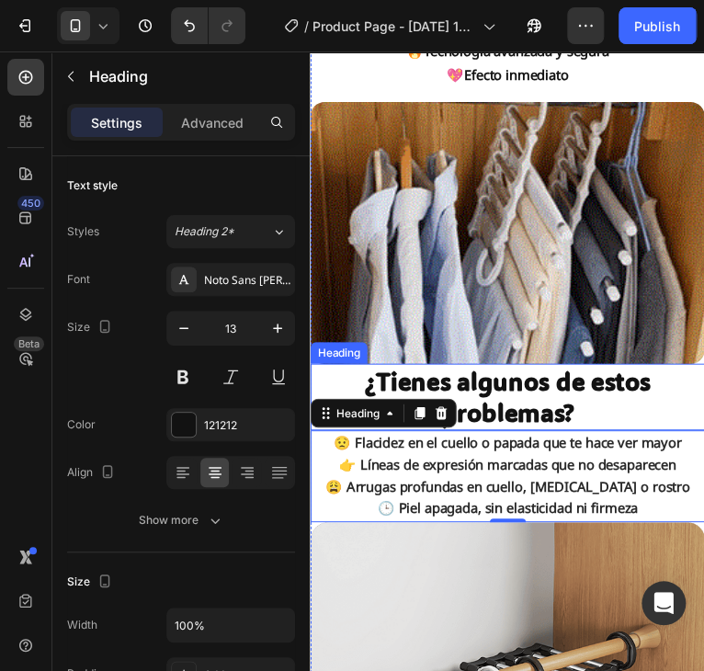
click at [530, 408] on strong "¿Tienes algunos de estos problemas?" at bounding box center [511, 404] width 291 height 64
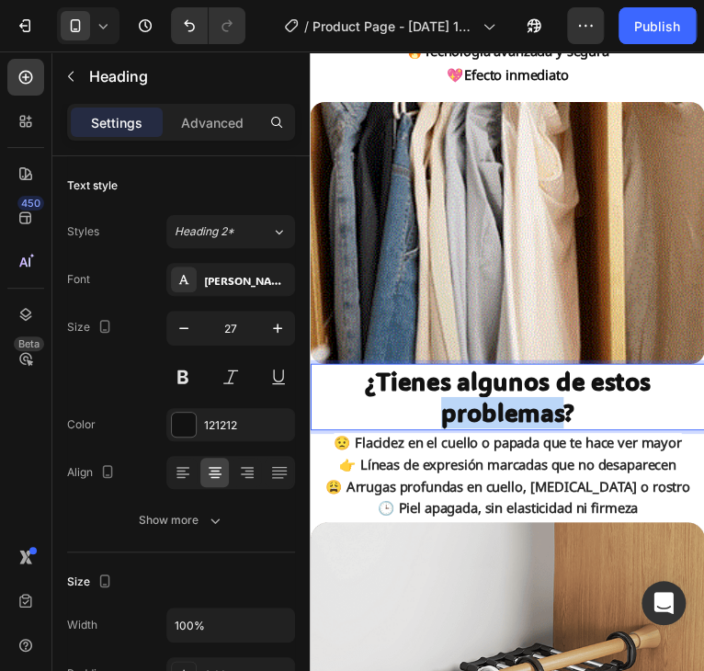
click at [485, 405] on strong "¿Tienes algunos de estos problemas?" at bounding box center [511, 404] width 291 height 64
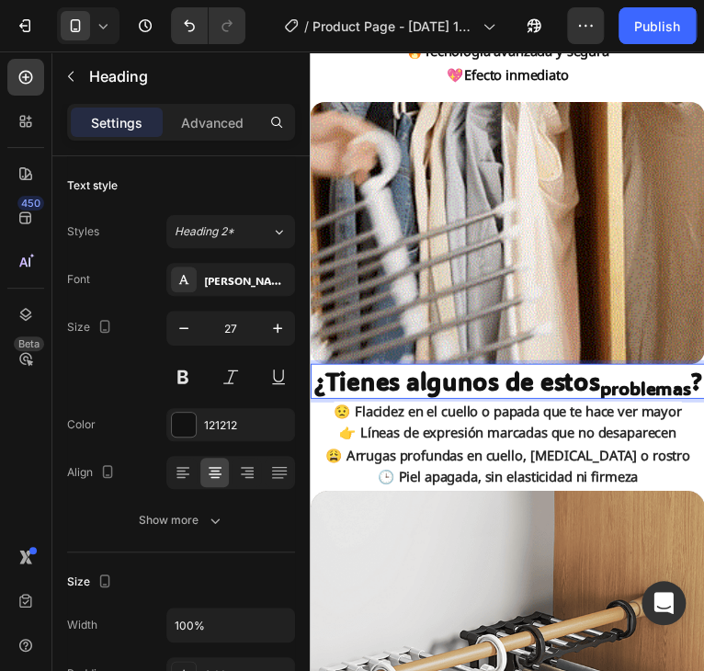
click at [573, 404] on p "¿Tienes algunos de estos problemas ?" at bounding box center [510, 388] width 399 height 32
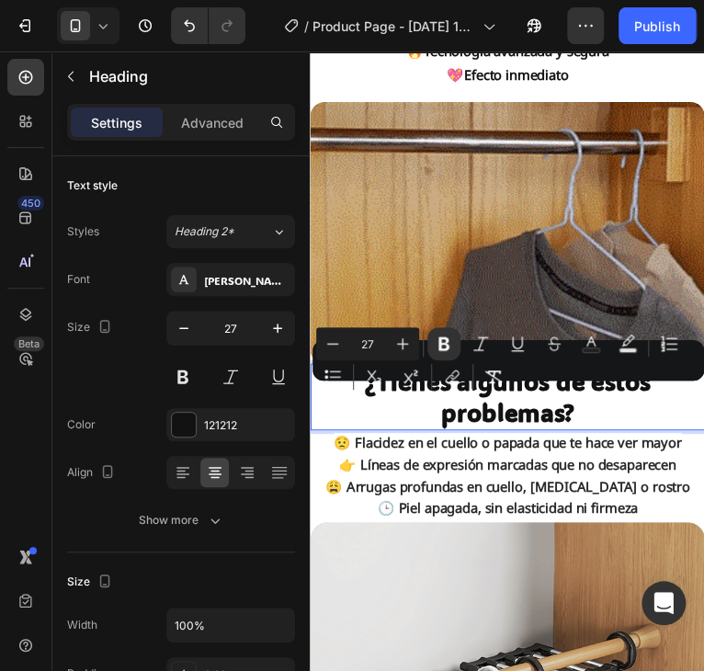
click at [579, 413] on p "¿Tienes algunos de estos problemas?" at bounding box center [510, 404] width 399 height 64
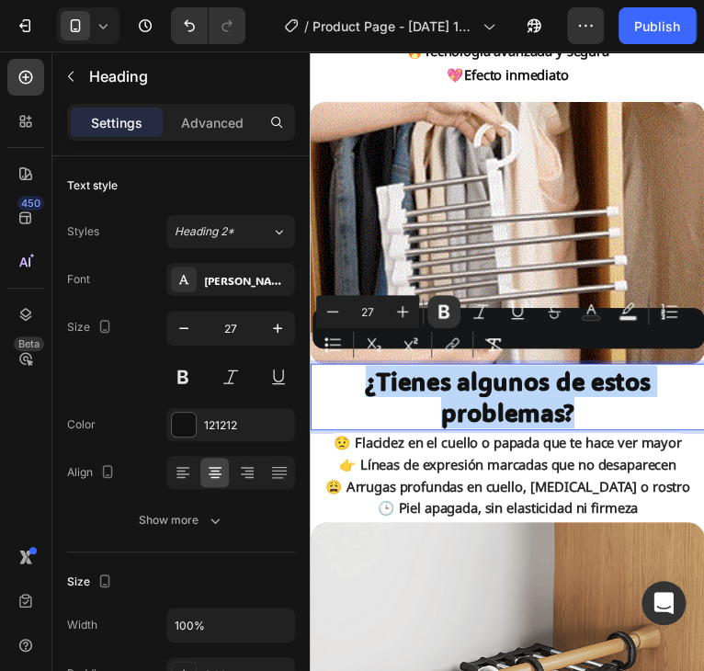
drag, startPoint x: 595, startPoint y: 410, endPoint x: 360, endPoint y: 383, distance: 236.7
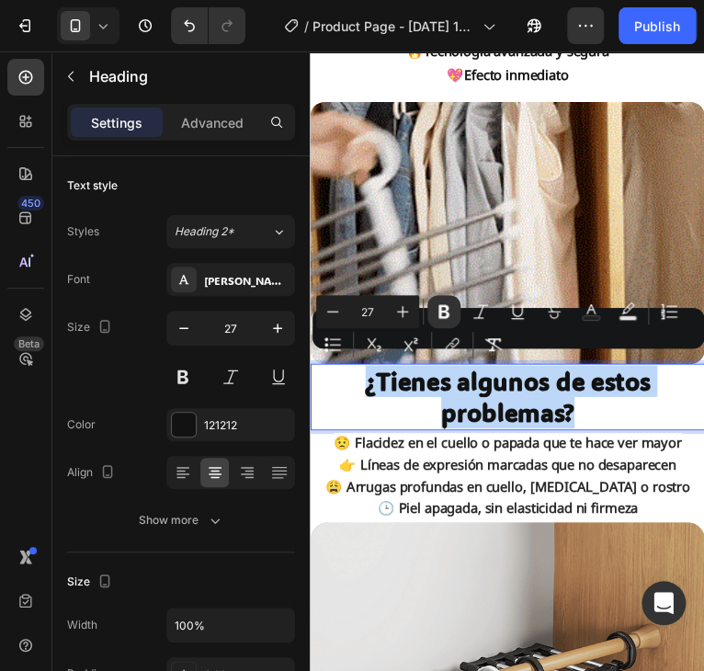
click at [360, 383] on p "¿Tienes algunos de estos problemas?" at bounding box center [510, 404] width 399 height 64
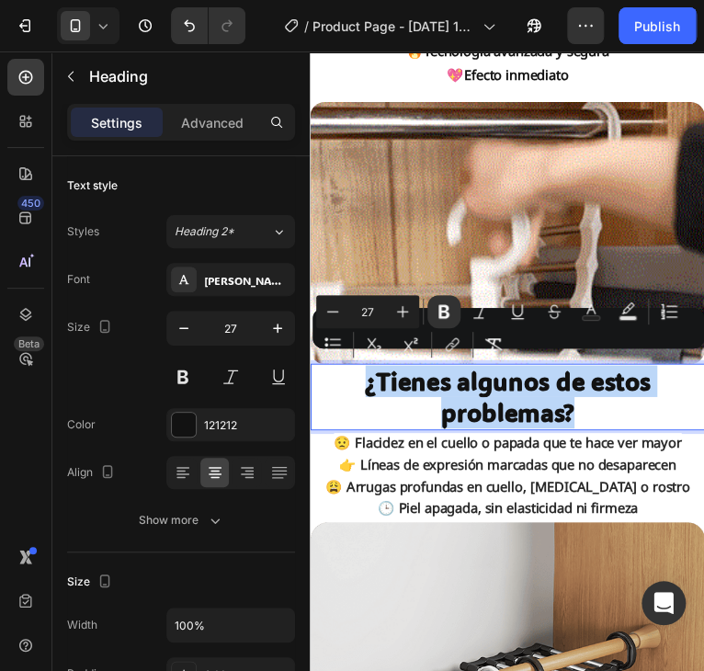
copy strong "¿Tienes algunos de estos problemas?"
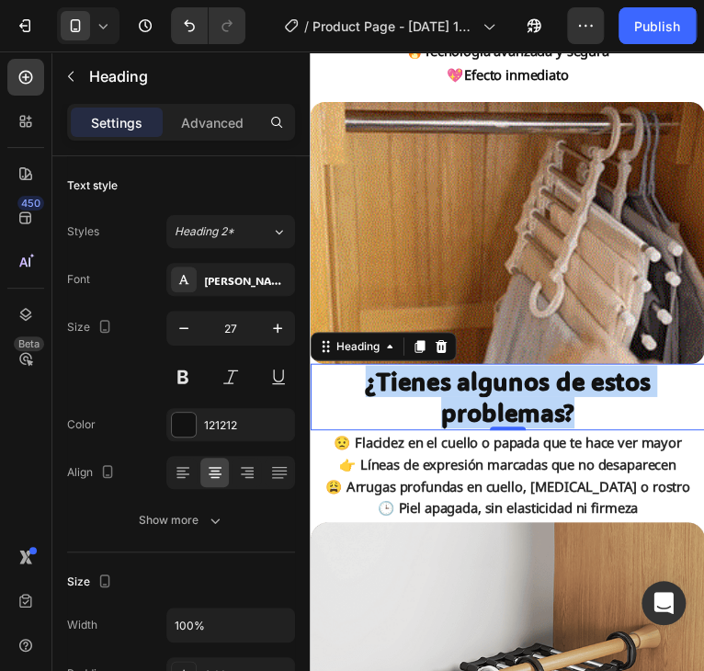
click at [600, 464] on strong "👉 Líneas de expresión marcadas que no desaparecen" at bounding box center [511, 473] width 344 height 18
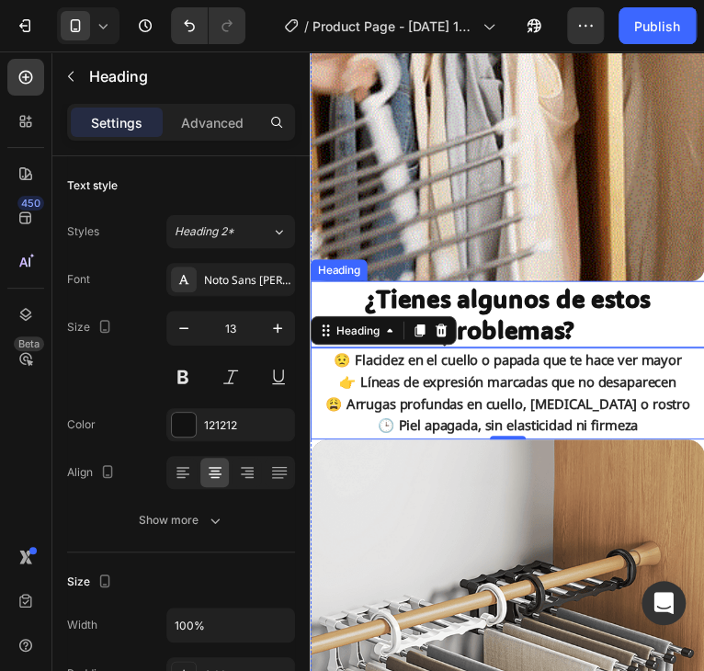
scroll to position [1117, 0]
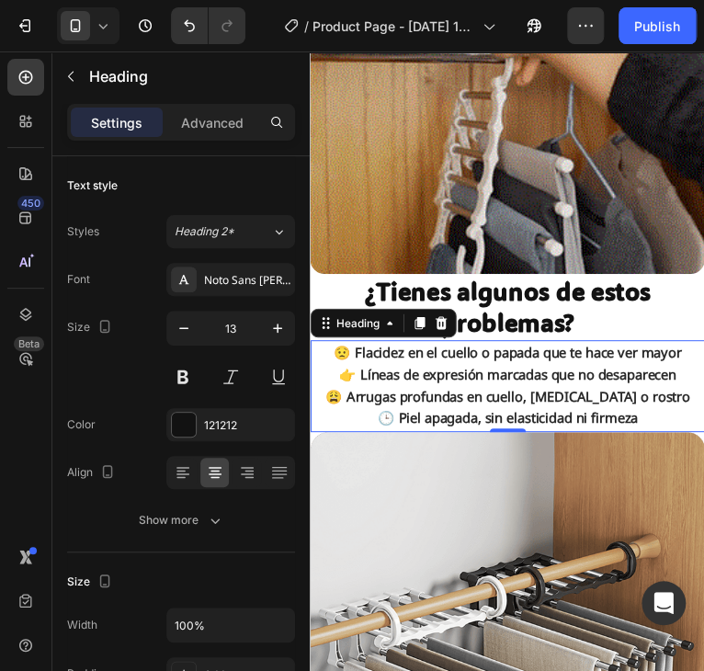
click at [430, 372] on strong "👉 Líneas de expresión marcadas que no desaparecen" at bounding box center [511, 381] width 344 height 18
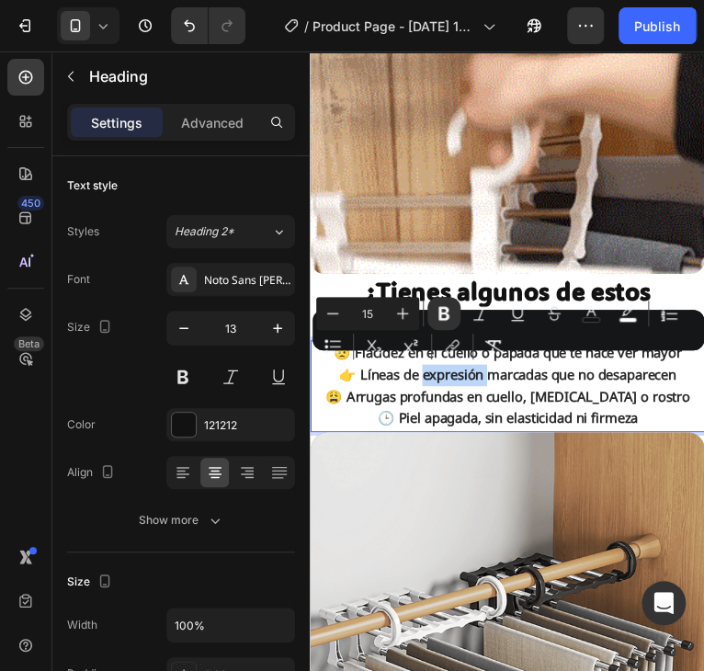
click at [430, 372] on strong "👉 Líneas de expresión marcadas que no desaparecen" at bounding box center [511, 381] width 344 height 18
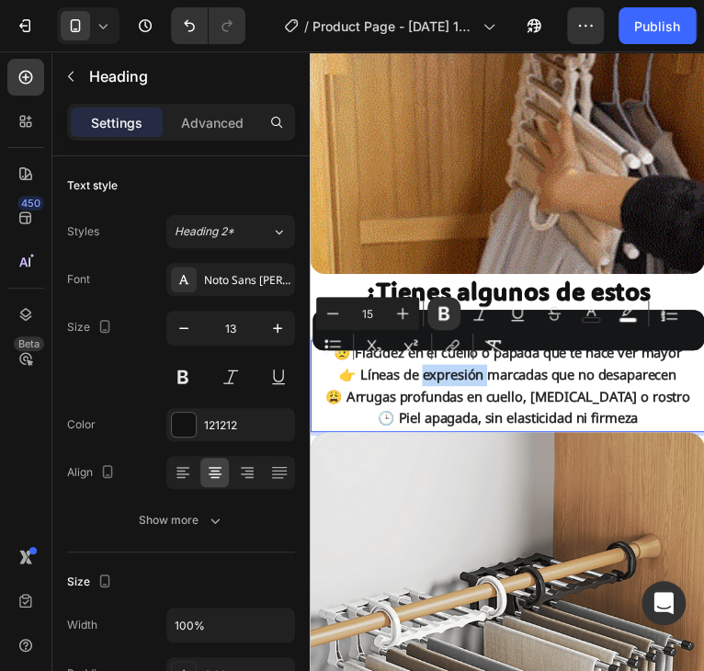
click at [430, 372] on strong "👉 Líneas de expresión marcadas que no desaparecen" at bounding box center [511, 381] width 344 height 18
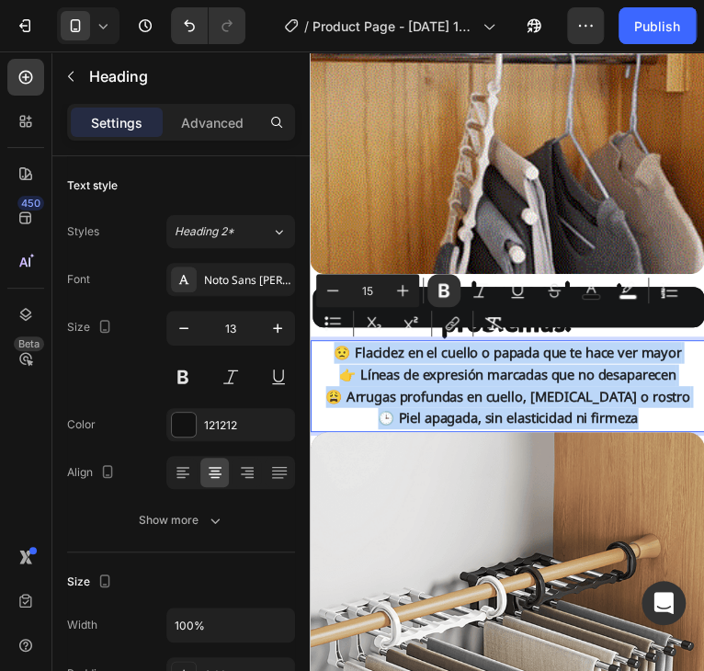
drag, startPoint x: 644, startPoint y: 416, endPoint x: 318, endPoint y: 351, distance: 332.6
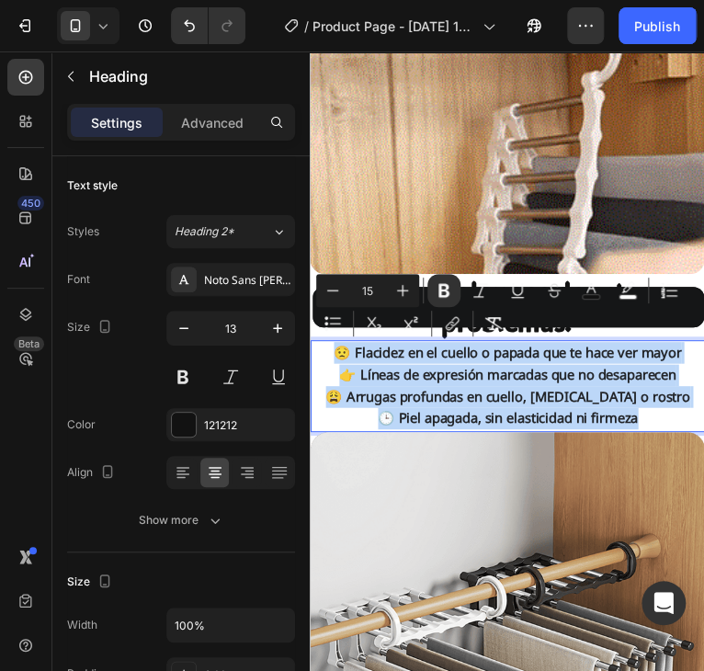
click at [318, 351] on p "😟 Flacidez en el cuello o papada que te hace ver mayor 👉 Líneas de expresión ma…" at bounding box center [510, 393] width 399 height 90
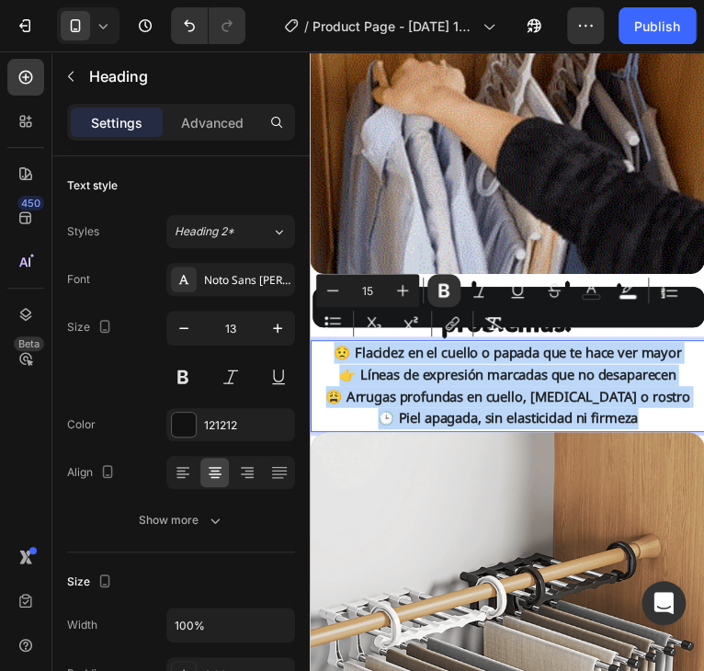
copy p "😟 Flacidez en el cuello o papada que te hace ver mayor 👉 Líneas de expresión ma…"
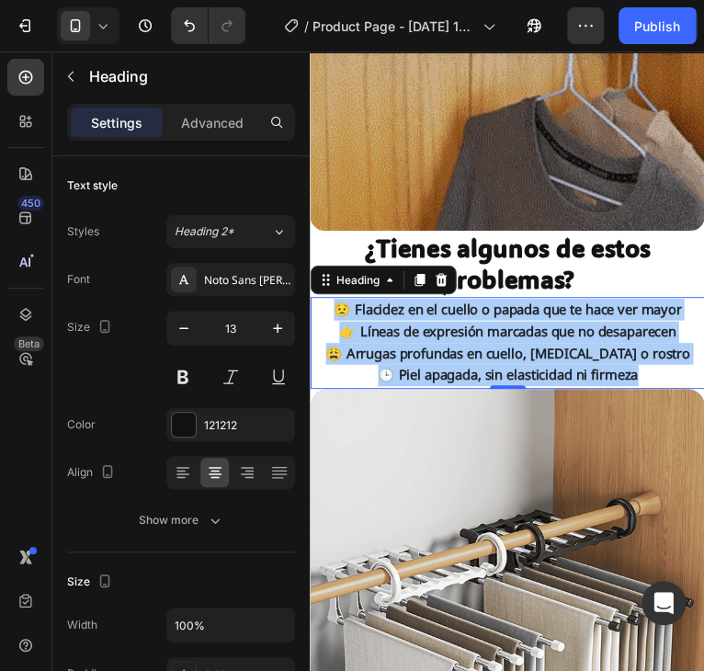
scroll to position [1209, 0]
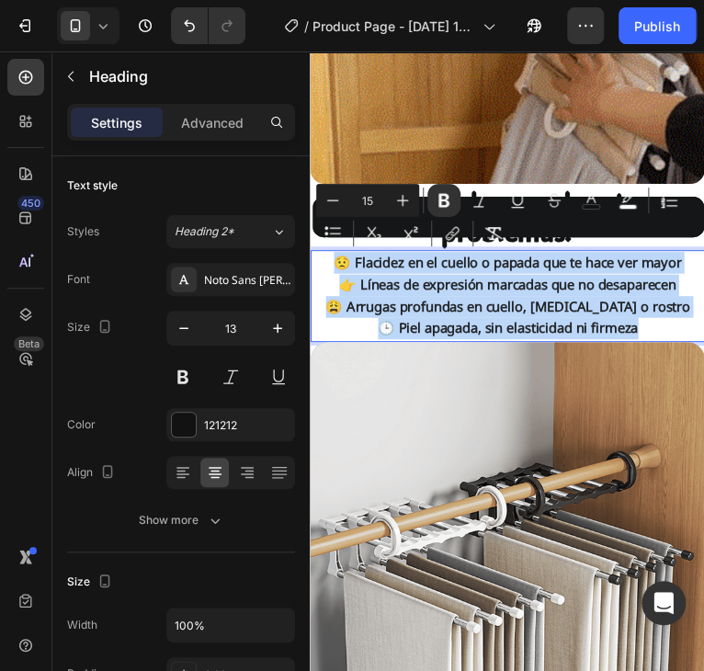
click at [661, 302] on strong "😩 Arrugas profundas en cuello, [MEDICAL_DATA] o rostro" at bounding box center [511, 311] width 372 height 18
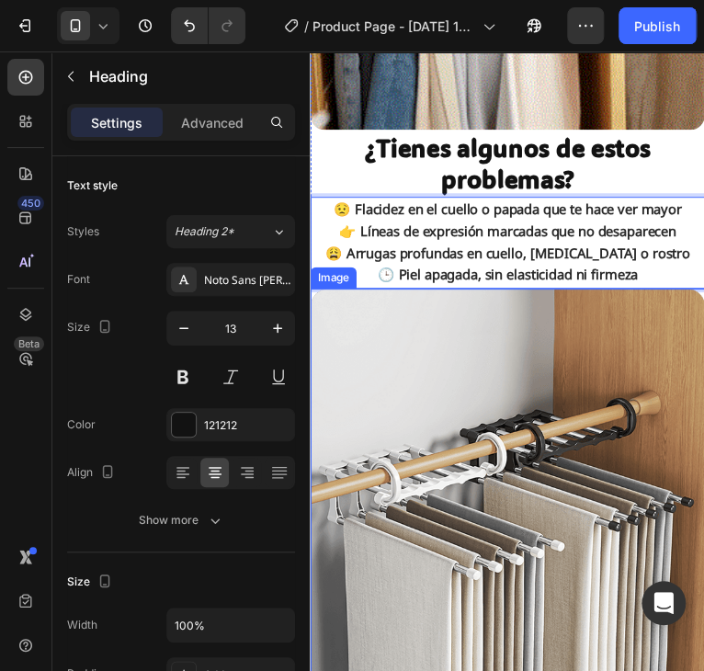
scroll to position [1485, 0]
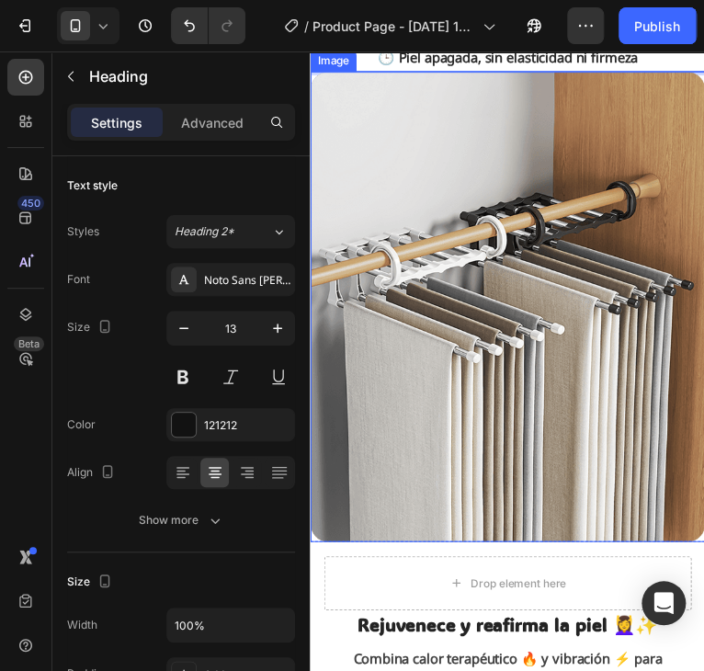
click at [583, 346] on img at bounding box center [511, 313] width 402 height 480
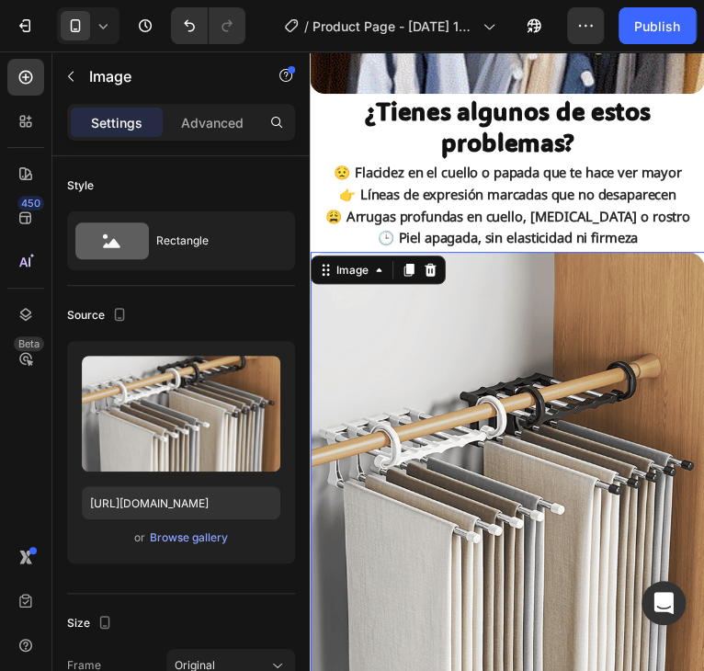
click at [588, 220] on strong "😩 Arrugas profundas en cuello, [MEDICAL_DATA] o rostro" at bounding box center [511, 219] width 372 height 18
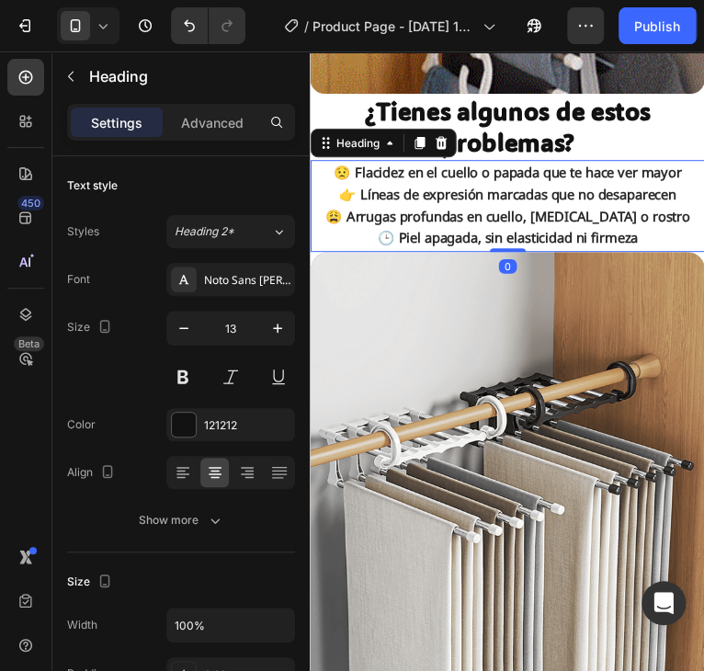
scroll to position [933, 0]
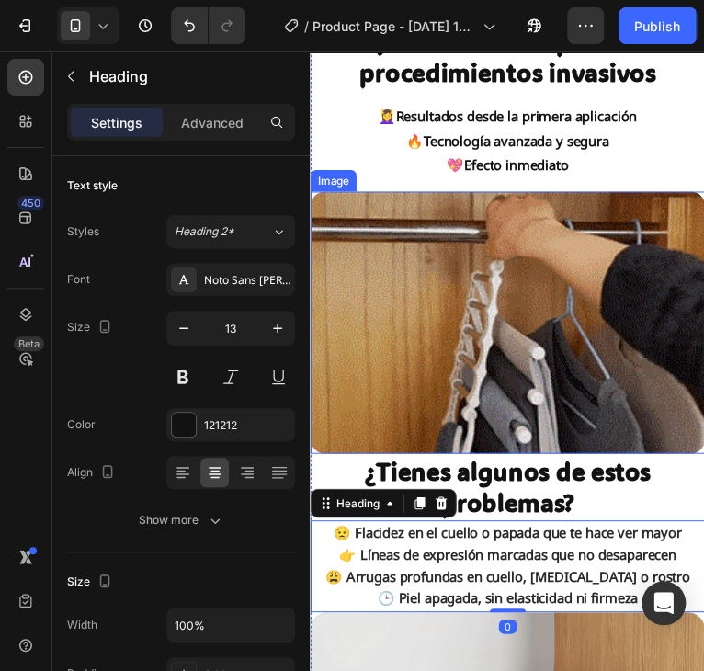
click at [548, 311] on img at bounding box center [511, 328] width 402 height 267
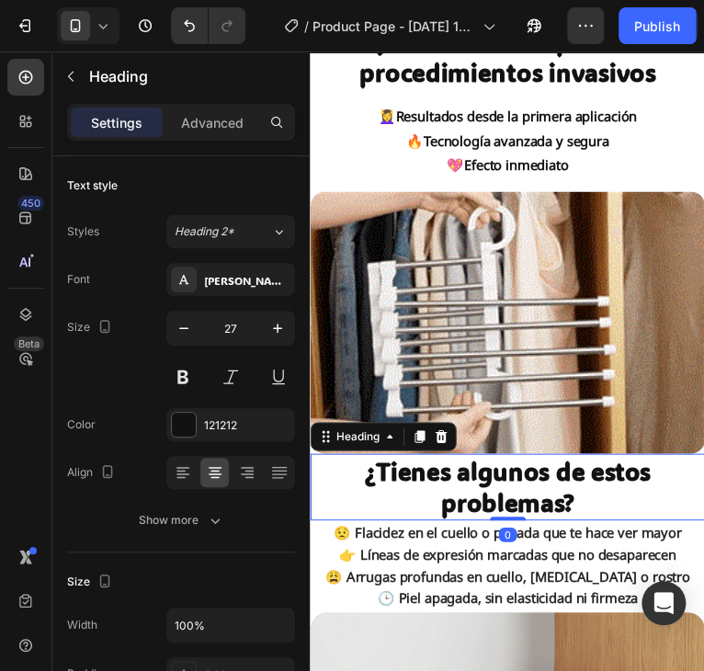
click at [596, 487] on p "⁠⁠⁠⁠⁠⁠⁠ ¿Tienes algunos de estos problemas?" at bounding box center [510, 496] width 399 height 64
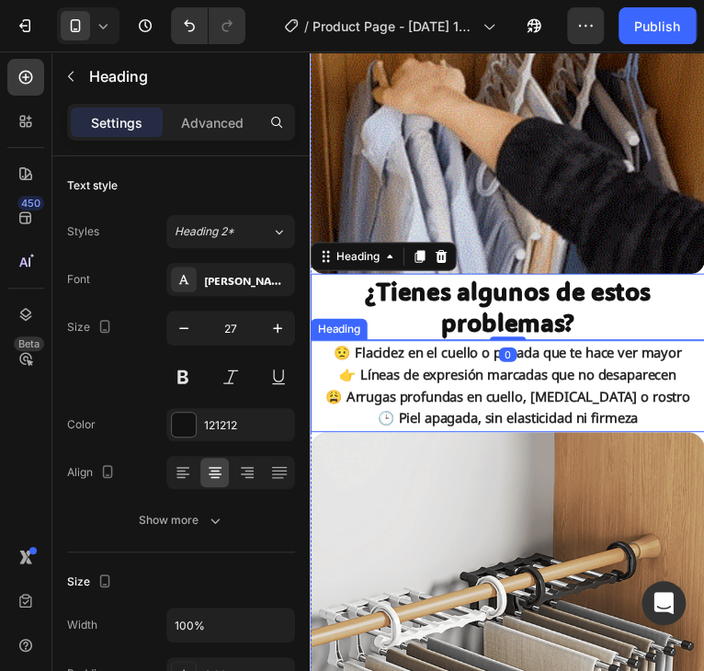
click at [560, 372] on strong "👉 Líneas de expresión marcadas que no desaparecen" at bounding box center [511, 381] width 344 height 18
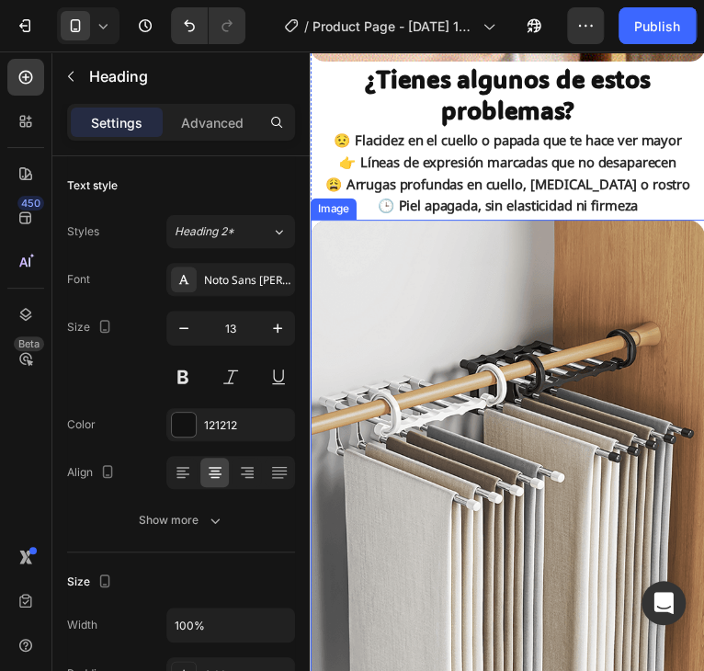
scroll to position [1470, 0]
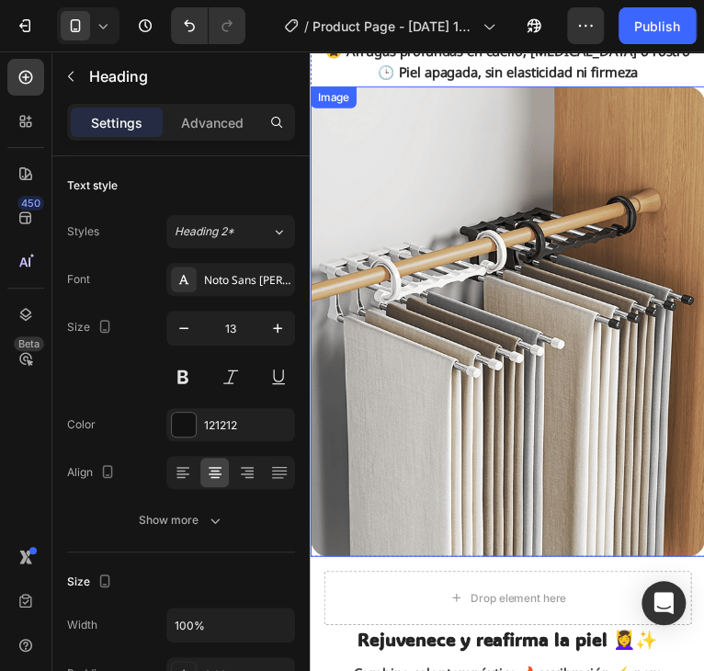
click at [591, 467] on img at bounding box center [511, 327] width 402 height 480
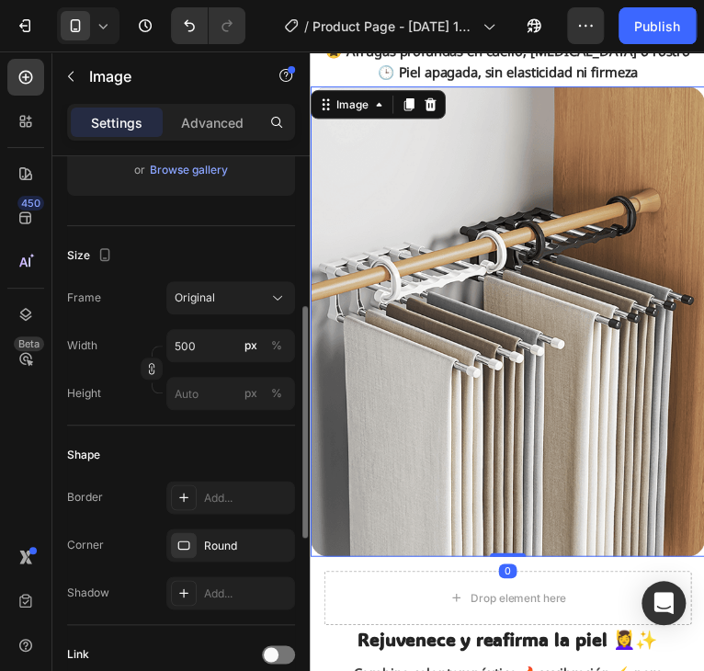
scroll to position [551, 0]
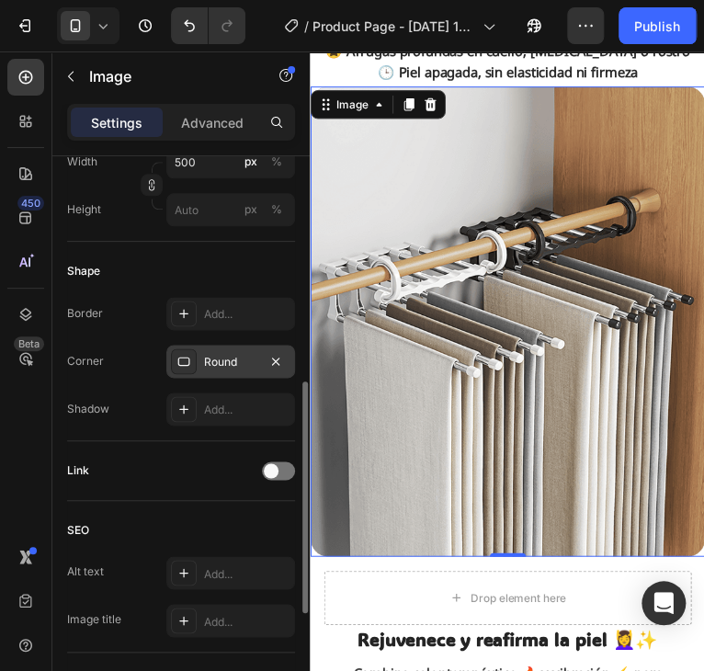
click at [232, 363] on div "Round" at bounding box center [230, 362] width 53 height 17
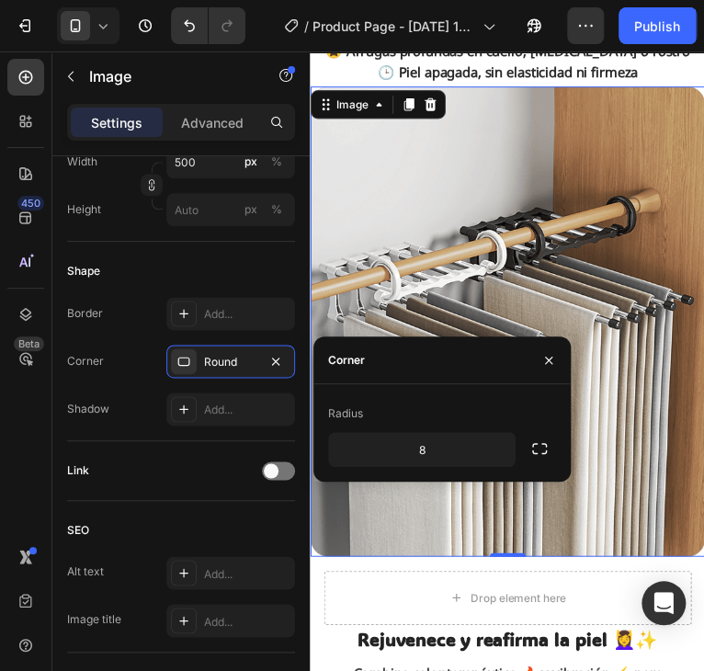
click at [526, 238] on img at bounding box center [511, 327] width 402 height 480
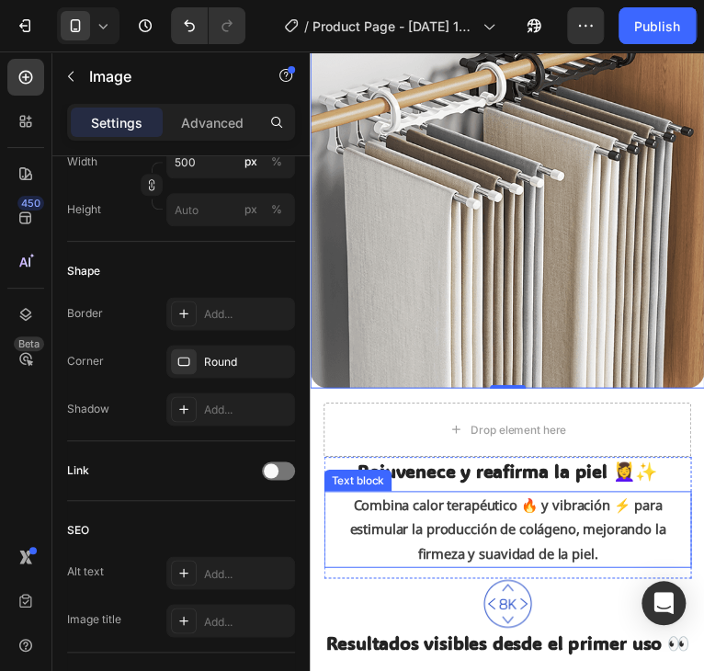
scroll to position [1654, 0]
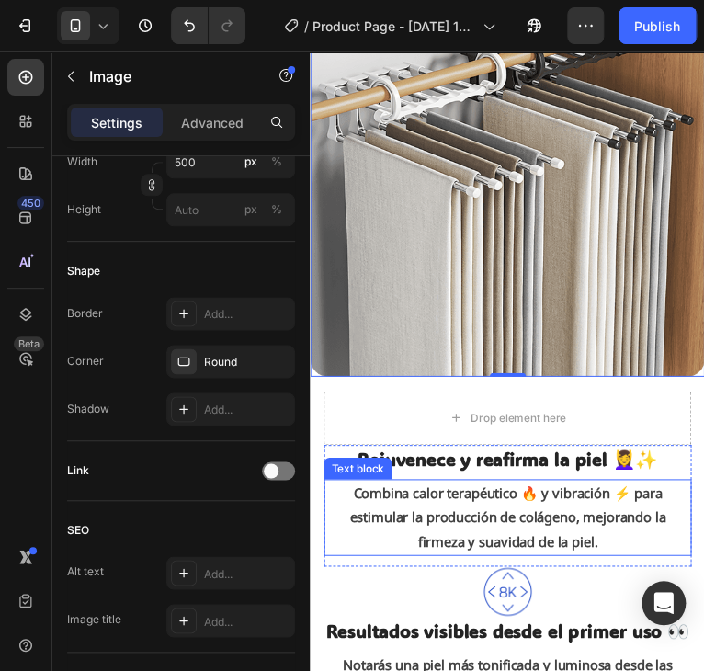
click at [469, 524] on p "Combina calor terapéutico 🔥 y vibración ⚡ para estimular la producción de colág…" at bounding box center [510, 527] width 371 height 74
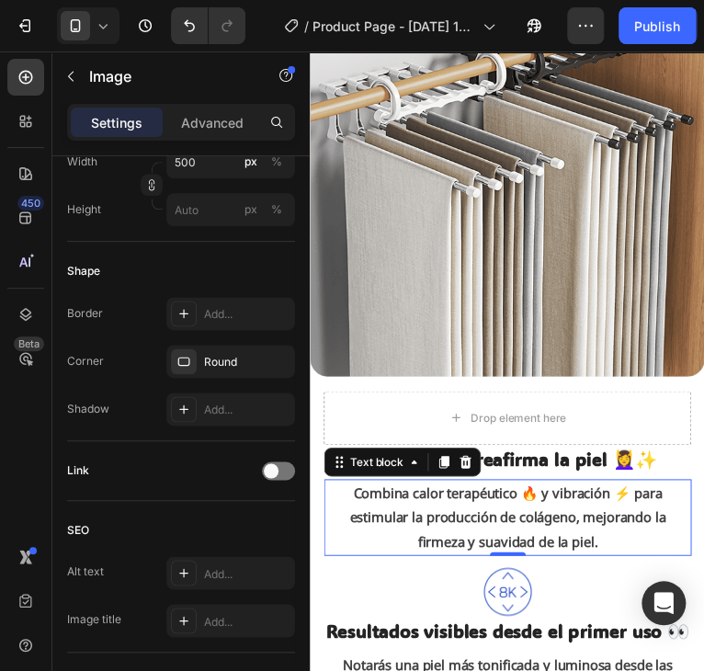
scroll to position [0, 0]
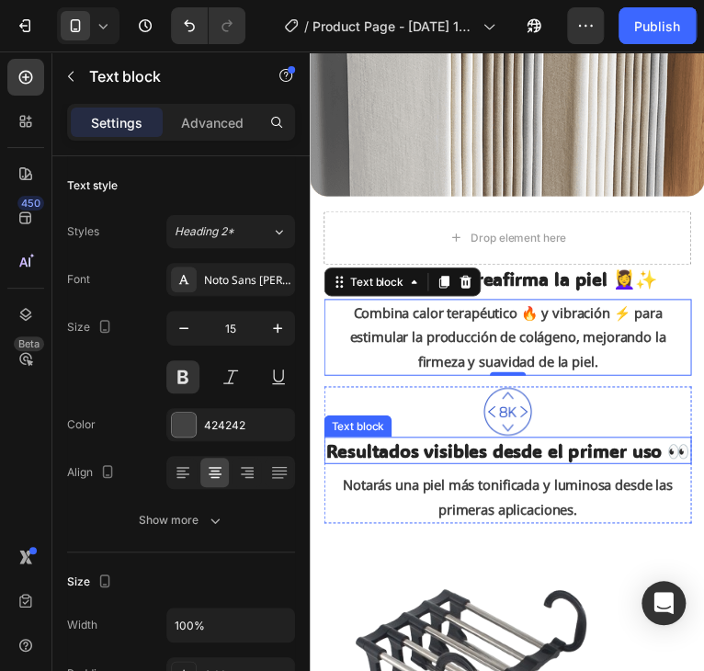
click at [592, 451] on p "Resultados visibles desde el primer uso 👀" at bounding box center [510, 459] width 371 height 24
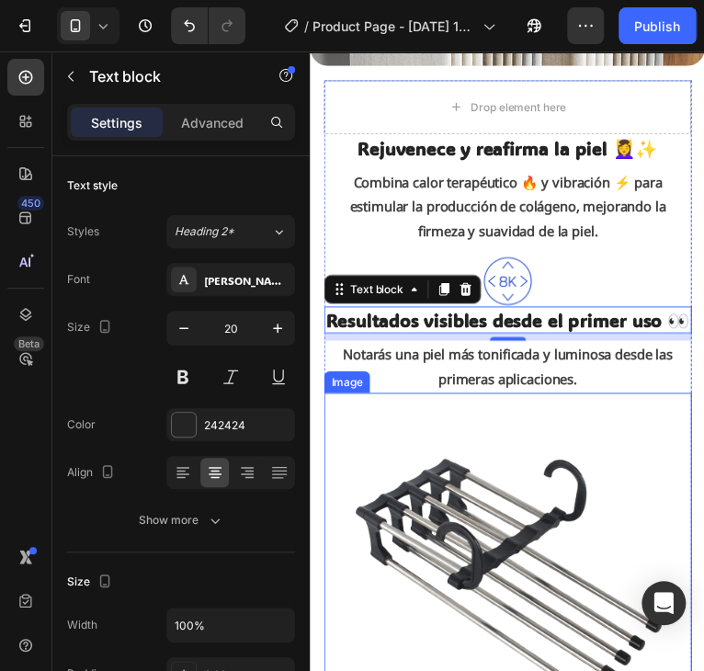
scroll to position [1929, 0]
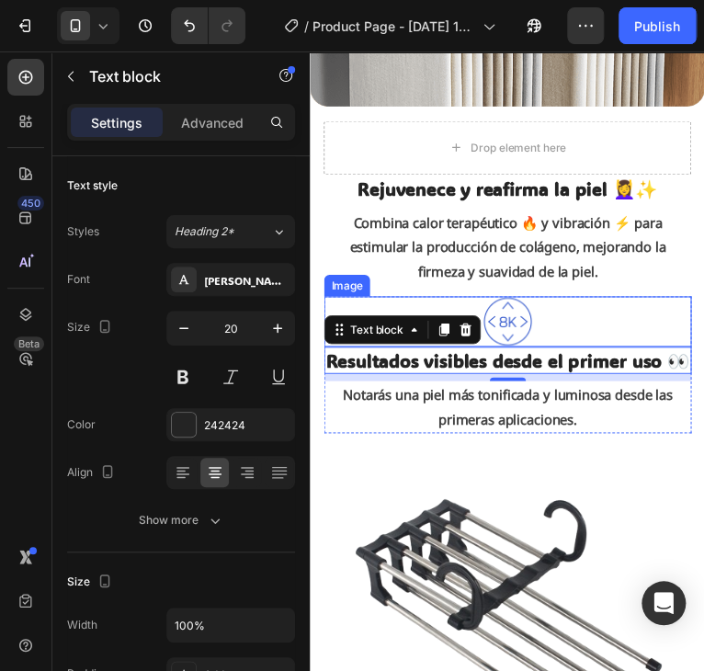
click at [514, 301] on img at bounding box center [510, 326] width 51 height 51
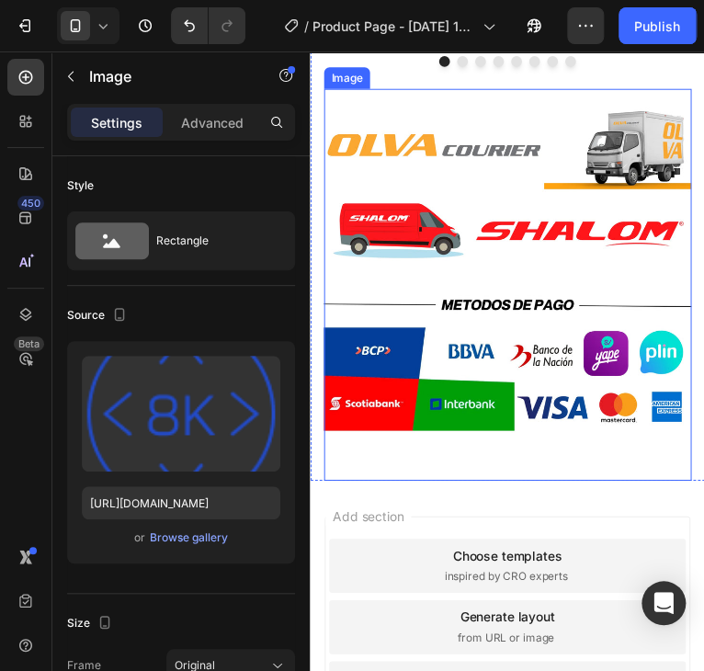
scroll to position [5512, 0]
